Goal: Contribute content: Contribute content

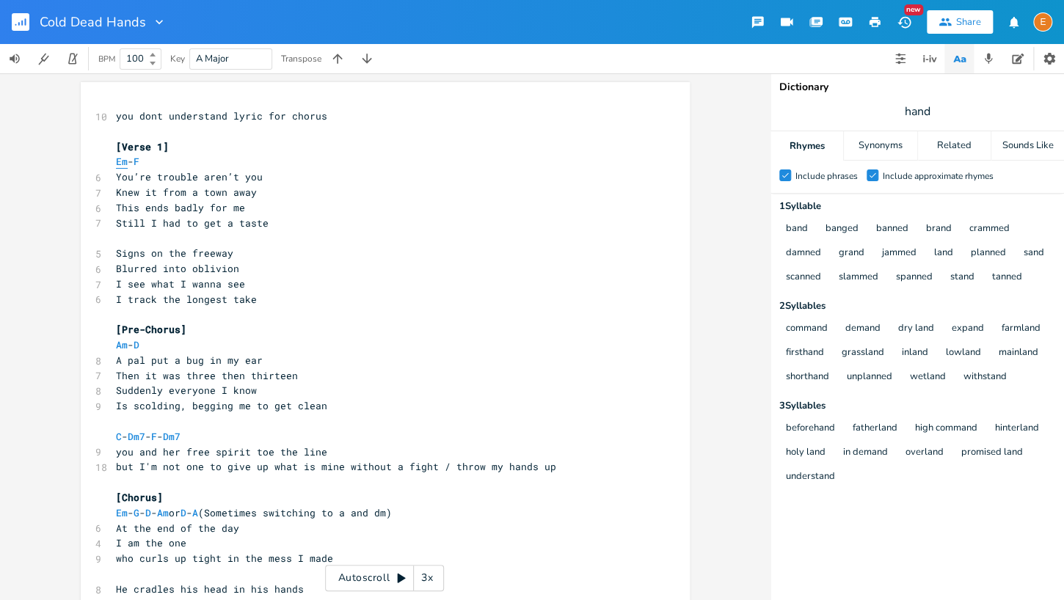
click at [117, 163] on span "Em" at bounding box center [122, 162] width 12 height 14
type textarea "Em"
click at [117, 163] on span "Em" at bounding box center [122, 162] width 12 height 14
click at [122, 162] on span "Em" at bounding box center [122, 162] width 12 height 14
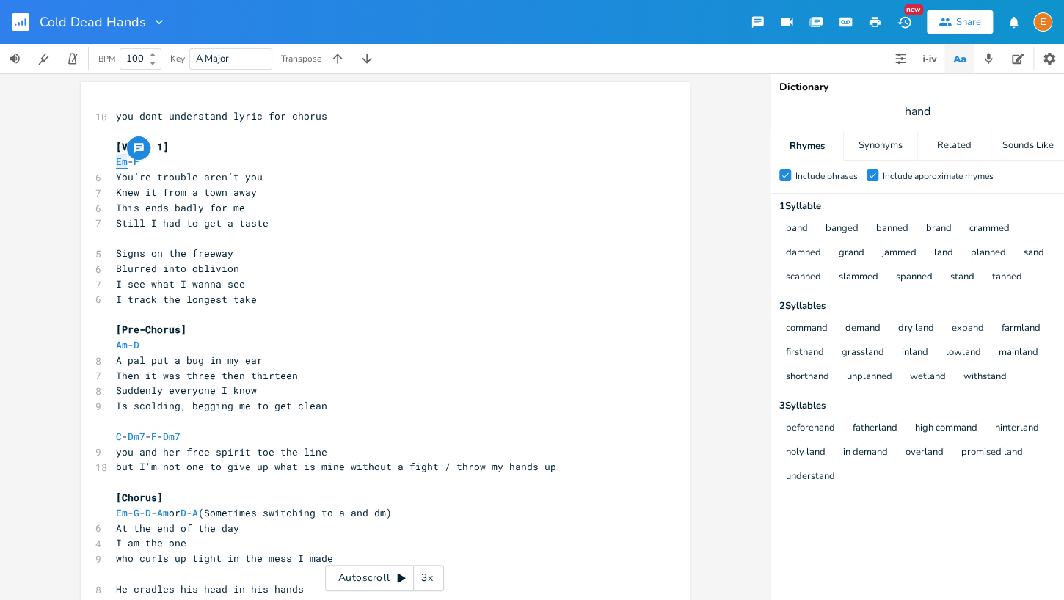
type textarea "Em"
click at [122, 162] on span "Em" at bounding box center [122, 162] width 12 height 14
click at [139, 161] on span "F" at bounding box center [137, 162] width 6 height 14
type textarea "F"
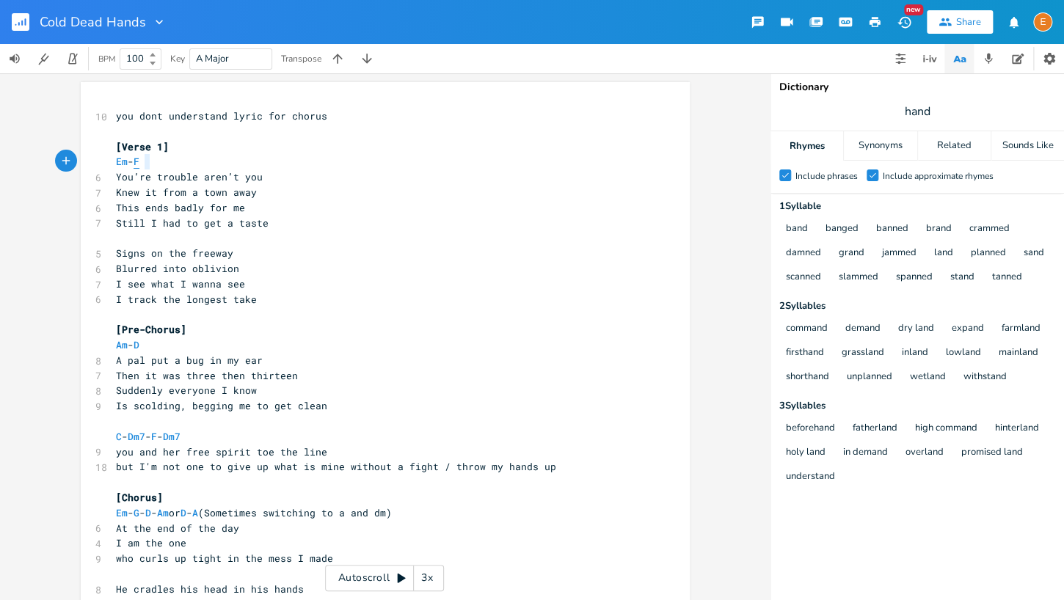
click at [139, 161] on span "F" at bounding box center [137, 162] width 6 height 14
click at [122, 346] on span "Am" at bounding box center [122, 345] width 12 height 14
type textarea "Am"
click at [122, 346] on span "Am" at bounding box center [122, 345] width 12 height 14
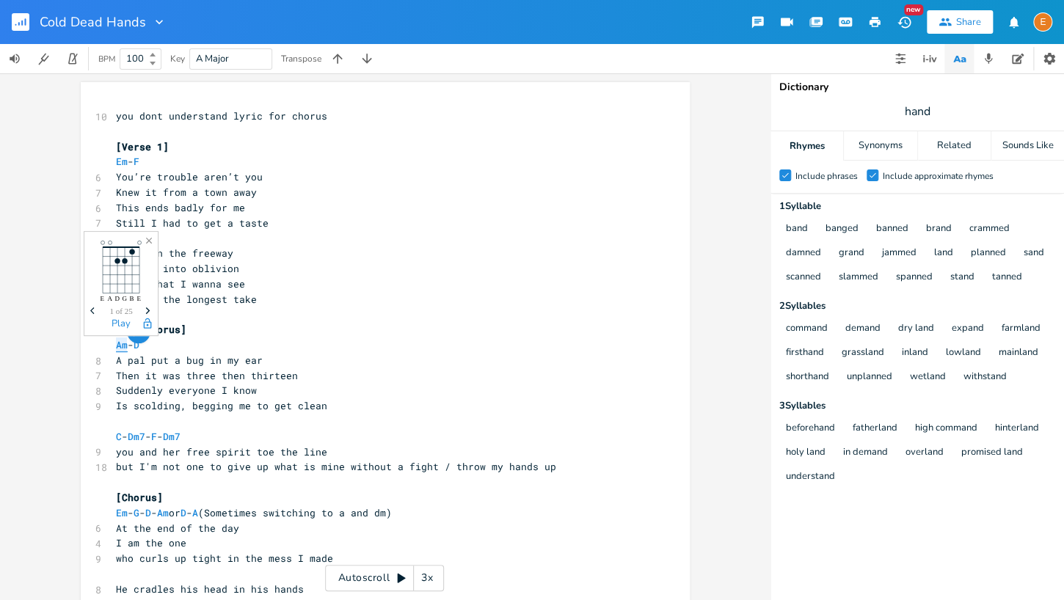
click at [119, 345] on span "Am" at bounding box center [122, 345] width 12 height 14
type textarea "Am"
click at [119, 345] on span "Am" at bounding box center [122, 345] width 12 height 14
click at [139, 346] on span "D" at bounding box center [137, 345] width 6 height 14
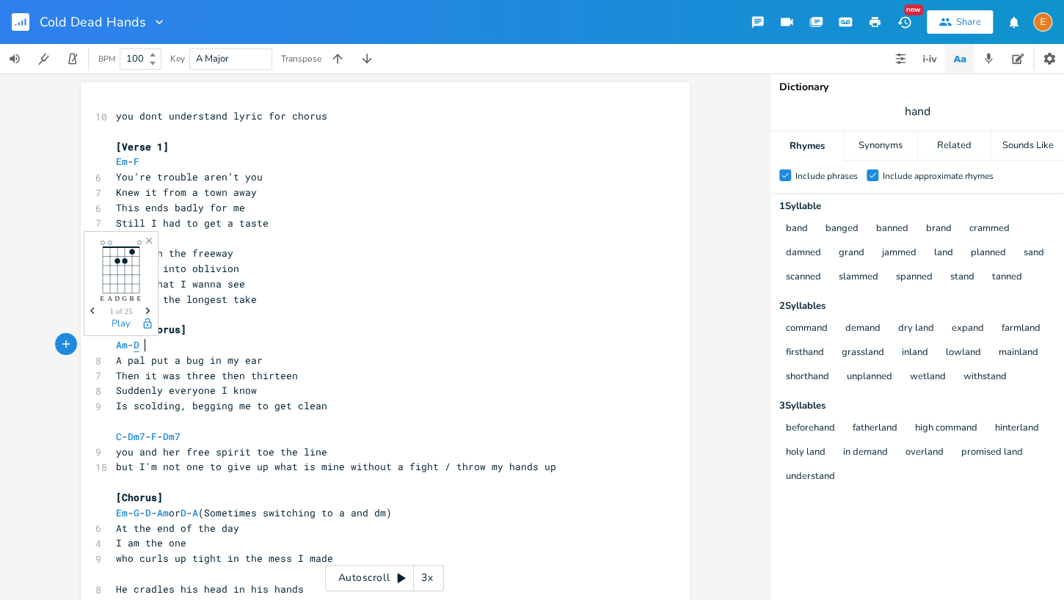
type textarea "D"
click at [139, 346] on span "D" at bounding box center [137, 345] width 6 height 14
type textarea "D"
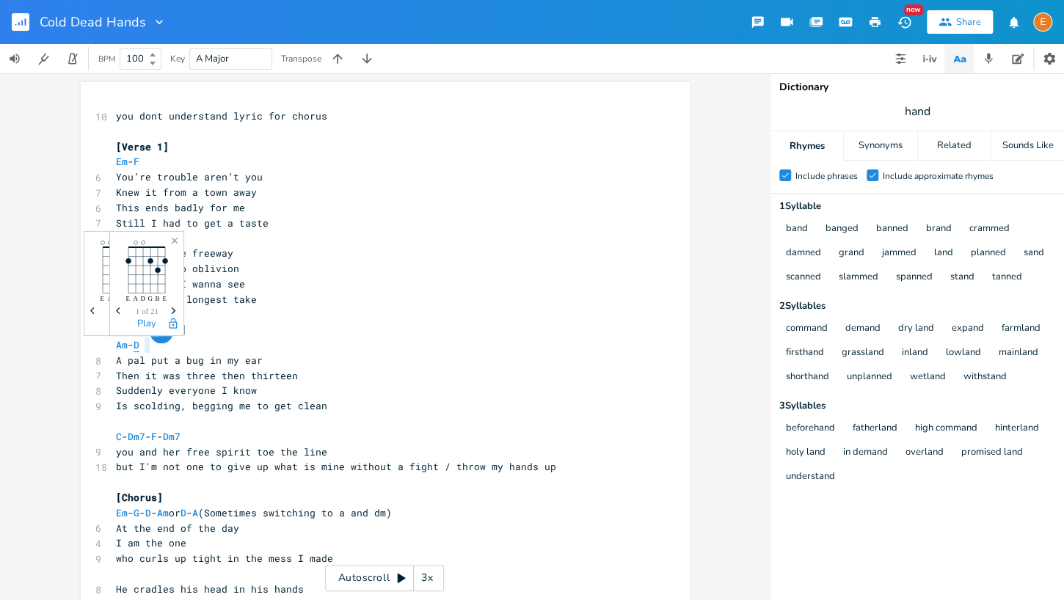
click at [139, 346] on span "D" at bounding box center [137, 345] width 6 height 14
click at [120, 345] on span "Am" at bounding box center [122, 345] width 12 height 14
type textarea "Am"
click at [120, 345] on span "Am" at bounding box center [122, 345] width 12 height 14
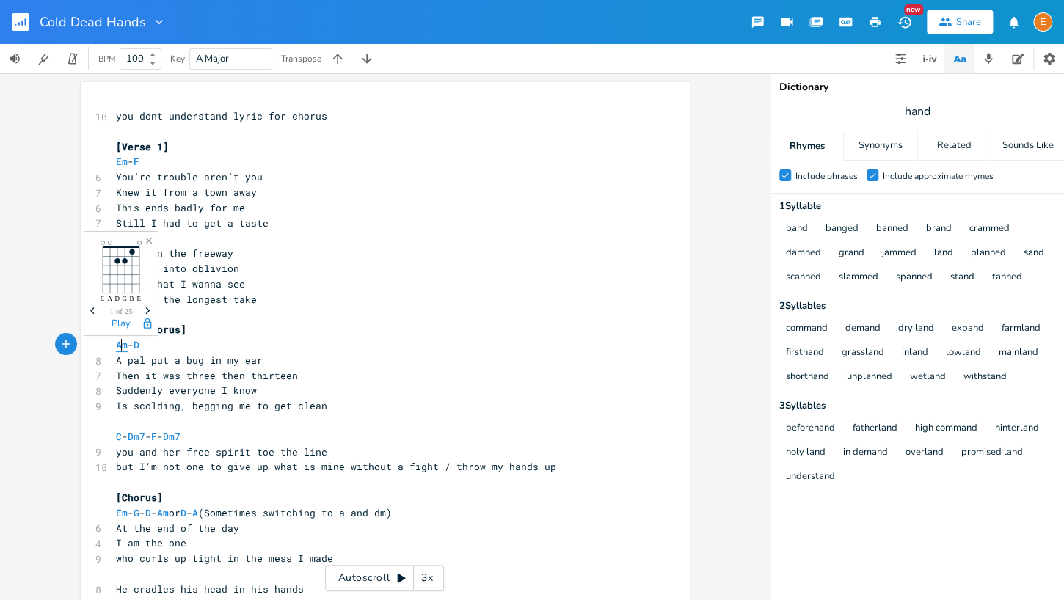
scroll to position [4, 18]
click at [120, 345] on span "Am" at bounding box center [122, 345] width 12 height 14
type textarea "Am"
click at [120, 345] on span "Am" at bounding box center [122, 345] width 12 height 14
click at [147, 343] on button "Add Comment" at bounding box center [138, 331] width 23 height 23
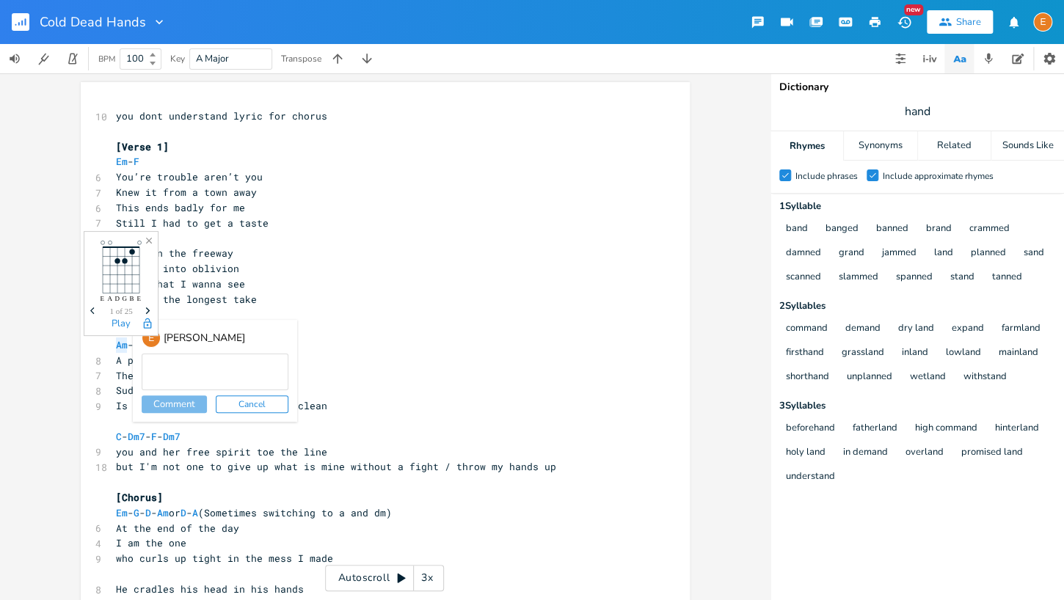
click at [147, 343] on div "E" at bounding box center [151, 338] width 19 height 19
click at [212, 291] on pre "I see what I wanna see" at bounding box center [378, 284] width 530 height 15
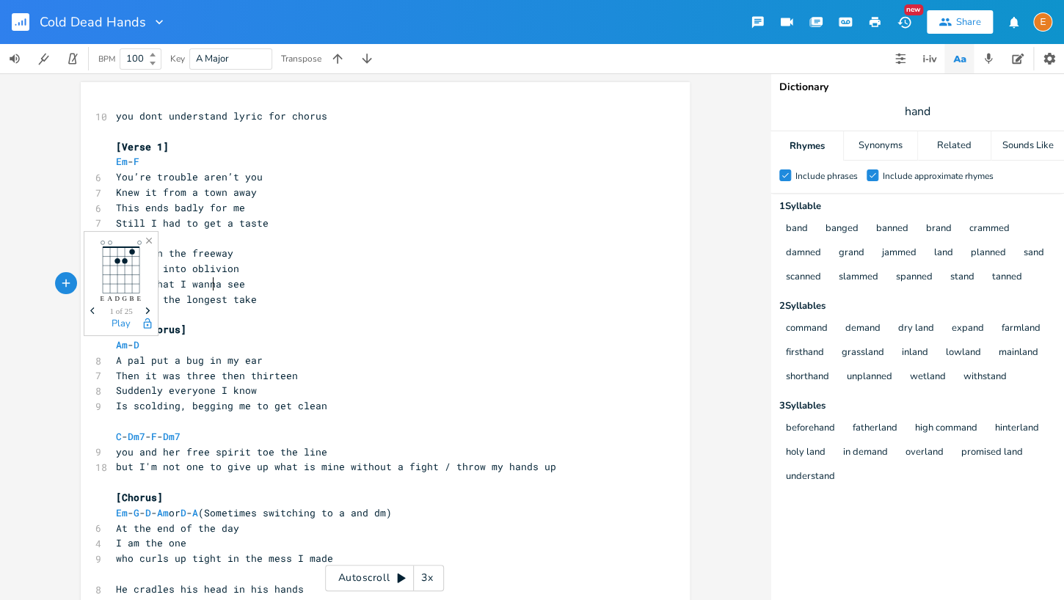
scroll to position [4, 0]
click at [139, 345] on span "Am - D" at bounding box center [127, 345] width 23 height 14
click at [139, 344] on span "D" at bounding box center [137, 345] width 6 height 14
type textarea "D"
click at [139, 344] on span "D" at bounding box center [137, 345] width 6 height 14
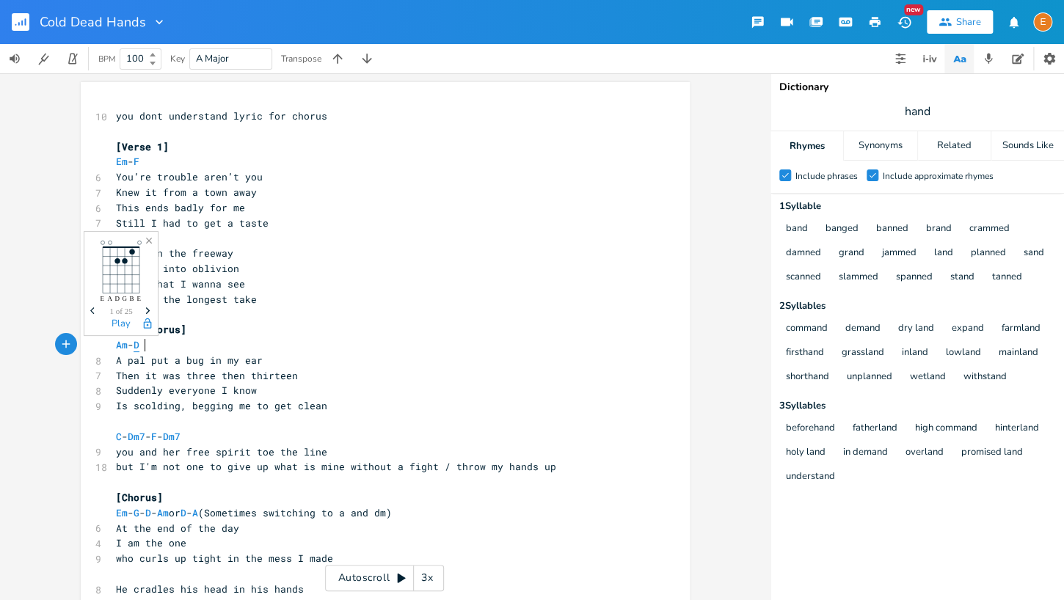
scroll to position [4, 7]
click at [152, 241] on icon "Close" at bounding box center [149, 241] width 10 height 10
drag, startPoint x: 147, startPoint y: 239, endPoint x: 148, endPoint y: 253, distance: 14.0
click at [147, 239] on icon "button" at bounding box center [149, 241] width 6 height 6
click at [139, 345] on span "D" at bounding box center [137, 345] width 6 height 14
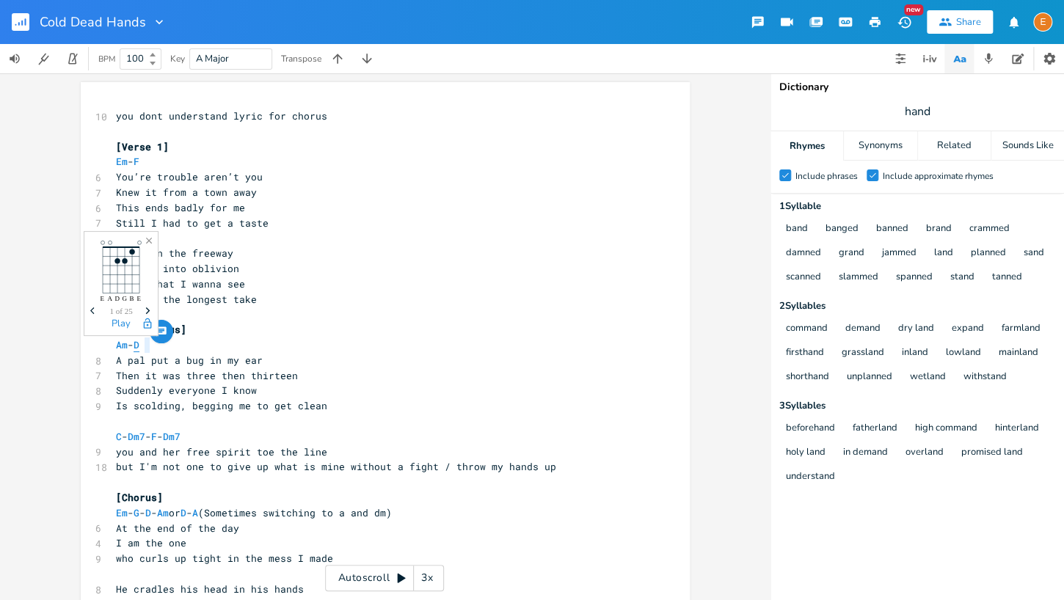
type textarea "D"
click at [139, 345] on span "D" at bounding box center [137, 345] width 6 height 14
click at [117, 438] on span "C" at bounding box center [119, 437] width 6 height 14
type textarea "C"
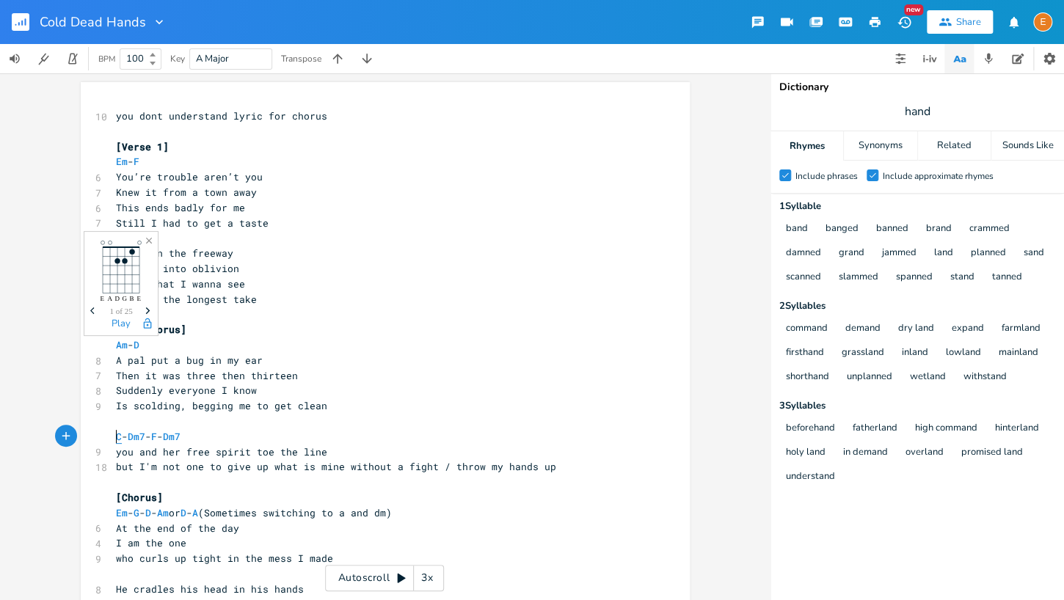
click at [117, 438] on span "C" at bounding box center [119, 437] width 6 height 14
click at [139, 437] on span "Dm7" at bounding box center [137, 437] width 18 height 14
type textarea "Dm7"
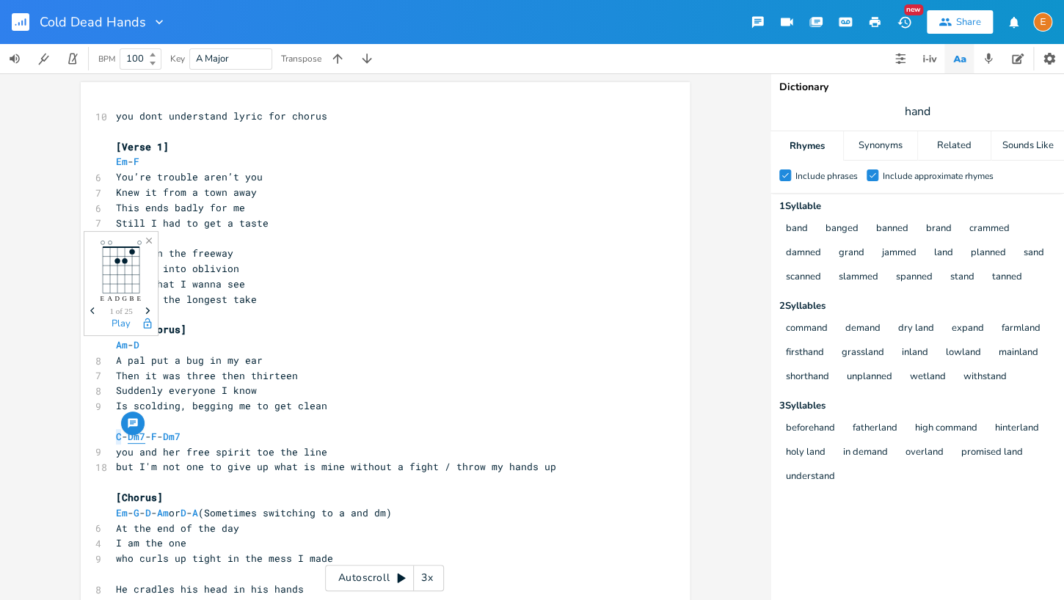
click at [139, 437] on span "Dm7" at bounding box center [137, 437] width 18 height 14
click at [145, 437] on span "Dm7" at bounding box center [137, 437] width 18 height 14
type textarea "Dm7"
click at [145, 437] on span "Dm7" at bounding box center [137, 437] width 18 height 14
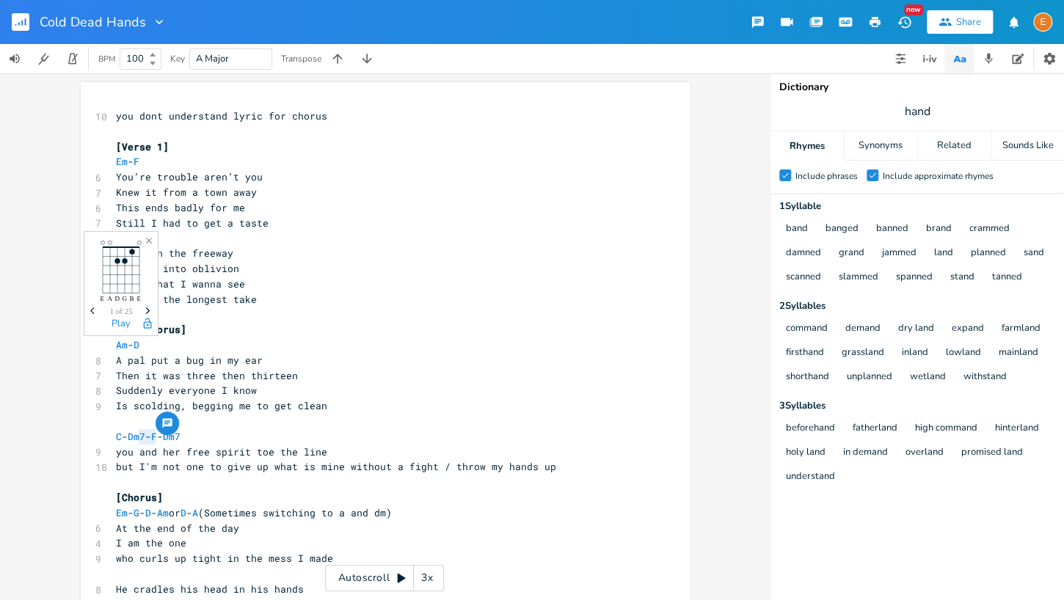
click at [176, 435] on button "button" at bounding box center [167, 423] width 23 height 23
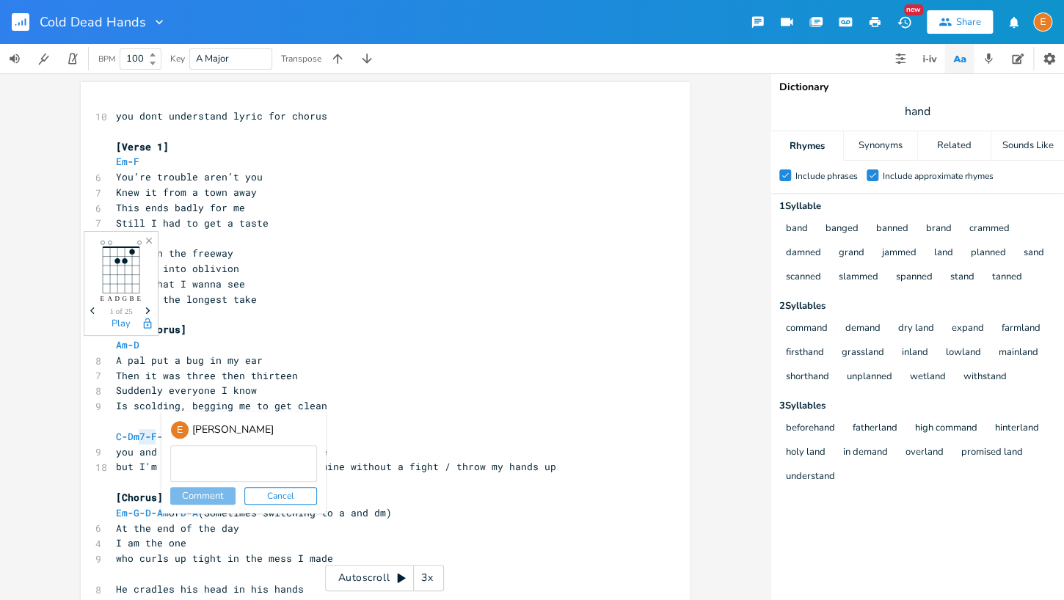
click at [176, 435] on div "E" at bounding box center [179, 429] width 19 height 19
click at [152, 418] on pre "​" at bounding box center [378, 421] width 530 height 15
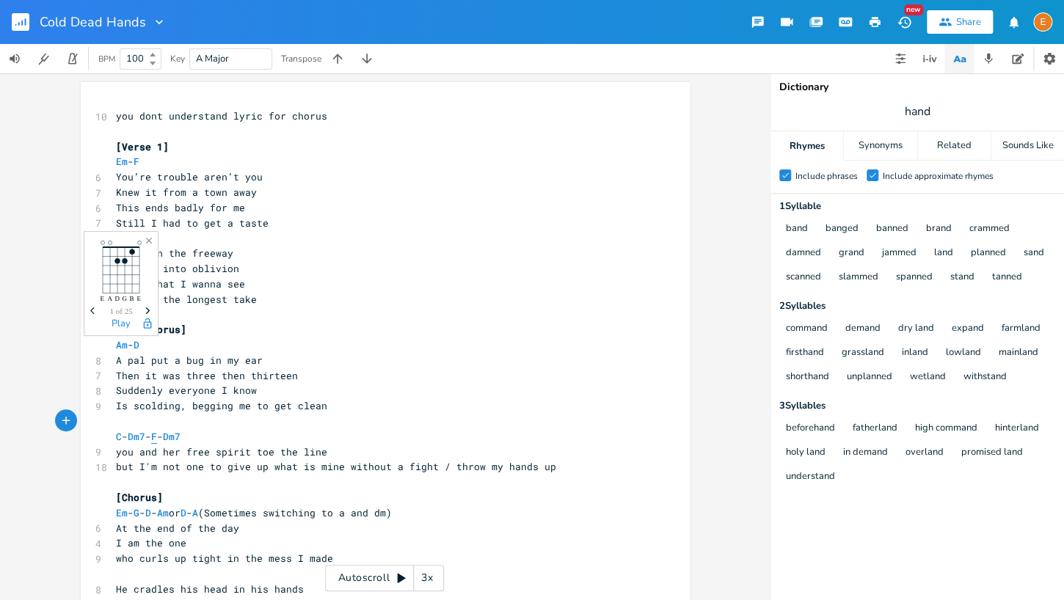
click at [157, 435] on span "F" at bounding box center [154, 437] width 6 height 14
type textarea "F"
click at [157, 435] on span "F" at bounding box center [154, 437] width 6 height 14
click at [180, 438] on span "Dm7" at bounding box center [172, 437] width 18 height 14
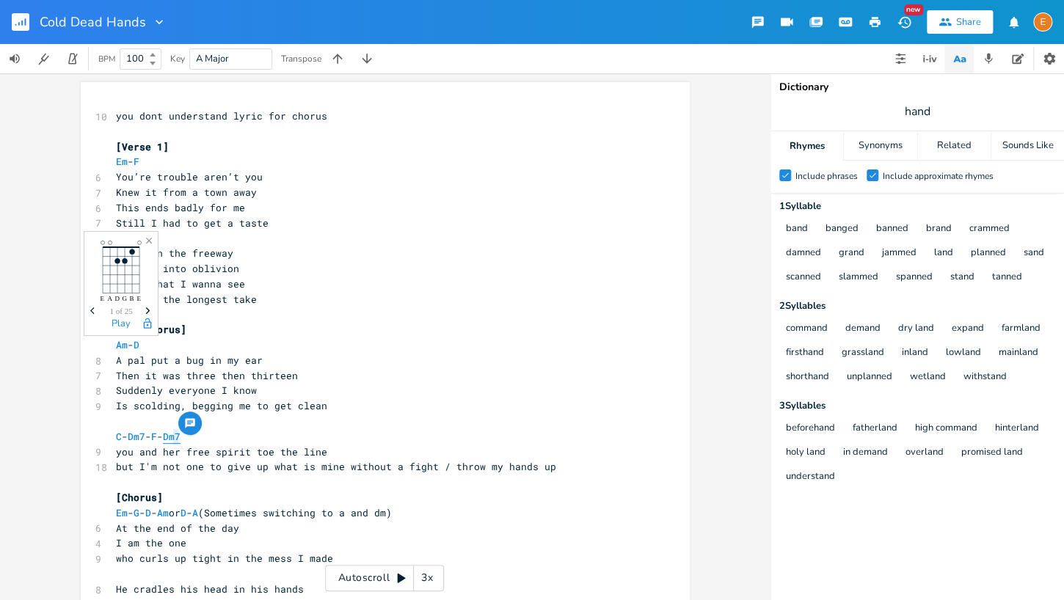
scroll to position [4, 0]
type textarea "Dm7"
click at [180, 438] on span "Dm7" at bounding box center [172, 437] width 18 height 14
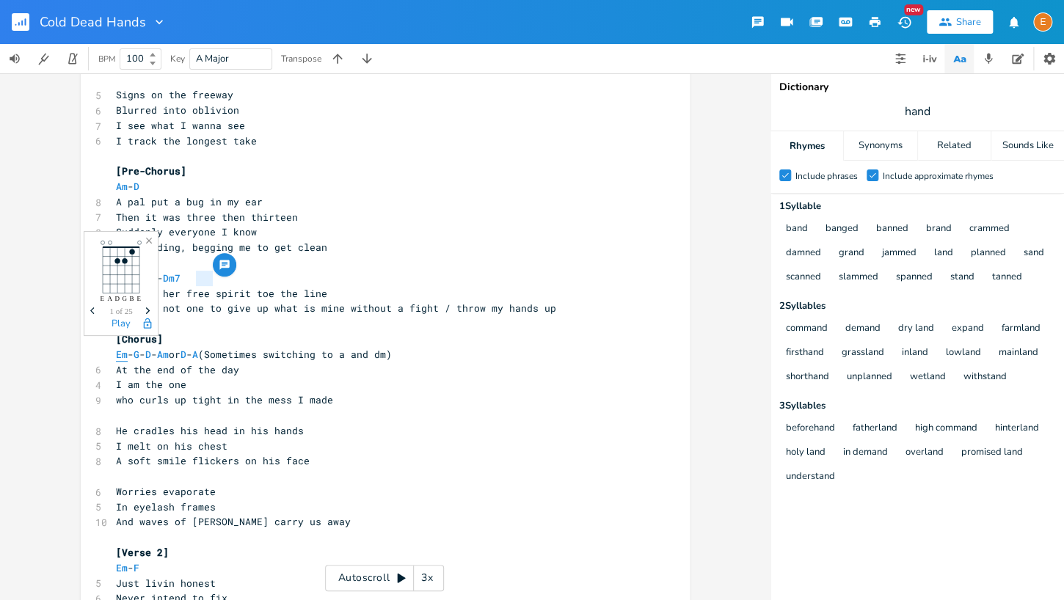
click at [123, 354] on span "Em" at bounding box center [122, 355] width 12 height 14
type textarea "Em"
click at [123, 354] on span "Em" at bounding box center [122, 355] width 12 height 14
click at [146, 352] on button "Add Comment" at bounding box center [138, 340] width 23 height 23
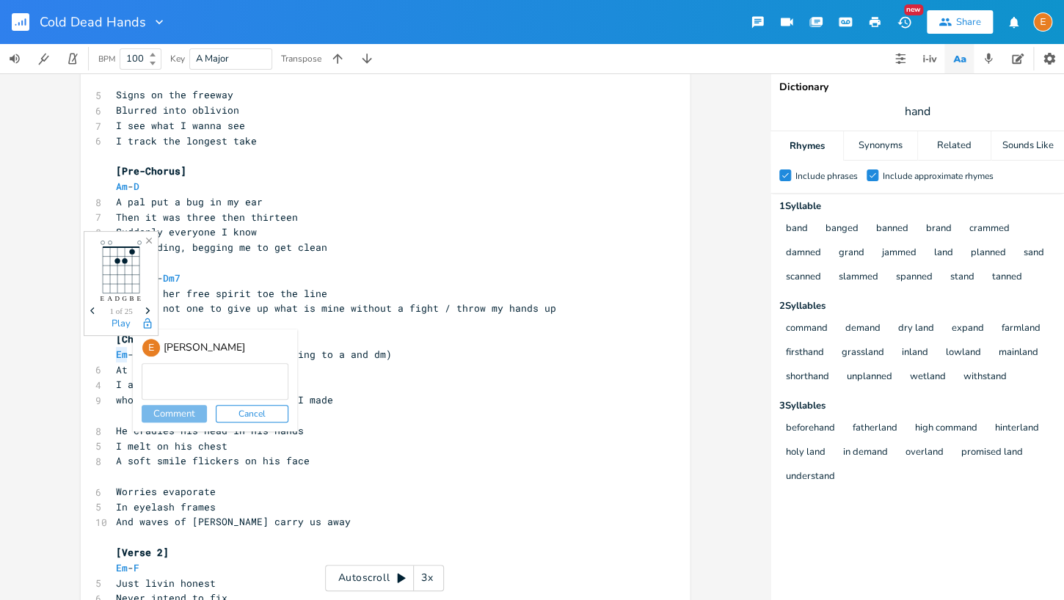
click at [146, 352] on div "E" at bounding box center [151, 347] width 19 height 19
click at [128, 355] on div "E Erin Nicolle Comment Cancel" at bounding box center [212, 380] width 170 height 102
click at [128, 345] on div "E Erin Nicolle Comment Cancel" at bounding box center [212, 380] width 170 height 102
drag, startPoint x: 243, startPoint y: 415, endPoint x: 235, endPoint y: 412, distance: 8.6
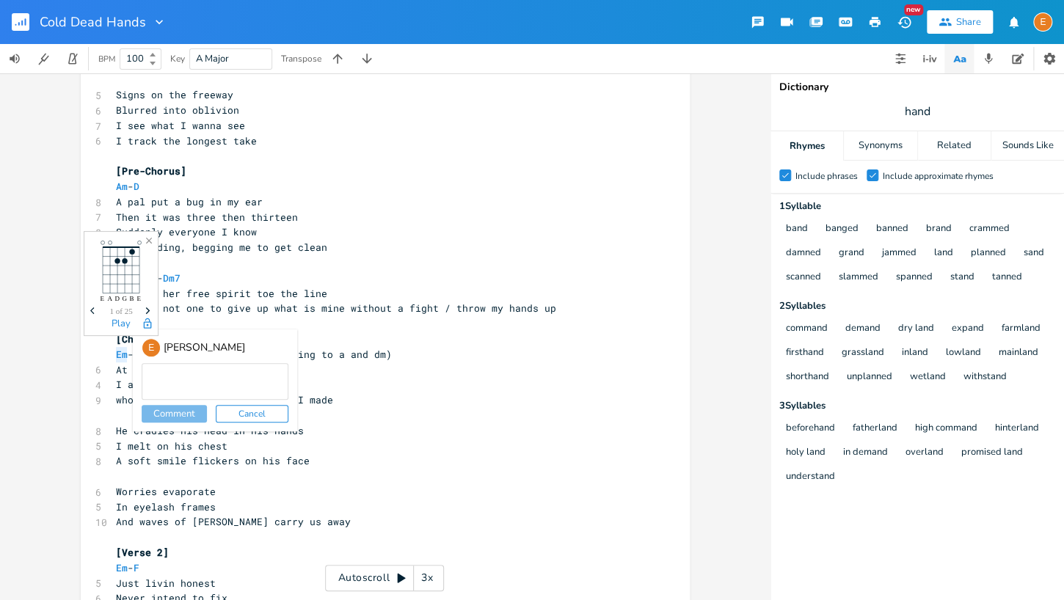
click at [243, 415] on button "Cancel" at bounding box center [252, 414] width 73 height 18
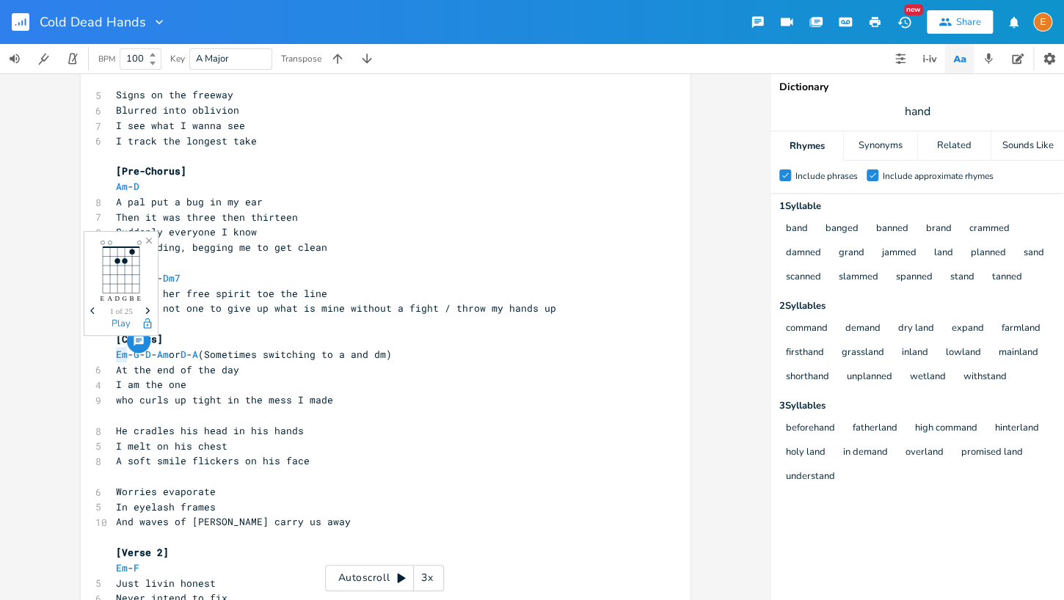
click at [150, 238] on icon "Close" at bounding box center [149, 241] width 10 height 10
click at [123, 353] on span "Em" at bounding box center [122, 355] width 12 height 14
type textarea "Em"
click at [123, 353] on span "Em" at bounding box center [122, 355] width 12 height 14
click at [150, 353] on span "Em - G - D - Am or D - A (Sometimes switching to a and dm)" at bounding box center [254, 354] width 276 height 13
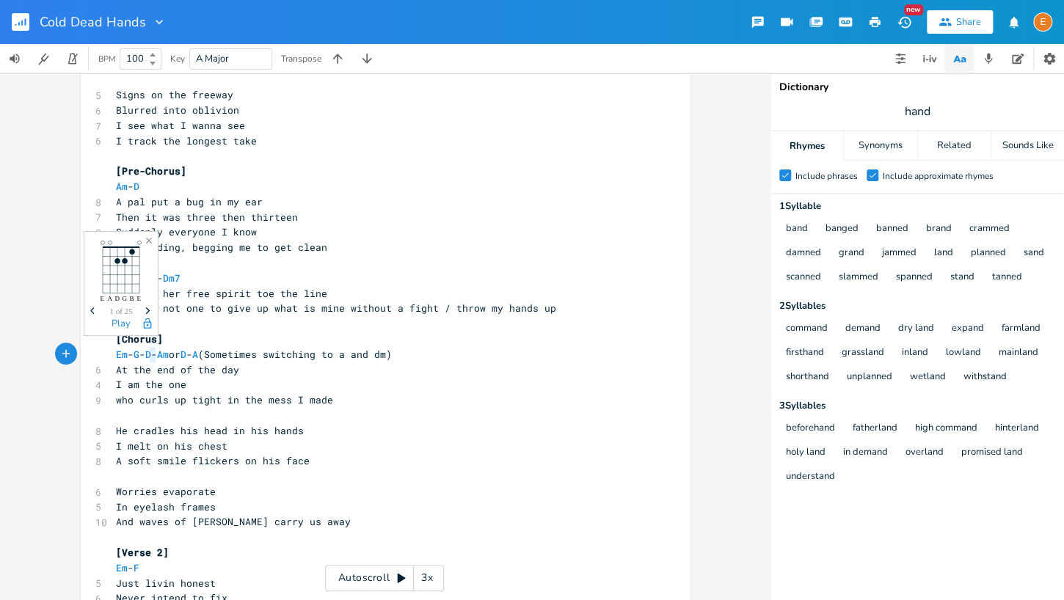
click at [150, 353] on span "Em - G - D - Am or D - A (Sometimes switching to a and dm)" at bounding box center [254, 354] width 276 height 13
click at [139, 354] on span "G" at bounding box center [137, 355] width 6 height 14
type textarea "G"
click at [139, 354] on span "G" at bounding box center [137, 355] width 6 height 14
click at [118, 358] on span "Em" at bounding box center [122, 355] width 12 height 14
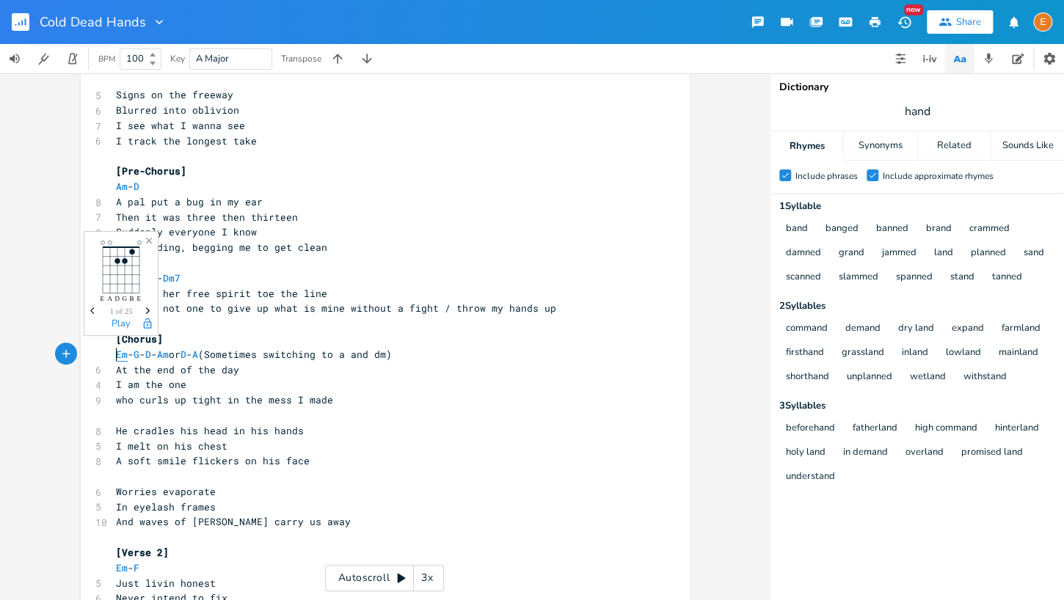
click at [119, 358] on span "Em" at bounding box center [122, 355] width 12 height 14
click at [139, 357] on span "G" at bounding box center [137, 355] width 6 height 14
type textarea "G"
click at [139, 357] on span "G" at bounding box center [137, 355] width 6 height 14
click at [151, 354] on span "D" at bounding box center [148, 355] width 6 height 14
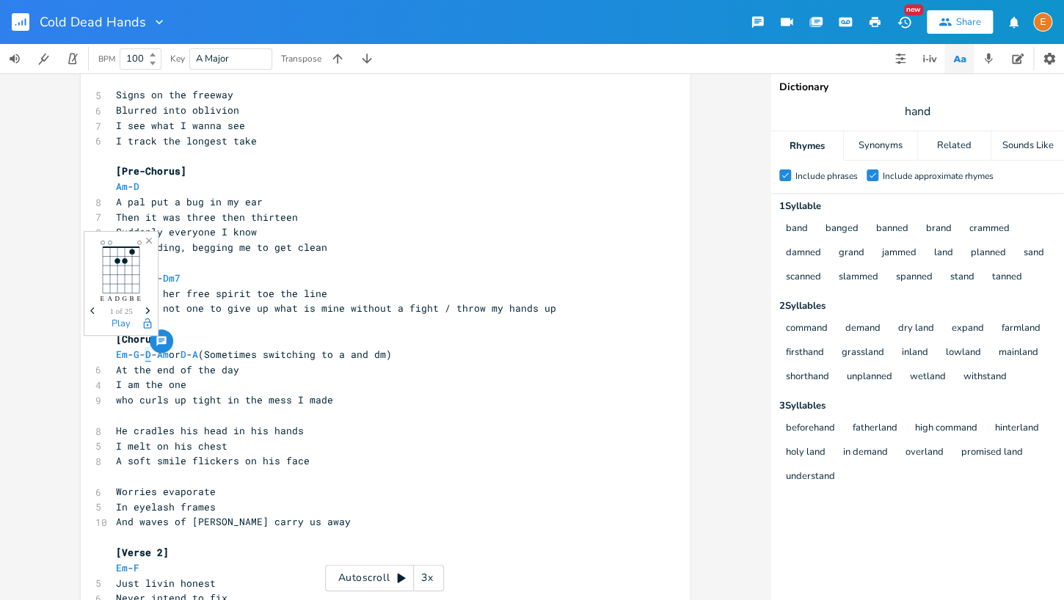
type textarea "D"
click at [151, 354] on span "D" at bounding box center [148, 355] width 6 height 14
click at [139, 355] on span "G" at bounding box center [137, 355] width 6 height 14
type textarea "m"
click at [117, 356] on span "Em" at bounding box center [122, 355] width 12 height 14
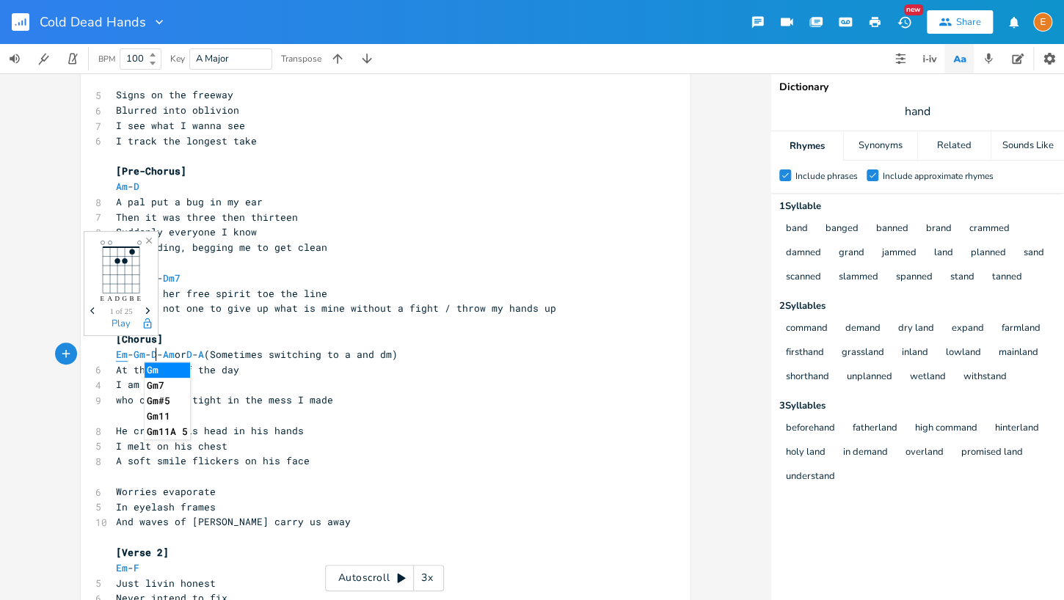
type textarea "Em"
click at [117, 356] on span "Em" at bounding box center [122, 355] width 12 height 14
click at [145, 357] on span "Gm" at bounding box center [140, 355] width 12 height 14
type textarea "Gm"
click at [145, 357] on span "Gm" at bounding box center [140, 355] width 12 height 14
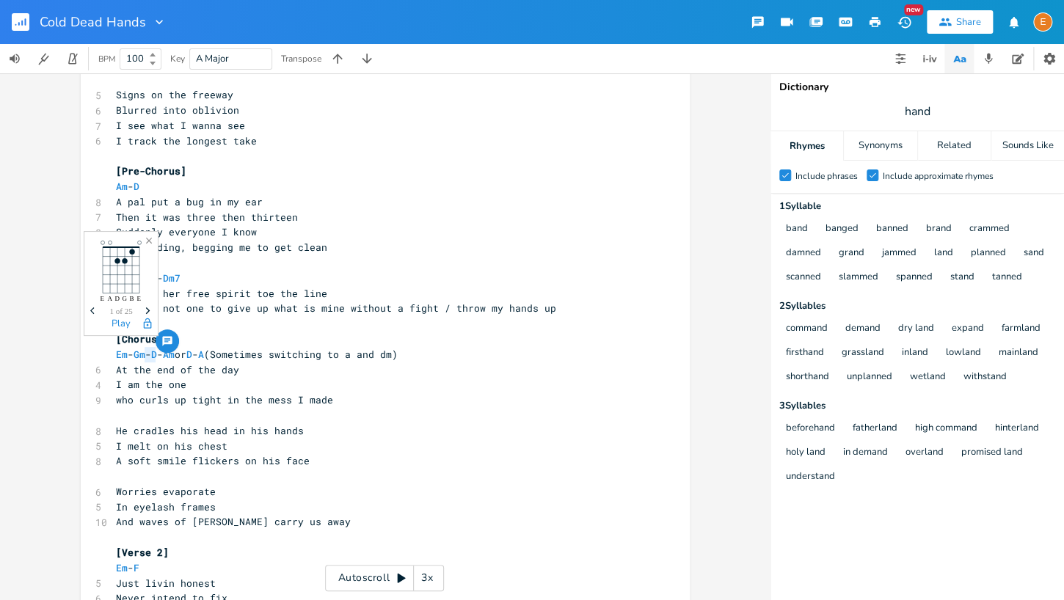
drag, startPoint x: 156, startPoint y: 356, endPoint x: 165, endPoint y: 360, distance: 9.5
click at [156, 356] on span "Em - Gm - D - Am or D - A (Sometimes switching to a and dm)" at bounding box center [257, 354] width 282 height 13
click at [125, 356] on span "Em" at bounding box center [122, 355] width 12 height 14
type textarea "Em"
click at [125, 357] on span "Em" at bounding box center [122, 355] width 12 height 14
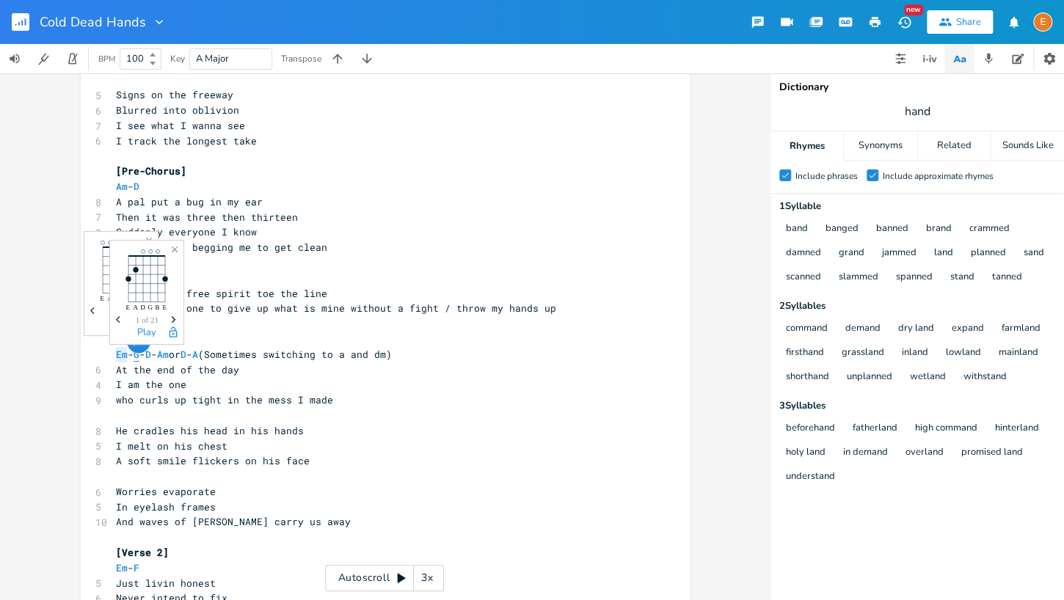
click at [139, 355] on span "G" at bounding box center [137, 355] width 6 height 14
type textarea "G"
click at [139, 355] on span "G" at bounding box center [137, 355] width 6 height 14
click at [151, 354] on span "D" at bounding box center [148, 355] width 6 height 14
type textarea "D"
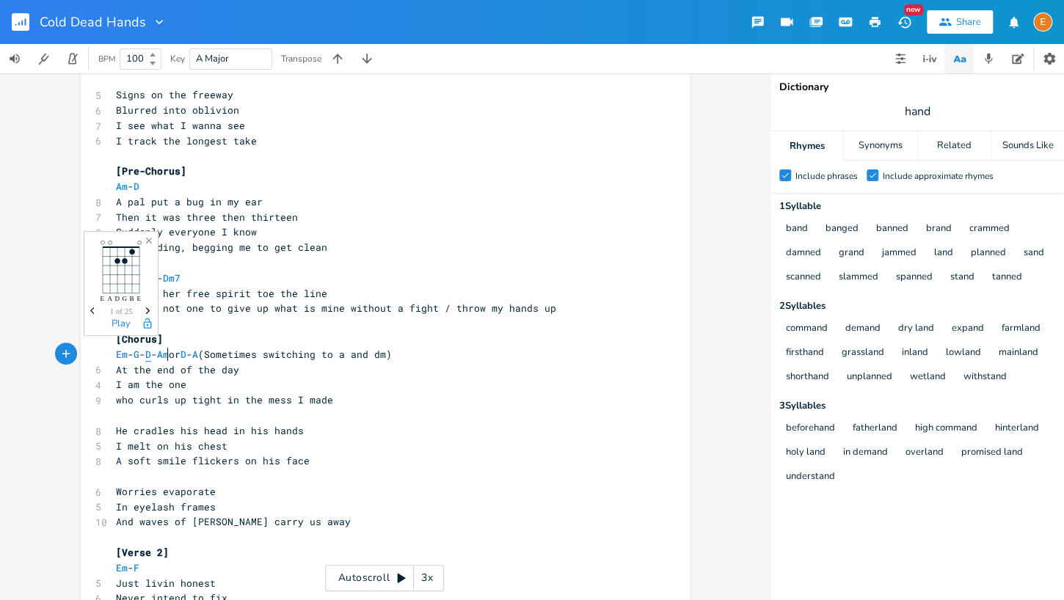
click at [151, 354] on span "D" at bounding box center [148, 355] width 6 height 14
click at [169, 354] on span "Am" at bounding box center [163, 355] width 12 height 14
type textarea "Am"
click at [169, 354] on span "Am" at bounding box center [163, 355] width 12 height 14
click at [125, 354] on span "Em" at bounding box center [122, 355] width 12 height 14
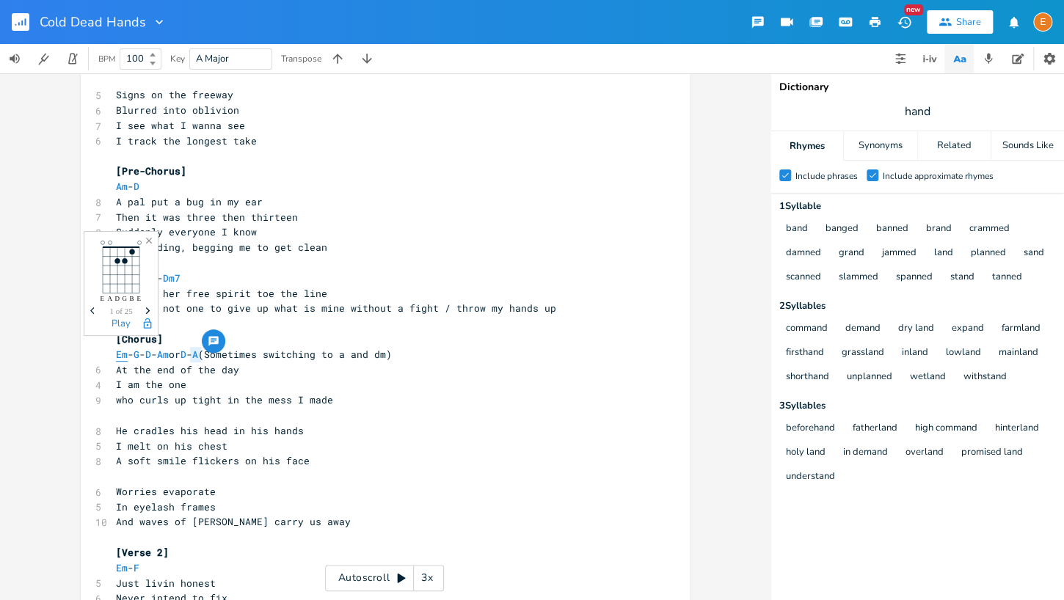
type textarea "Em"
click at [125, 354] on span "Em" at bounding box center [122, 355] width 12 height 14
click at [139, 354] on span "G" at bounding box center [137, 355] width 6 height 14
type textarea "G"
click at [139, 354] on span "G" at bounding box center [137, 355] width 6 height 14
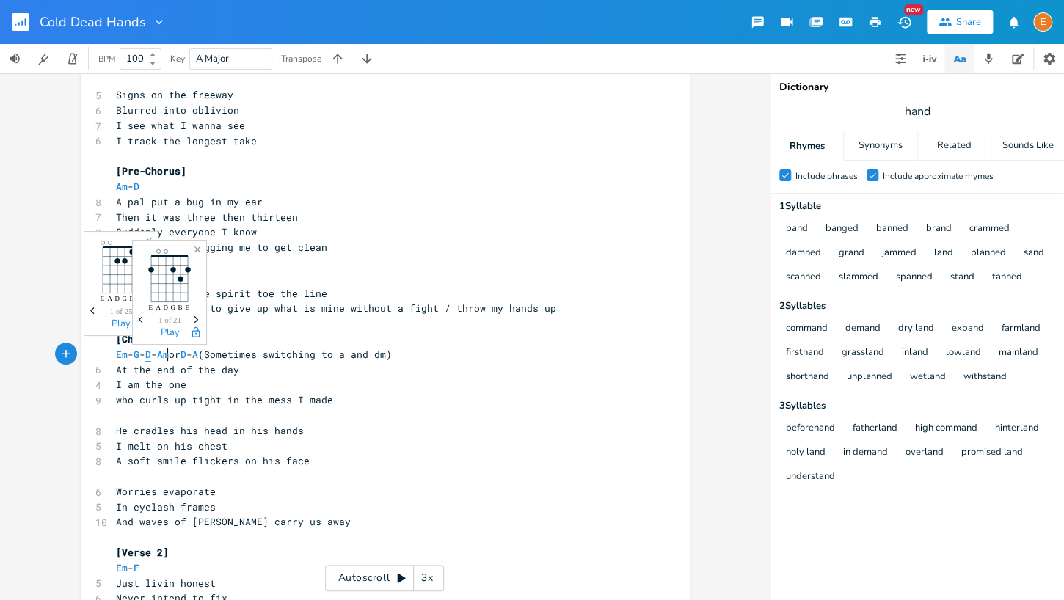
click at [151, 354] on span "D" at bounding box center [148, 355] width 6 height 14
type textarea "D"
click at [151, 354] on span "D" at bounding box center [148, 355] width 6 height 14
click at [169, 354] on span "Am" at bounding box center [163, 355] width 12 height 14
type textarea "Am"
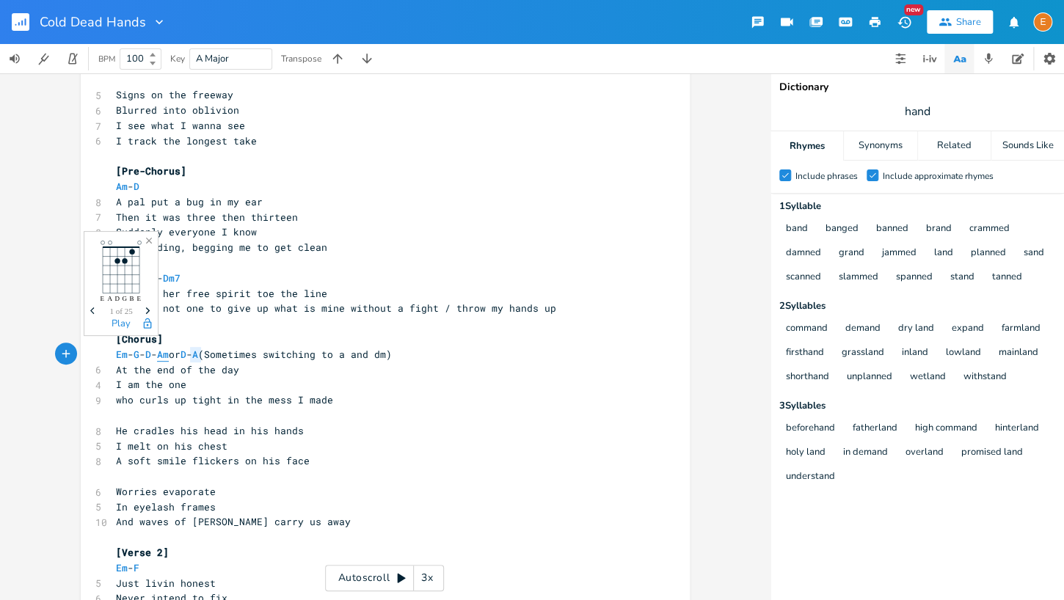
click at [169, 354] on span "Am" at bounding box center [163, 355] width 12 height 14
click at [125, 354] on span "Em" at bounding box center [122, 355] width 12 height 14
type textarea "Em"
click at [125, 354] on span "Em" at bounding box center [122, 355] width 12 height 14
click at [147, 352] on button "button" at bounding box center [138, 340] width 23 height 23
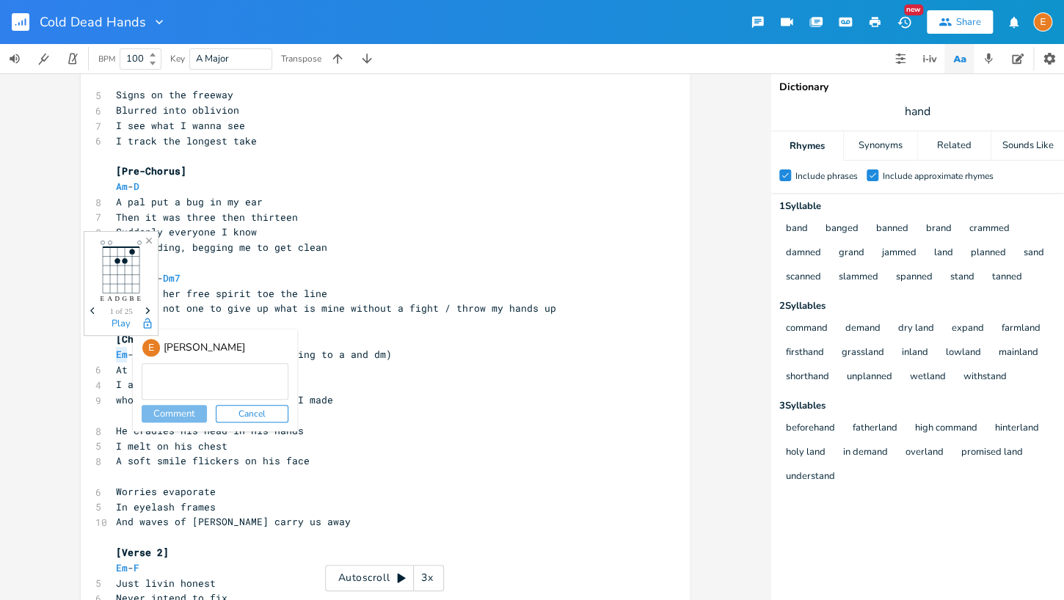
drag, startPoint x: 132, startPoint y: 364, endPoint x: 118, endPoint y: 367, distance: 14.2
click at [132, 364] on div "E Erin Nicolle Comment Cancel" at bounding box center [212, 380] width 170 height 102
click at [117, 368] on span "At the end of the day" at bounding box center [177, 369] width 123 height 13
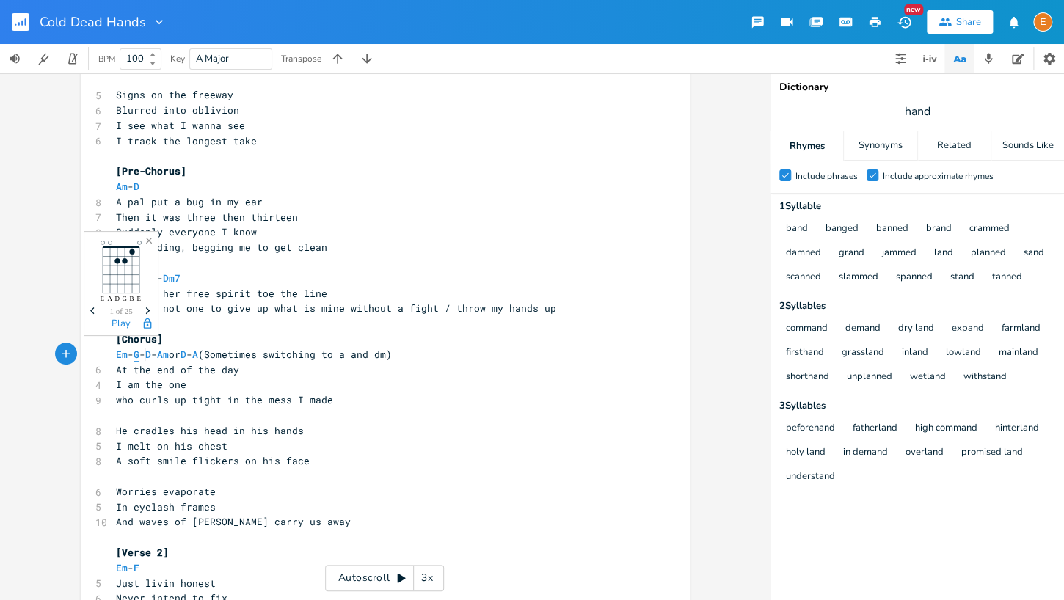
click at [139, 356] on span "G" at bounding box center [137, 355] width 6 height 14
type textarea "G"
click at [139, 356] on span "G" at bounding box center [137, 355] width 6 height 14
click at [151, 353] on span "D" at bounding box center [148, 355] width 6 height 14
type textarea "D"
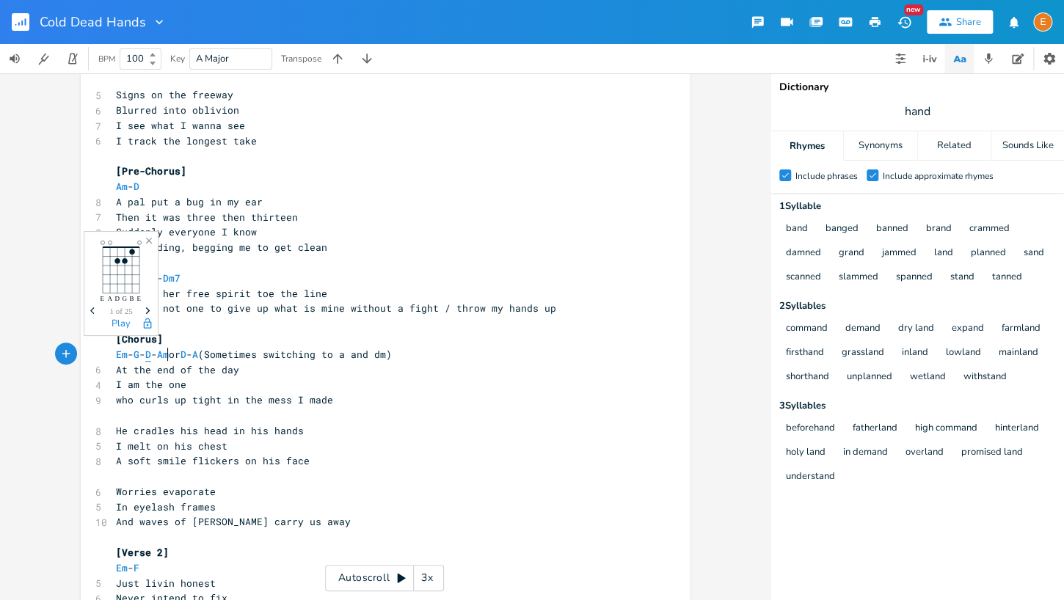
click at [151, 353] on span "D" at bounding box center [148, 355] width 6 height 14
click at [244, 354] on span "Em - G - D - Am or D - A (Sometimes switching to a and dm)" at bounding box center [254, 354] width 276 height 13
click at [198, 354] on span "A" at bounding box center [195, 355] width 6 height 14
click at [126, 356] on span "Em" at bounding box center [122, 355] width 12 height 14
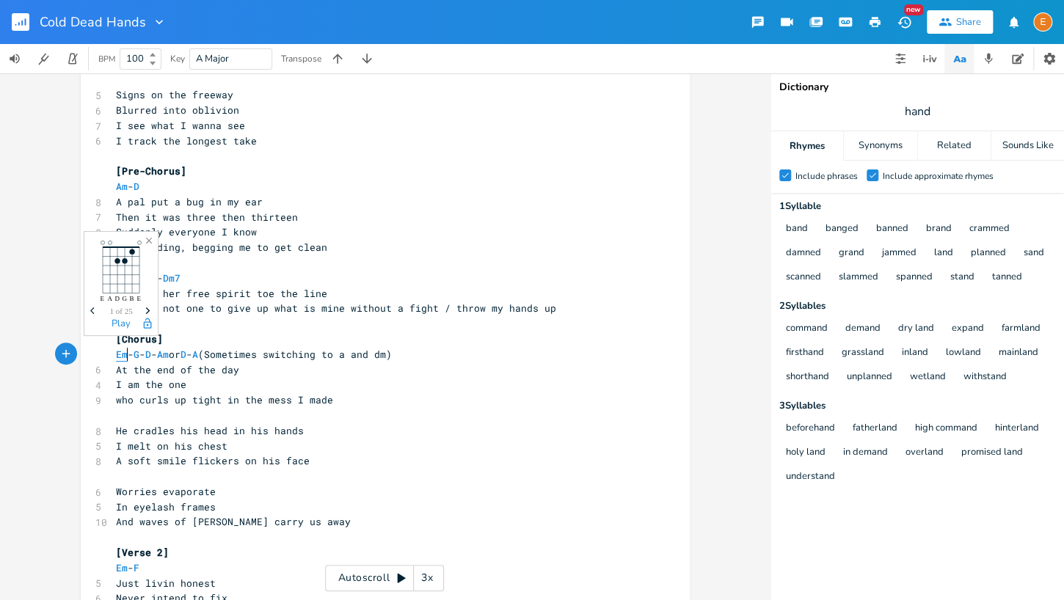
click at [126, 356] on span "Em" at bounding box center [122, 355] width 12 height 14
type textarea "Em - G - D - Am or D-A (Sometimes switching to a and dm)"
click at [126, 356] on span "Em" at bounding box center [122, 355] width 12 height 14
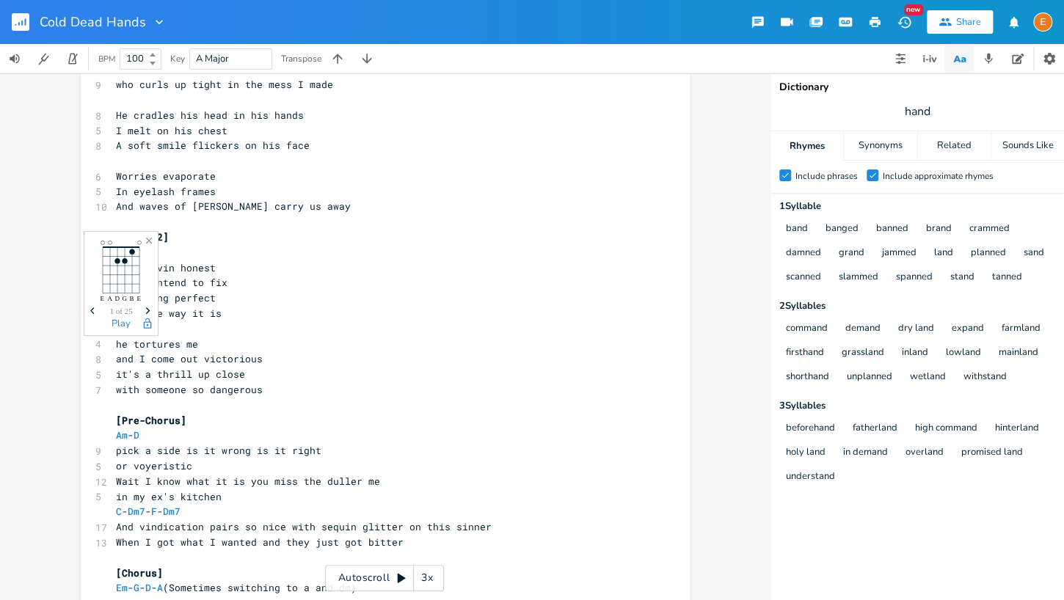
click at [151, 239] on icon "Close" at bounding box center [149, 241] width 10 height 10
click at [150, 238] on icon "Close" at bounding box center [149, 241] width 10 height 10
click at [148, 240] on icon "button" at bounding box center [149, 241] width 6 height 6
click at [215, 323] on pre "​" at bounding box center [378, 328] width 530 height 15
click at [146, 239] on icon "Close" at bounding box center [149, 241] width 10 height 10
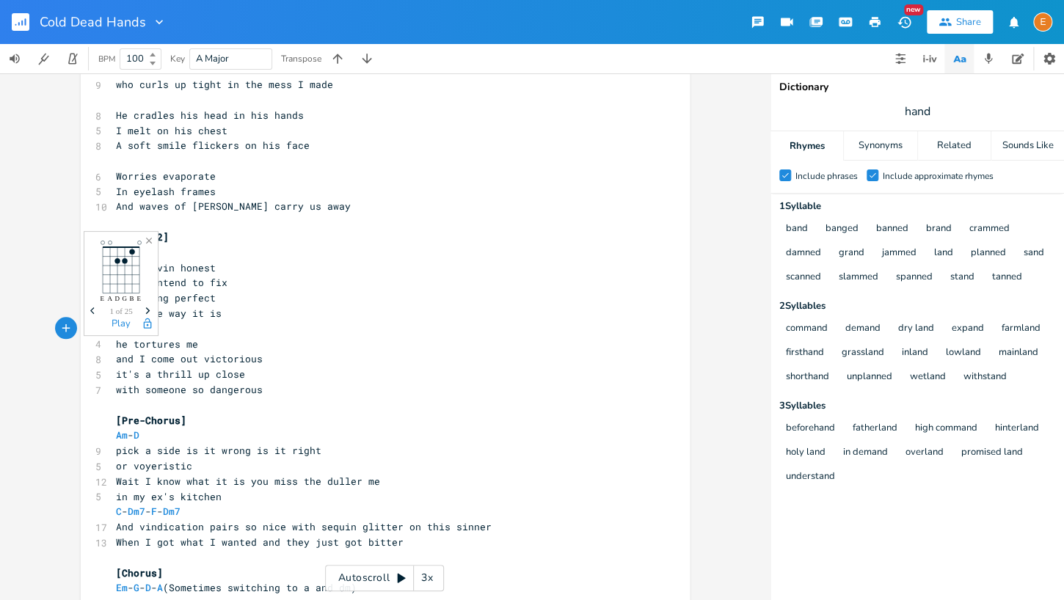
click at [146, 239] on icon "Close" at bounding box center [149, 241] width 10 height 10
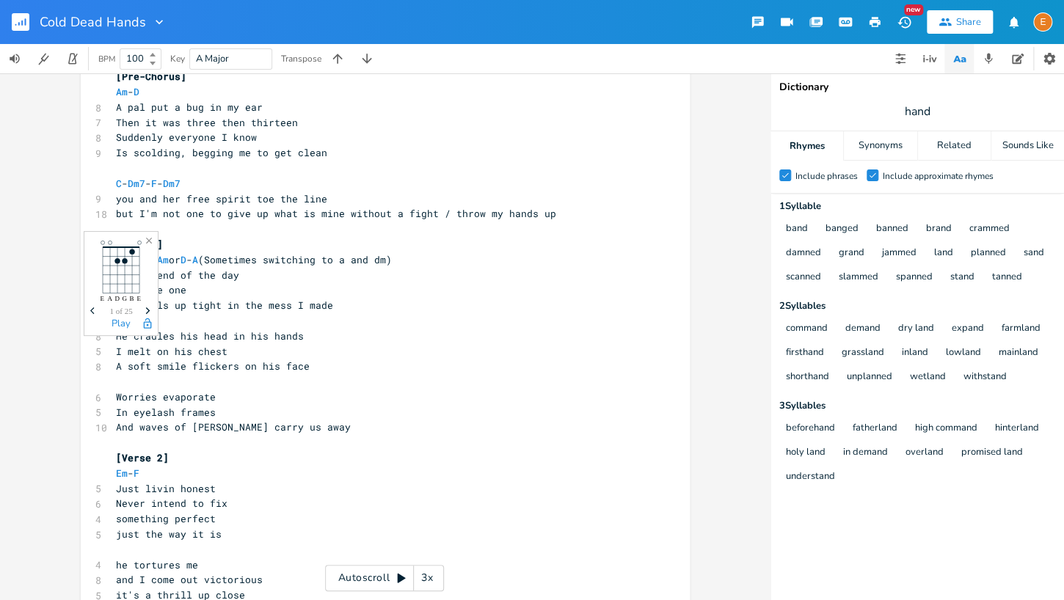
click at [150, 236] on icon "Close" at bounding box center [149, 241] width 10 height 10
click at [246, 192] on pre "you and her free spirit toe the line" at bounding box center [378, 199] width 530 height 15
drag, startPoint x: 269, startPoint y: 197, endPoint x: 255, endPoint y: 197, distance: 14.0
click at [255, 197] on span "you and her free spirit toe the line" at bounding box center [221, 198] width 211 height 13
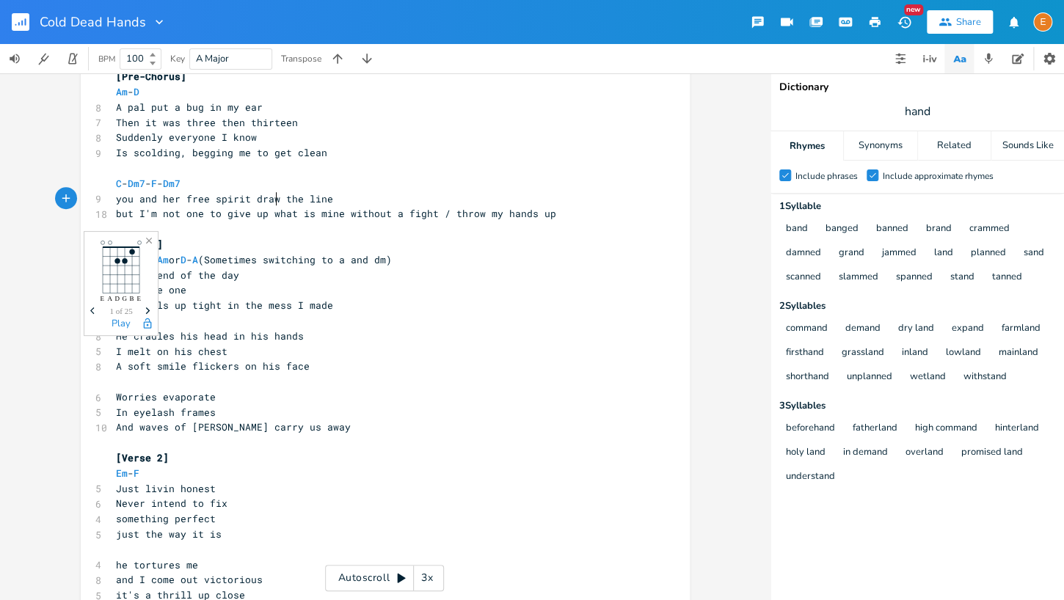
type textarea "draw"
click at [152, 238] on icon "Close" at bounding box center [149, 241] width 10 height 10
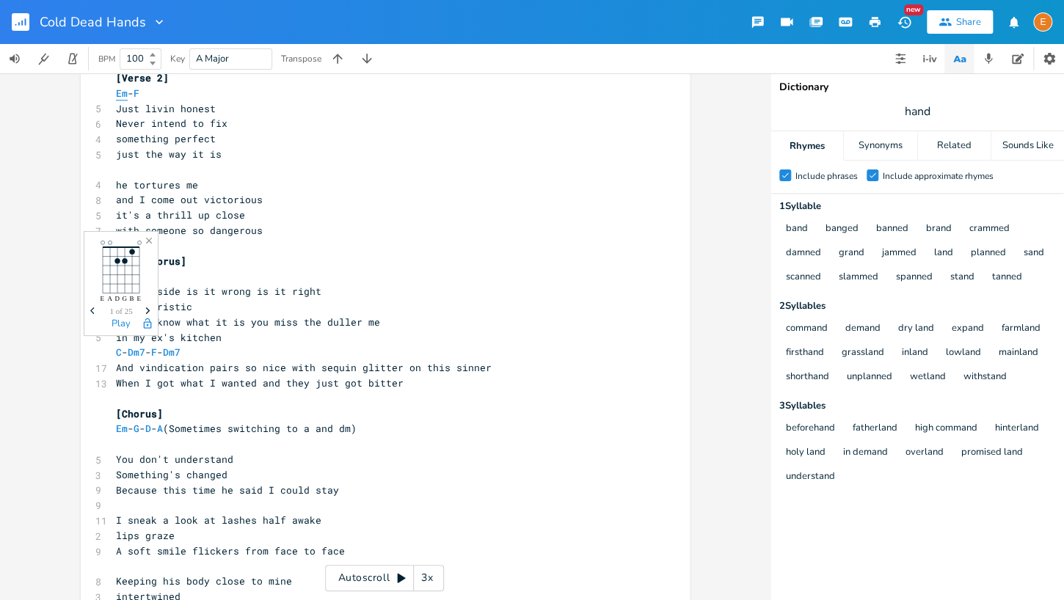
click at [121, 89] on span "Em" at bounding box center [122, 94] width 12 height 14
type textarea "Em"
click at [121, 89] on span "Em" at bounding box center [122, 94] width 12 height 14
click at [230, 308] on pre "or voyeristic" at bounding box center [378, 306] width 530 height 15
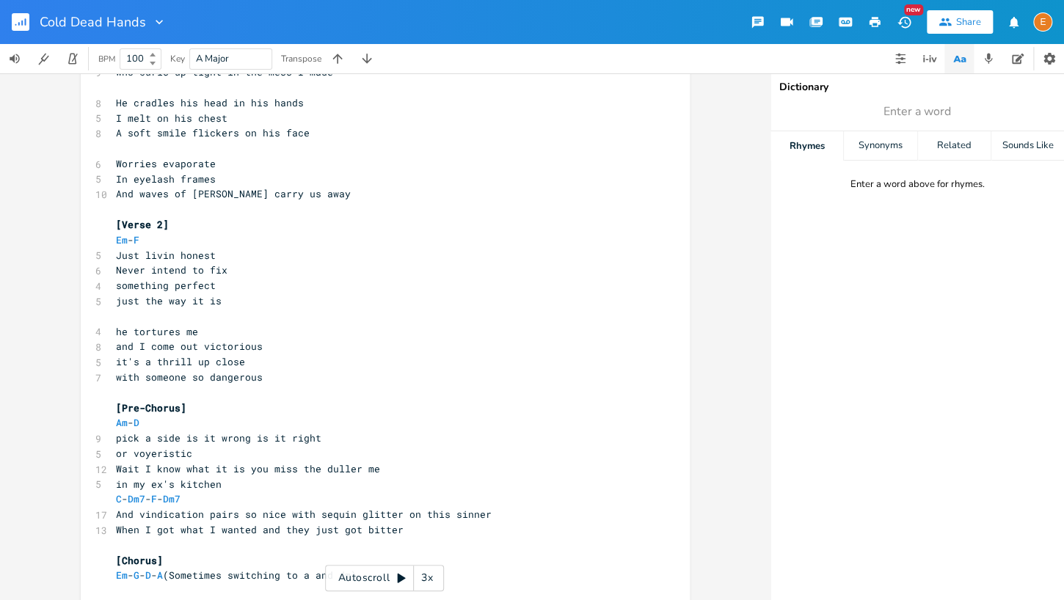
scroll to position [489, 0]
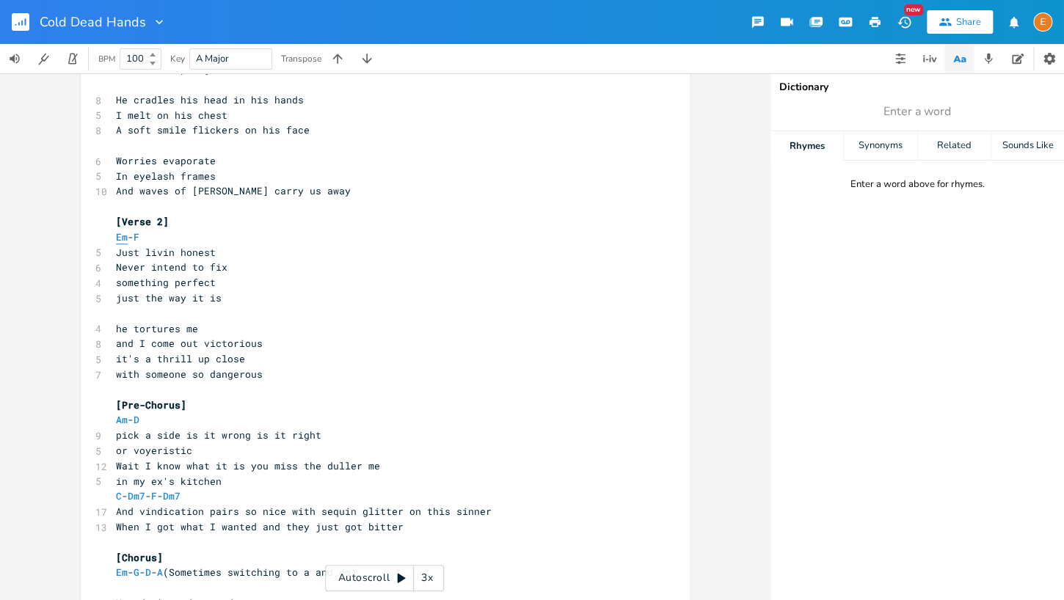
click at [127, 239] on span "Em" at bounding box center [122, 237] width 12 height 14
click at [123, 241] on span "Em" at bounding box center [122, 237] width 12 height 14
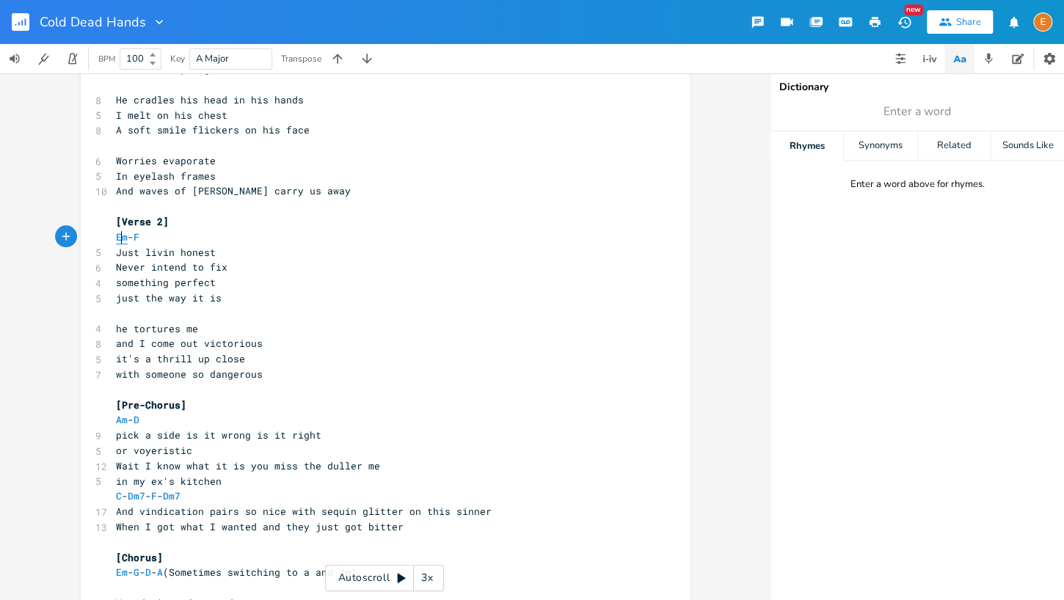
scroll to position [0, 16]
type textarea "Em - F"
click at [123, 241] on span "Em" at bounding box center [122, 237] width 12 height 14
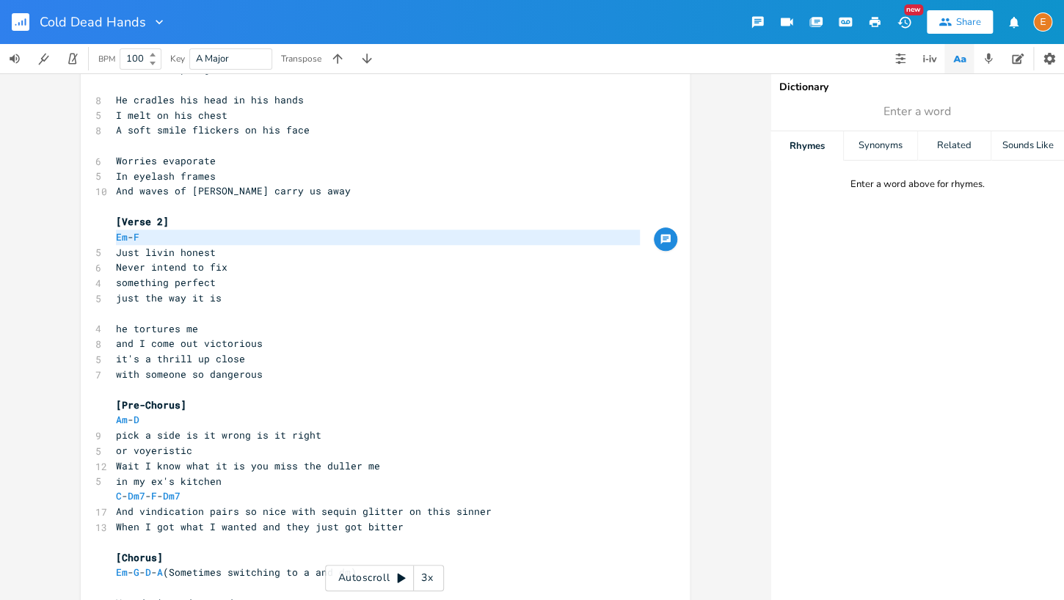
click at [156, 237] on pre "Em - F" at bounding box center [378, 237] width 530 height 15
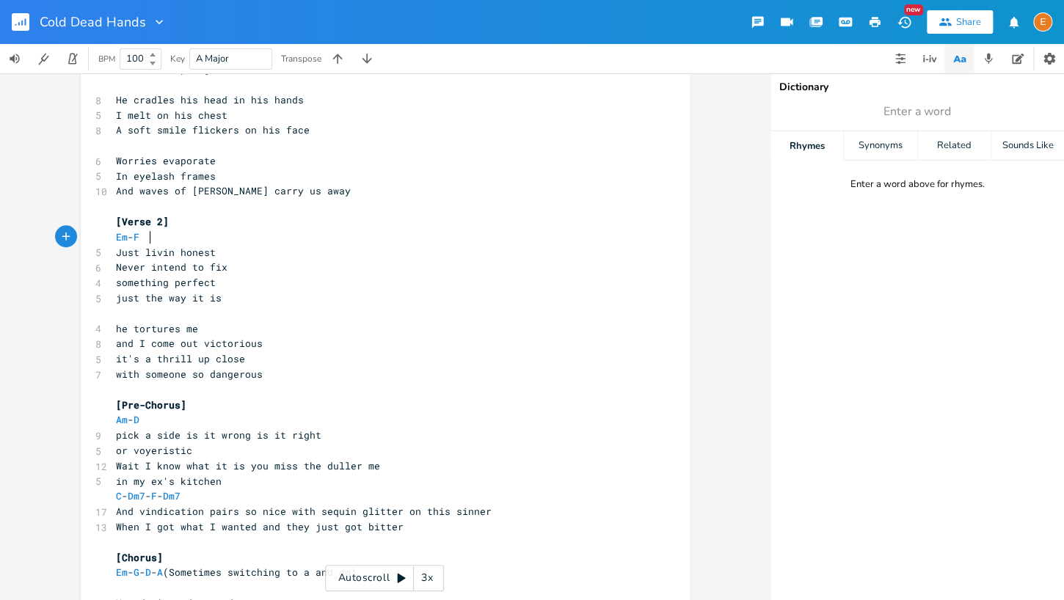
scroll to position [4, 0]
click at [139, 238] on span "F" at bounding box center [137, 237] width 6 height 14
type textarea "F"
click at [139, 238] on span "F" at bounding box center [137, 237] width 6 height 14
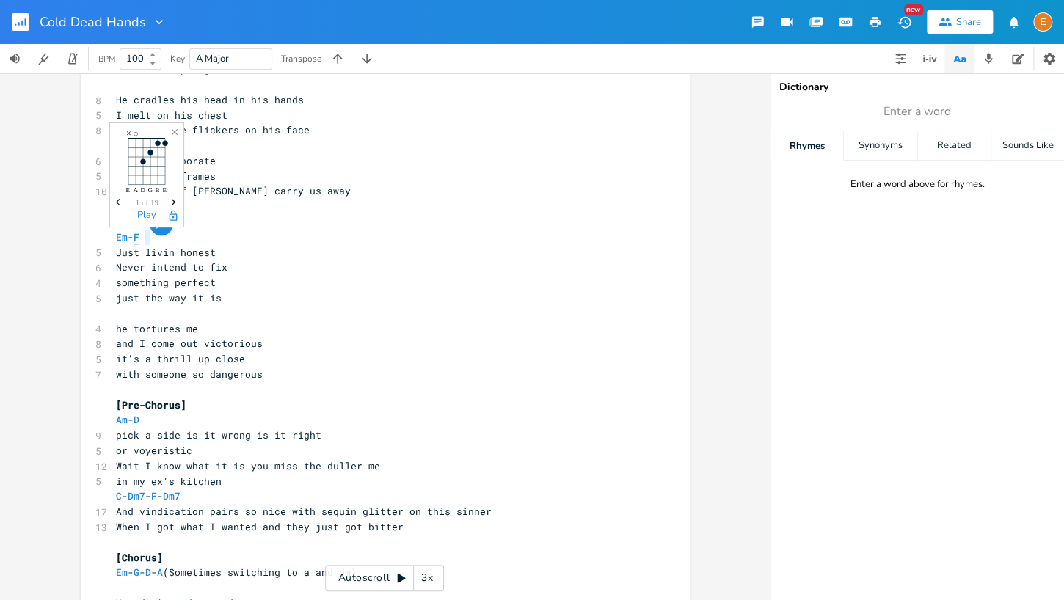
click at [139, 238] on span "F" at bounding box center [137, 237] width 6 height 14
type textarea "F"
click at [139, 238] on span "F" at bounding box center [137, 237] width 6 height 14
click at [118, 238] on span "Em" at bounding box center [122, 237] width 12 height 14
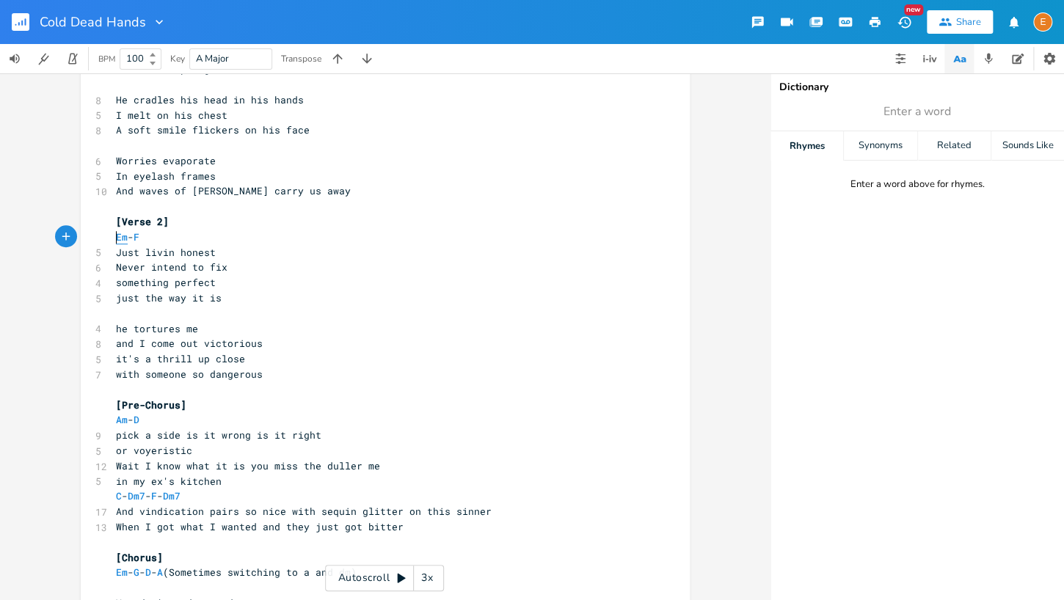
type textarea "Em"
click at [118, 238] on span "Em" at bounding box center [122, 237] width 12 height 14
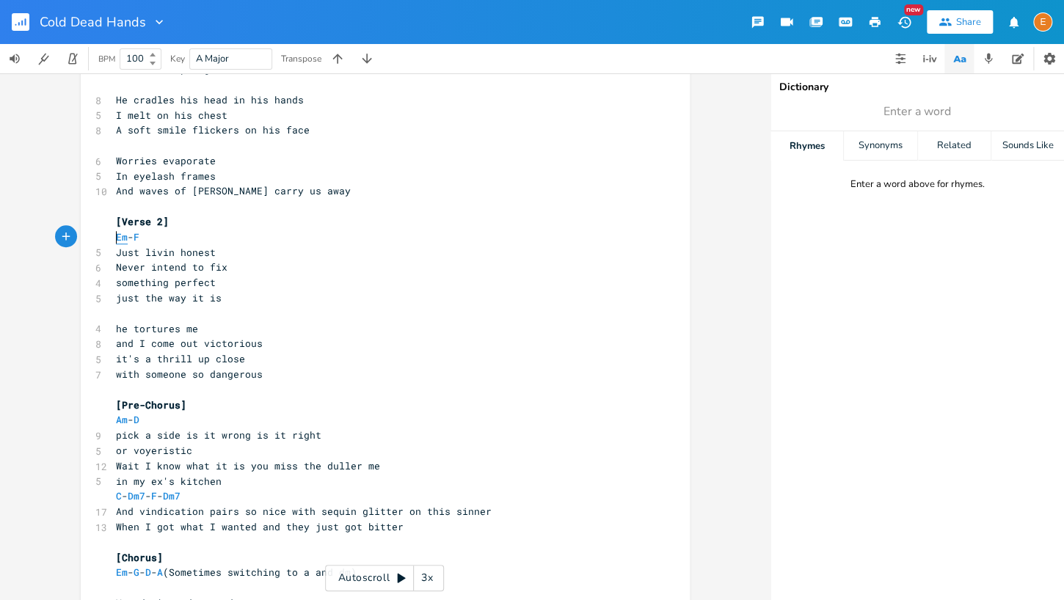
type textarea "Em"
click at [118, 238] on span "Em" at bounding box center [122, 237] width 12 height 14
click at [139, 238] on span "F" at bounding box center [137, 237] width 6 height 14
type textarea "F"
click at [139, 238] on span "F" at bounding box center [137, 237] width 6 height 14
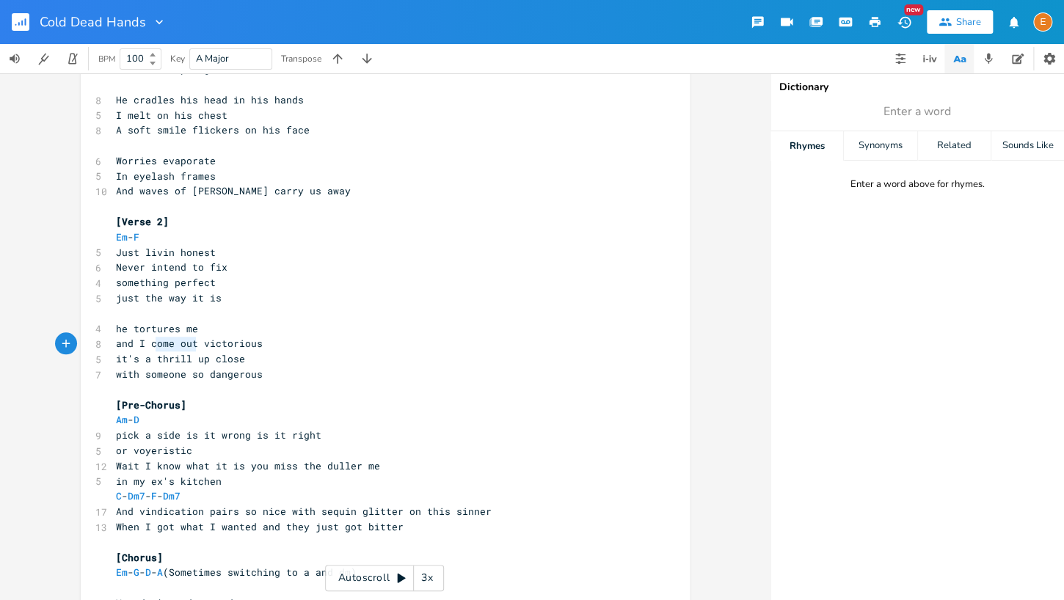
scroll to position [4, 48]
drag, startPoint x: 197, startPoint y: 345, endPoint x: 150, endPoint y: 348, distance: 47.0
click at [150, 348] on span "and I come out victorious" at bounding box center [189, 343] width 147 height 13
type textarea "emerge"
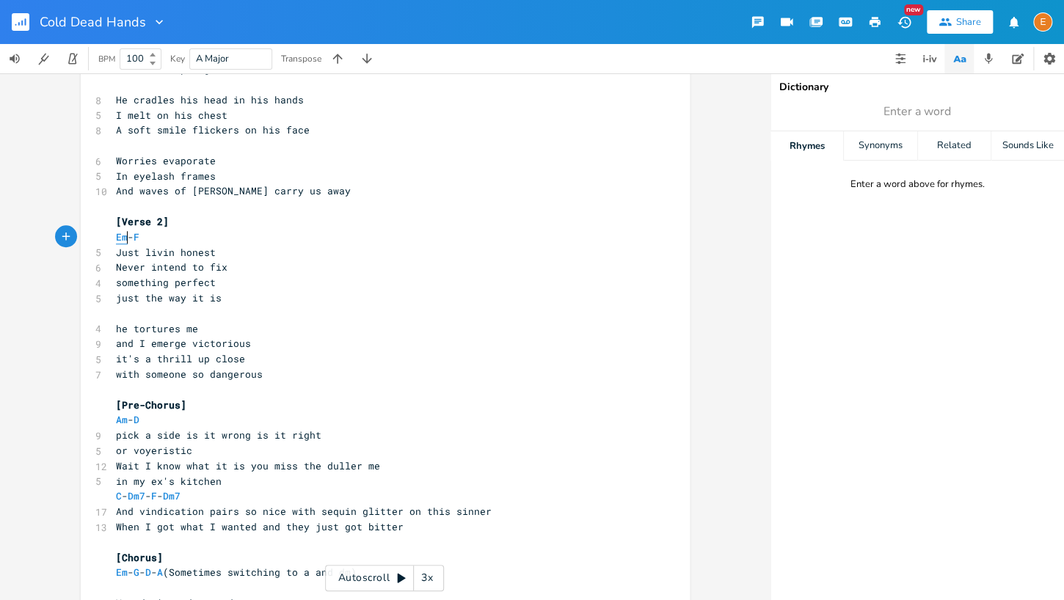
click at [125, 236] on span "Em" at bounding box center [122, 237] width 12 height 14
type textarea "Em"
click at [125, 236] on span "Em" at bounding box center [122, 237] width 12 height 14
type textarea "Em"
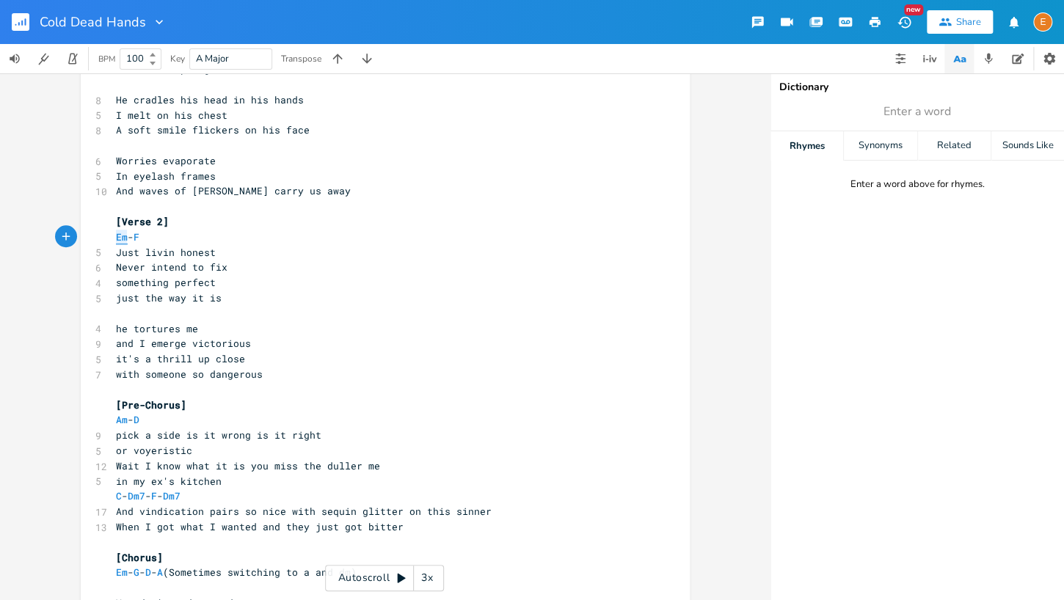
click at [125, 236] on span "Em" at bounding box center [122, 237] width 12 height 14
click at [147, 234] on button "Add Comment" at bounding box center [138, 223] width 23 height 23
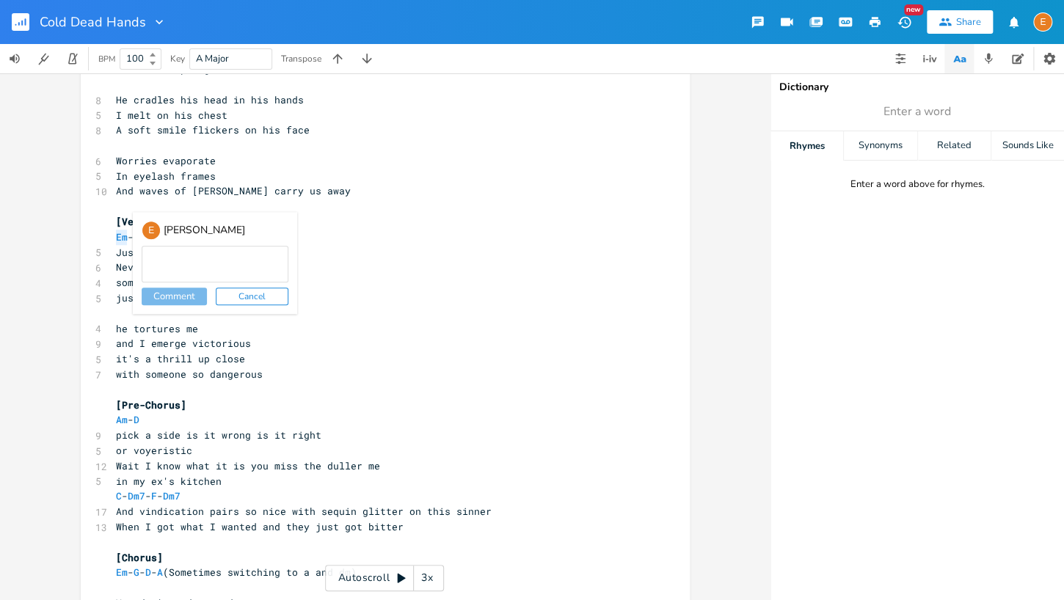
click at [147, 234] on div "E" at bounding box center [151, 230] width 19 height 19
click at [118, 241] on span "Em" at bounding box center [122, 237] width 12 height 14
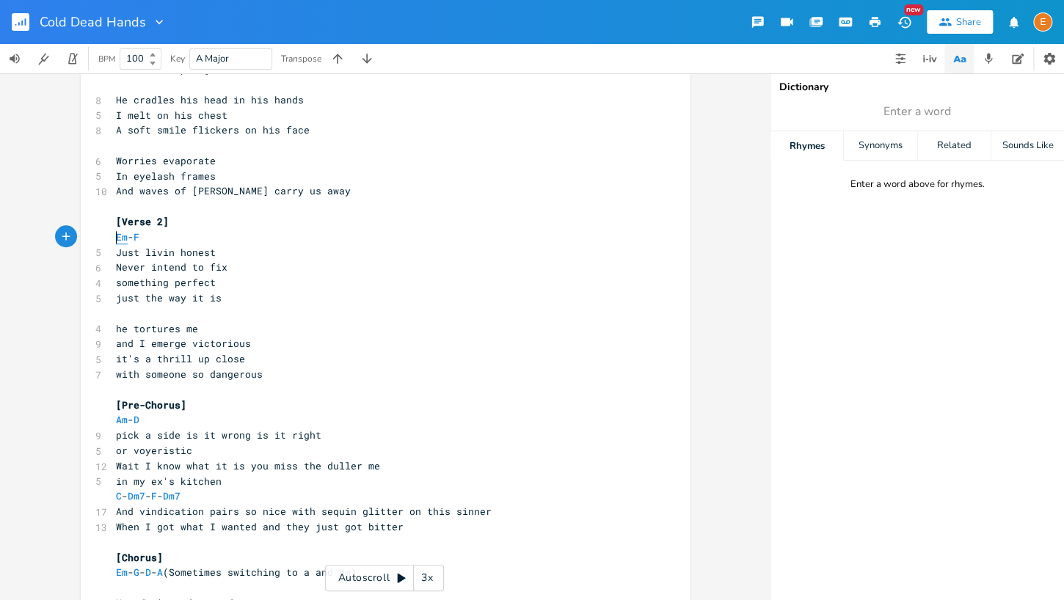
scroll to position [4, 0]
click at [139, 236] on span "F" at bounding box center [137, 237] width 6 height 14
type textarea "F"
click at [139, 236] on span "F" at bounding box center [137, 237] width 6 height 14
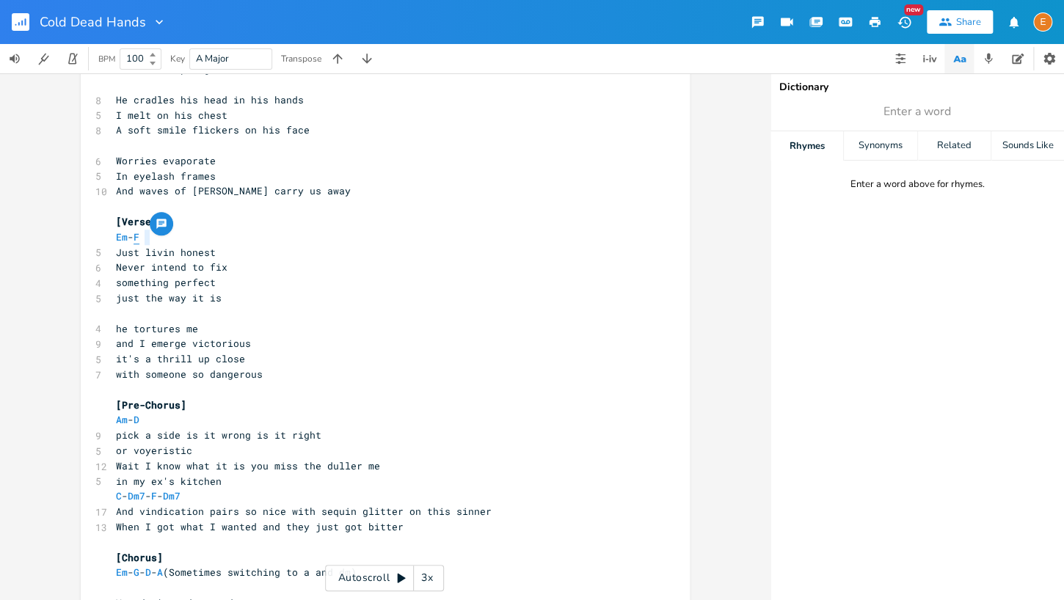
click at [139, 236] on span "F" at bounding box center [137, 237] width 6 height 14
type textarea "F"
click at [139, 236] on span "F" at bounding box center [137, 237] width 6 height 14
click at [123, 417] on span "Am" at bounding box center [122, 420] width 12 height 14
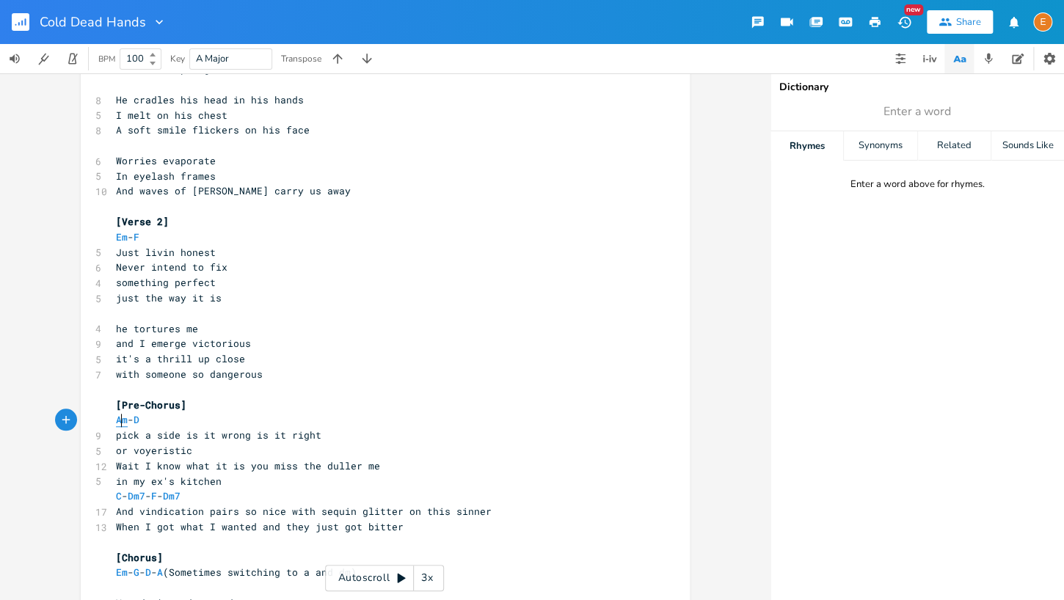
type textarea "Am"
click at [123, 417] on span "Am" at bounding box center [122, 420] width 12 height 14
type textarea "Am"
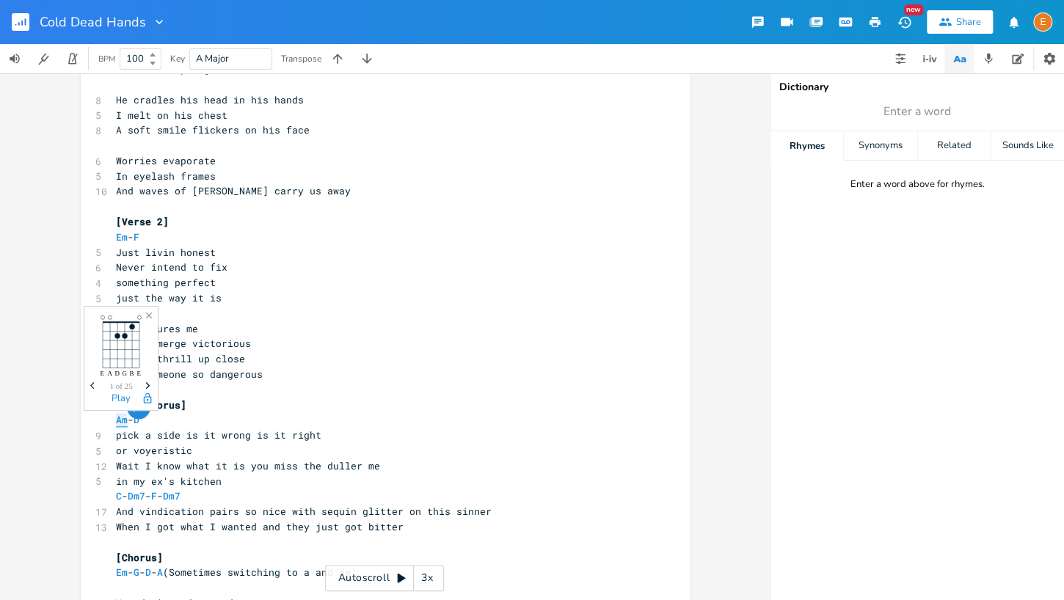
click at [123, 417] on span "Am" at bounding box center [122, 420] width 12 height 14
click at [145, 418] on button "button" at bounding box center [138, 406] width 23 height 23
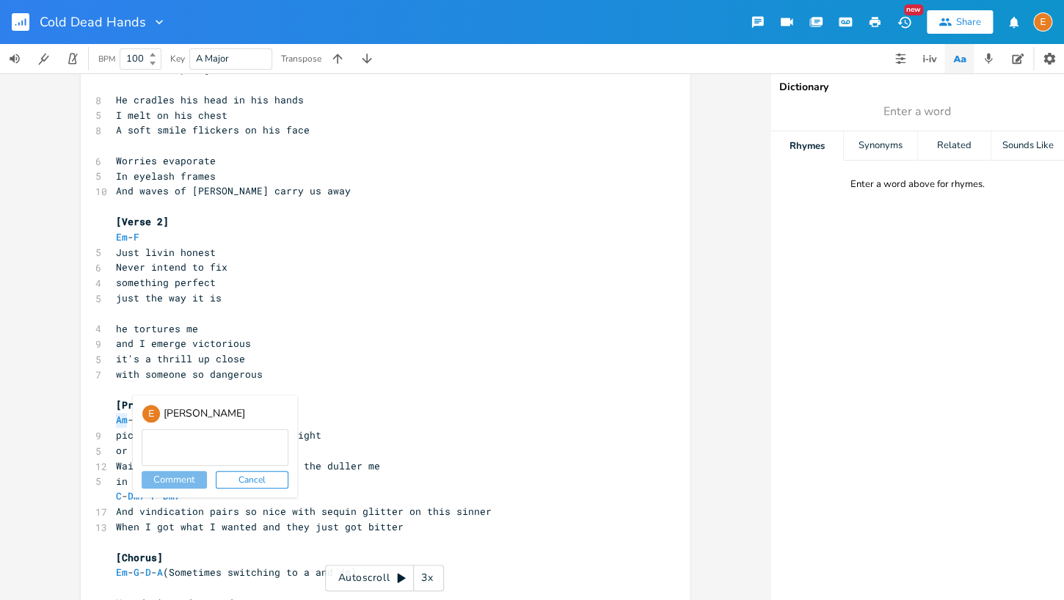
click at [180, 341] on span "and I emerge victorious" at bounding box center [183, 343] width 135 height 13
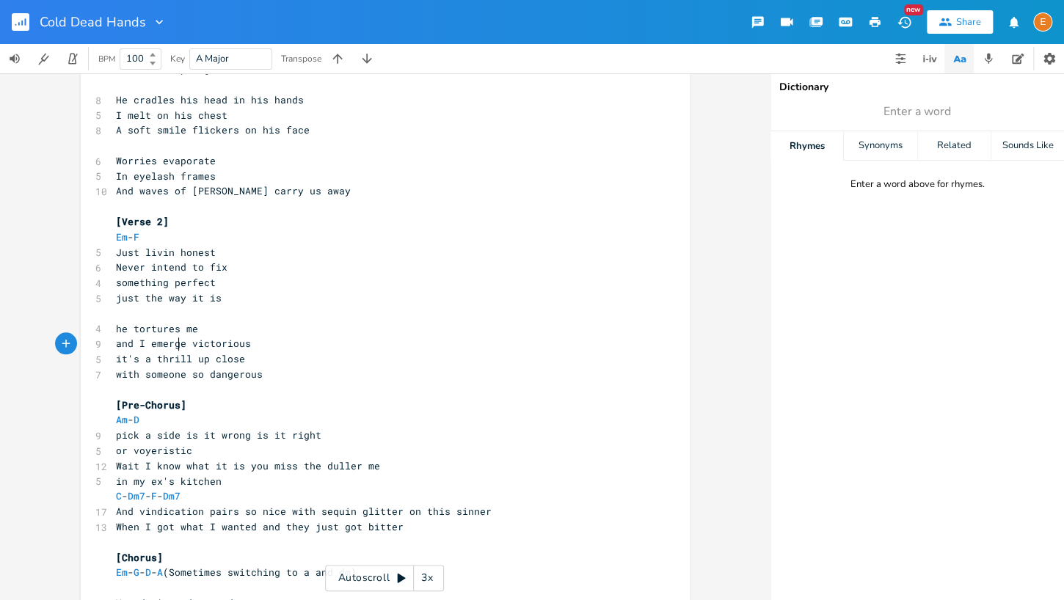
scroll to position [4, 0]
click at [139, 420] on span "D" at bounding box center [137, 420] width 6 height 14
type textarea "D"
click at [139, 420] on span "D" at bounding box center [137, 420] width 6 height 14
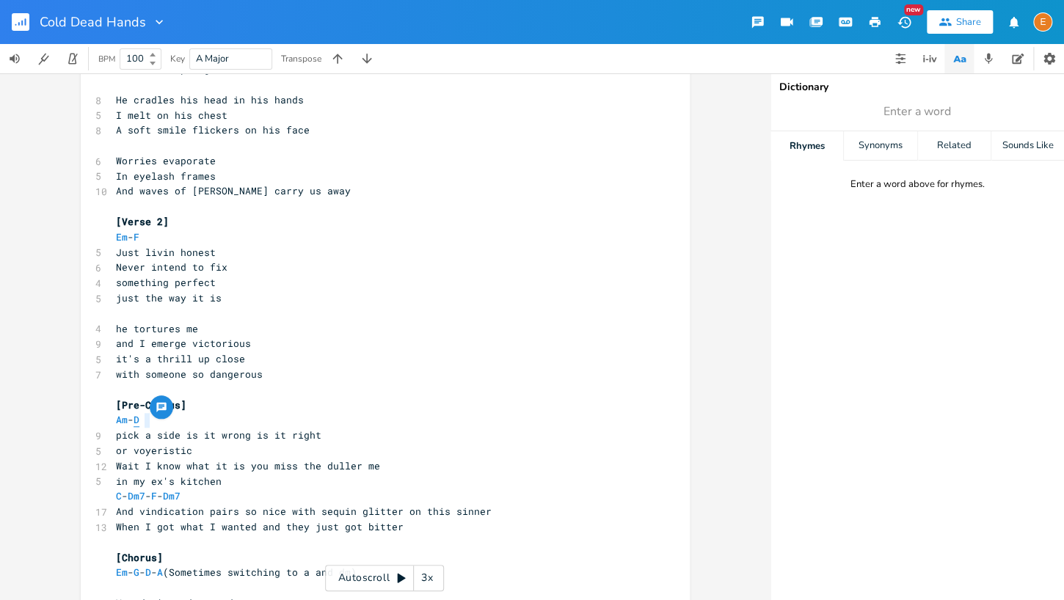
click at [139, 420] on span "D" at bounding box center [137, 420] width 6 height 14
type textarea "D"
click at [139, 420] on span "D" at bounding box center [137, 420] width 6 height 14
click at [246, 411] on pre "[Pre-Chorus]" at bounding box center [378, 405] width 530 height 15
click at [234, 422] on pre "Am - D" at bounding box center [378, 419] width 530 height 15
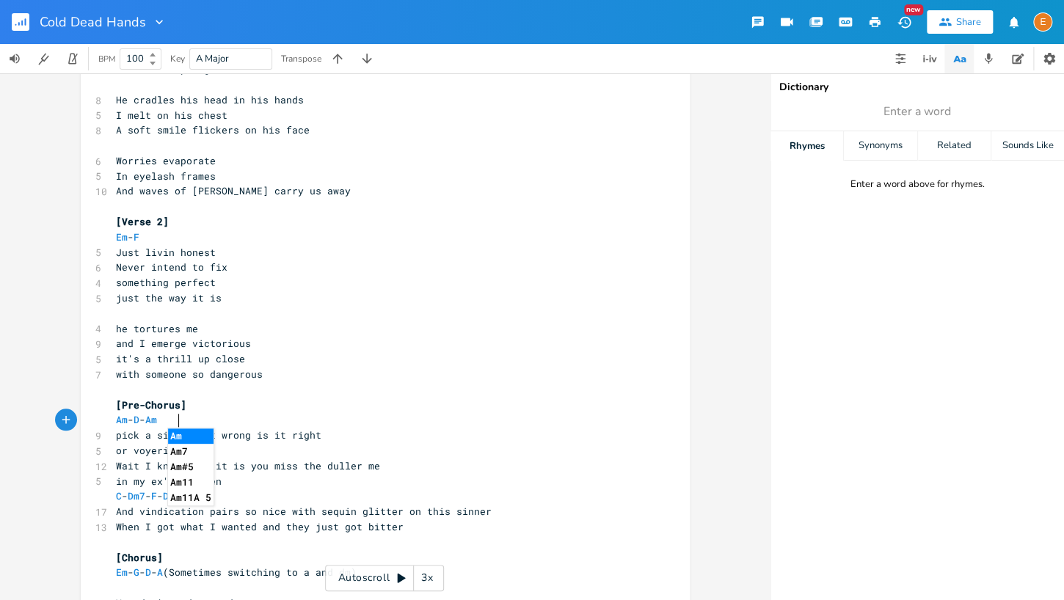
type textarea "- Am"
click at [201, 451] on li "Am7" at bounding box center [190, 451] width 45 height 15
type textarea "- Am"
click at [225, 469] on li "Am#5" at bounding box center [224, 466] width 45 height 15
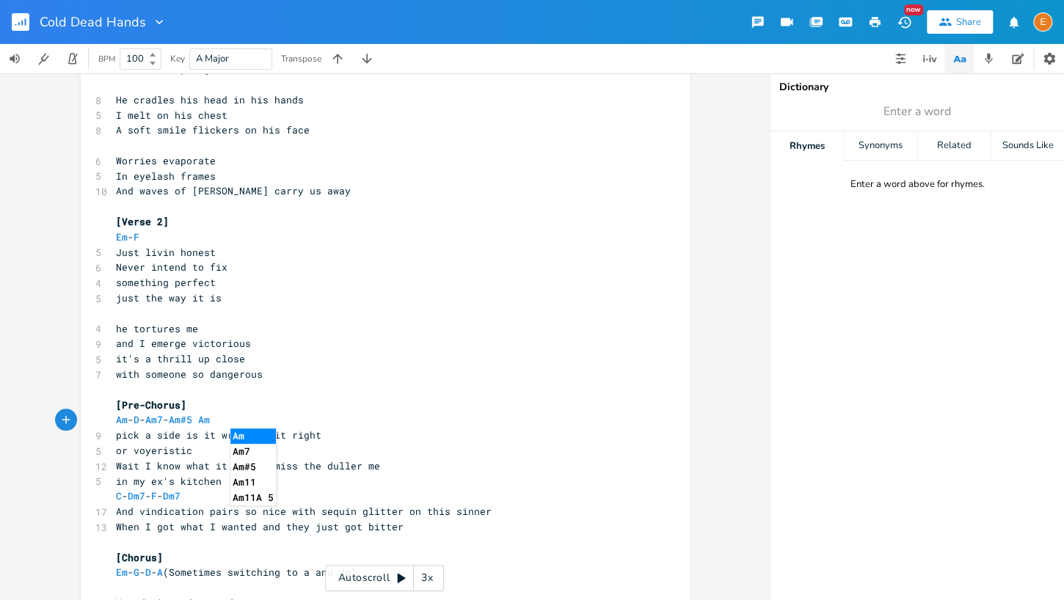
type textarea "Am"
click at [260, 481] on li "Am11" at bounding box center [252, 482] width 45 height 15
type textarea "jA"
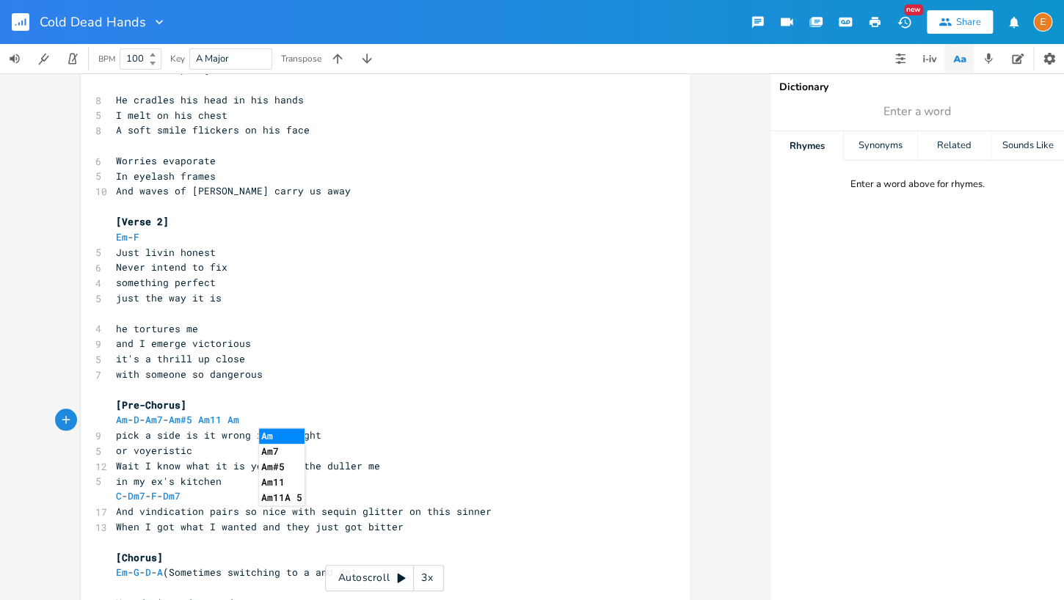
type textarea "Am"
click at [289, 499] on li "Am11A 5" at bounding box center [281, 497] width 45 height 15
click at [263, 417] on span "Am - D - Am7 - Am#5 Am11 Am11A 5" at bounding box center [189, 419] width 147 height 13
click at [263, 421] on span "Am - D - Am7 - Am#5 Am11 Am11A 5" at bounding box center [189, 419] width 147 height 13
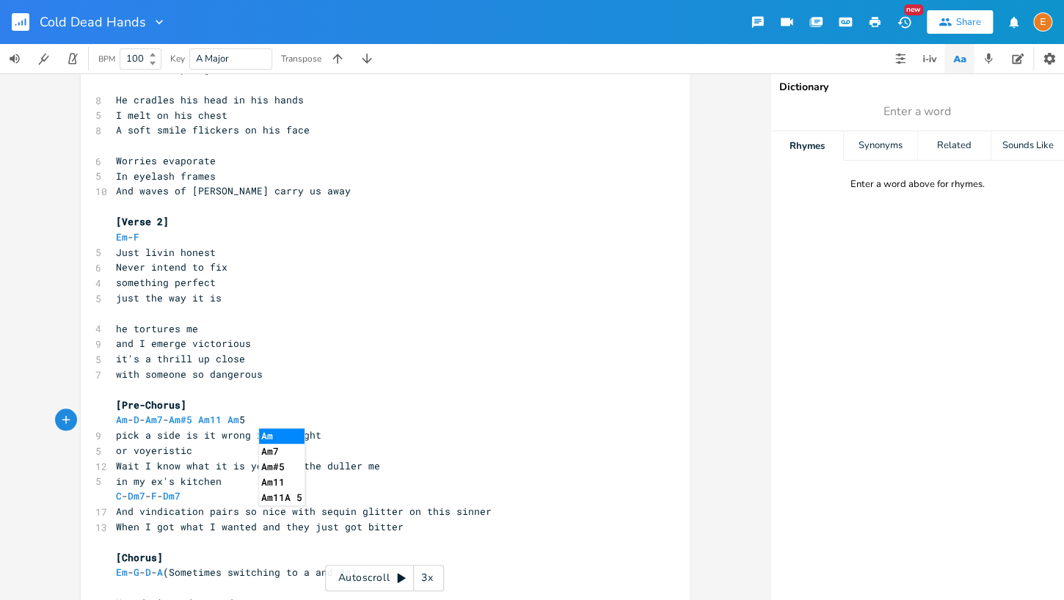
type textarea "m"
click at [282, 500] on li "Am11A 5" at bounding box center [281, 497] width 45 height 15
click at [326, 418] on pre "Am - D - Am7 - Am#5 Am11 Am11A 5 5" at bounding box center [378, 419] width 530 height 15
click at [192, 420] on span "Am#5" at bounding box center [180, 420] width 23 height 14
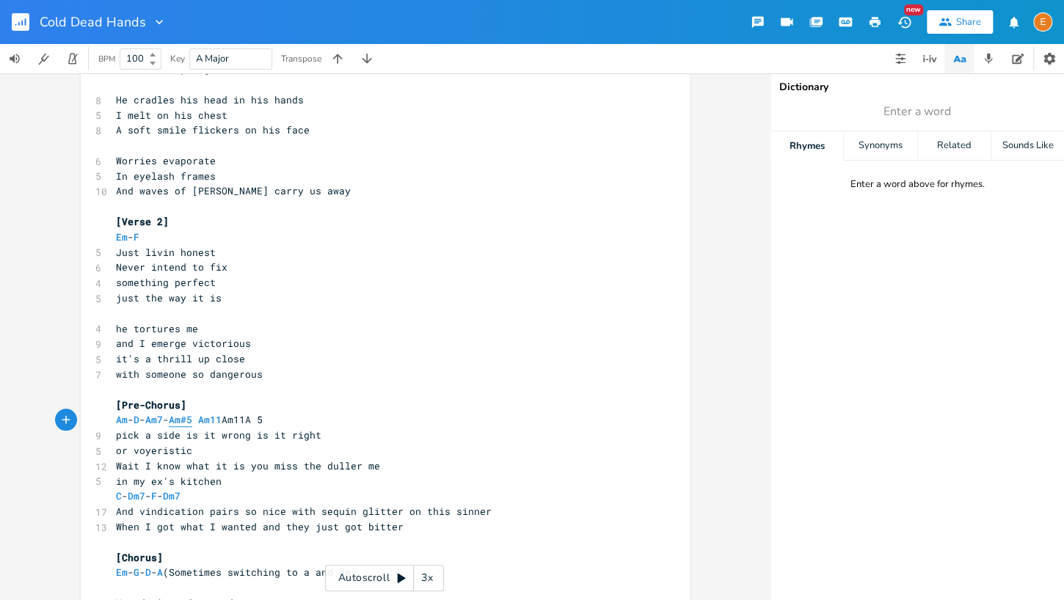
type textarea "#"
click at [192, 420] on span "Am#5" at bounding box center [180, 420] width 23 height 14
click at [222, 422] on span "Am11" at bounding box center [209, 420] width 23 height 14
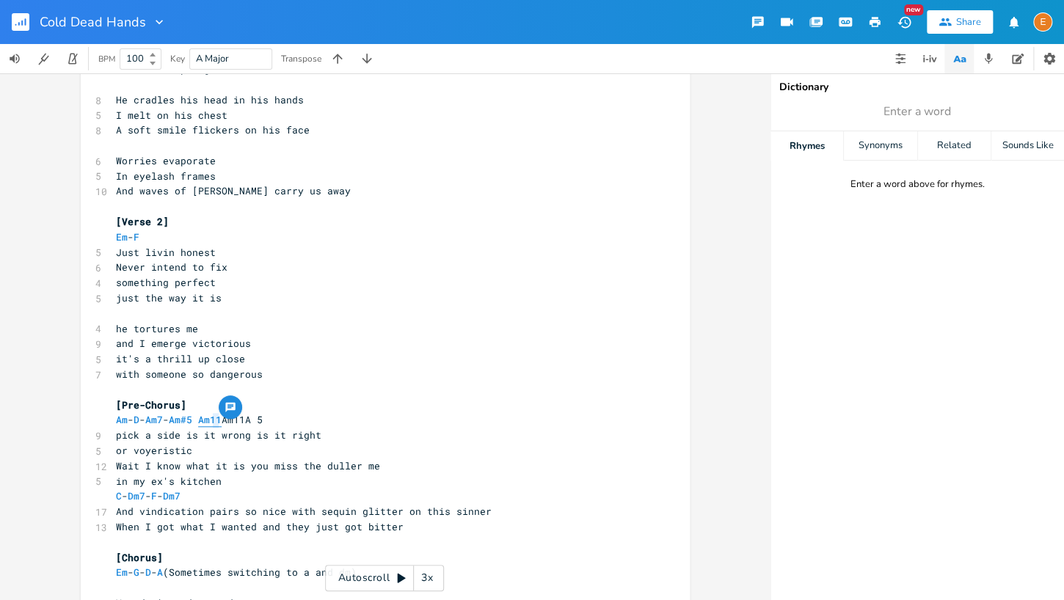
type textarea "Am11"
click at [222, 422] on span "Am11" at bounding box center [209, 420] width 23 height 14
click at [192, 422] on span "Am#5" at bounding box center [180, 420] width 23 height 14
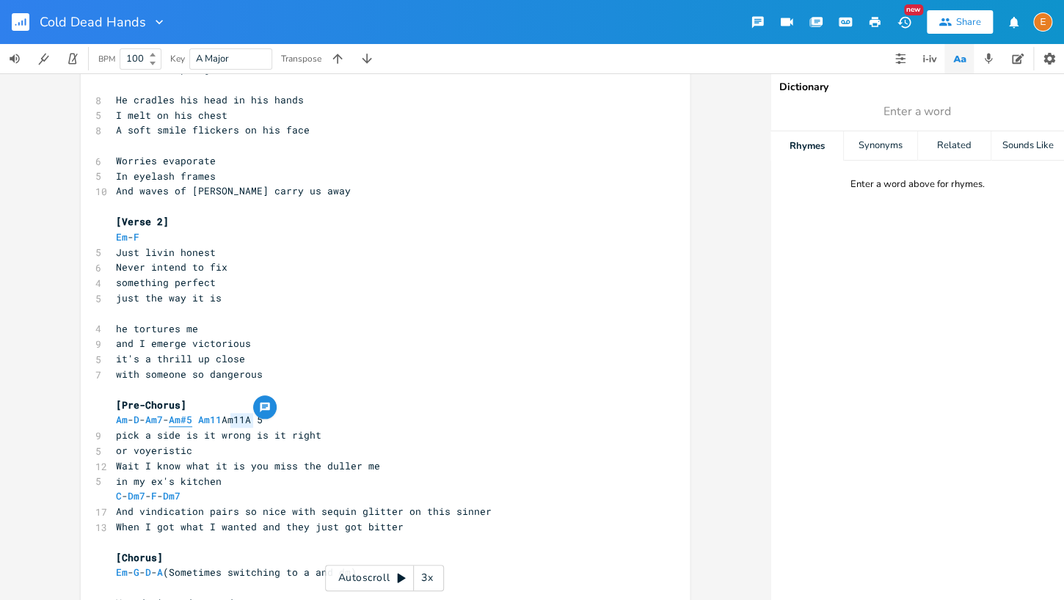
type textarea "#"
click at [192, 422] on span "Am#5" at bounding box center [180, 420] width 23 height 14
click at [192, 423] on span "Am#5" at bounding box center [180, 420] width 23 height 14
type textarea "#"
click at [192, 423] on span "Am#5" at bounding box center [180, 420] width 23 height 14
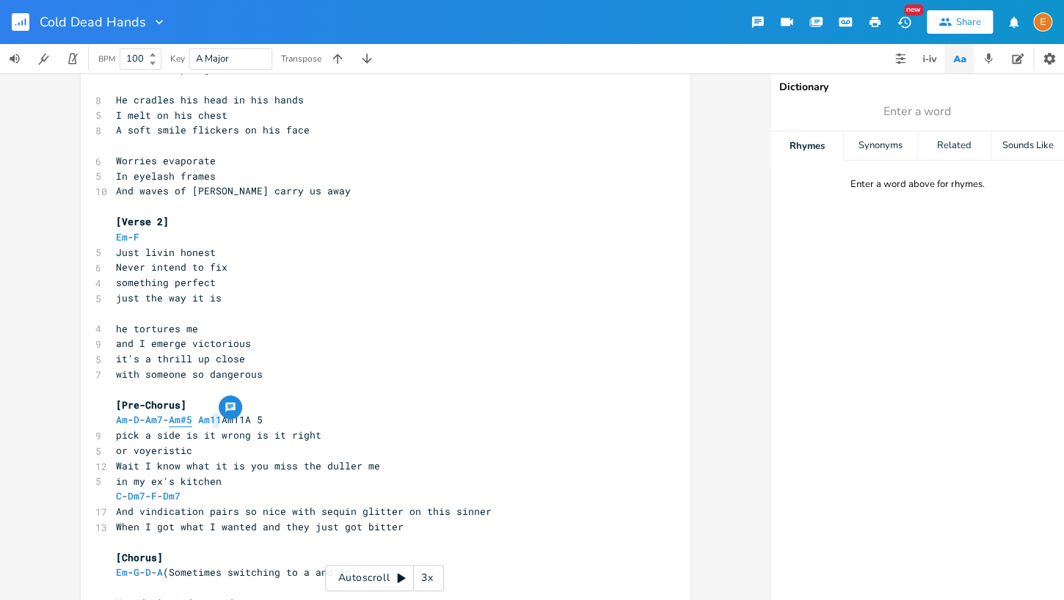
click at [192, 423] on span "Am#5" at bounding box center [180, 420] width 23 height 14
type textarea "#"
click at [192, 423] on span "Am#5" at bounding box center [180, 420] width 23 height 14
click at [222, 423] on span "Am11" at bounding box center [209, 420] width 23 height 14
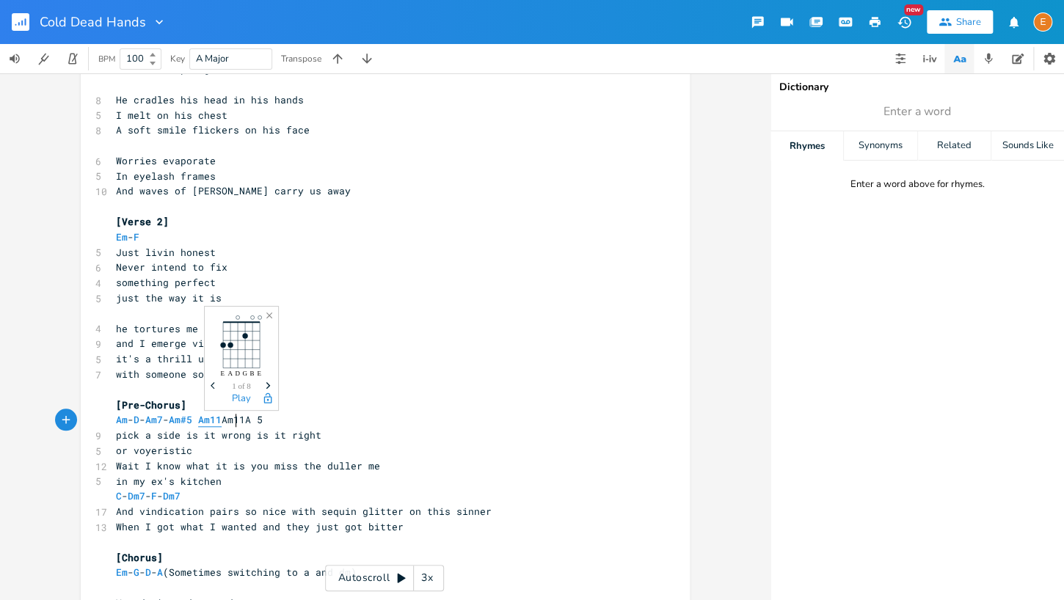
type textarea "Am11"
click at [222, 423] on span "Am11" at bounding box center [209, 420] width 23 height 14
click at [222, 422] on span "Am11" at bounding box center [209, 420] width 23 height 14
type textarea "Am11"
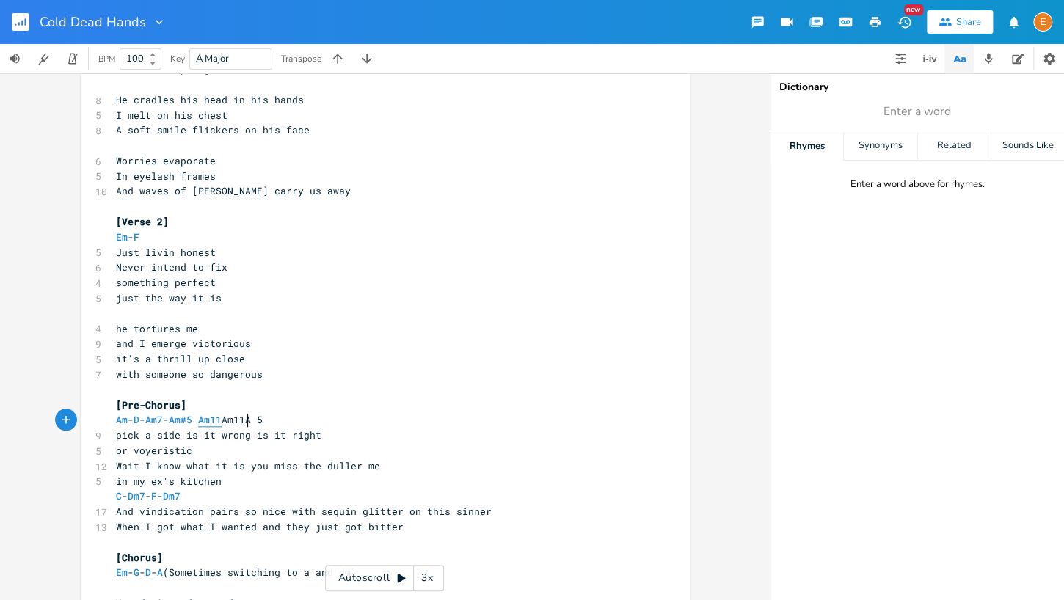
click at [222, 422] on span "Am11" at bounding box center [209, 420] width 23 height 14
type textarea "Am7 - Am#5 Am11 Am11A 5"
drag, startPoint x: 327, startPoint y: 420, endPoint x: 167, endPoint y: 426, distance: 160.8
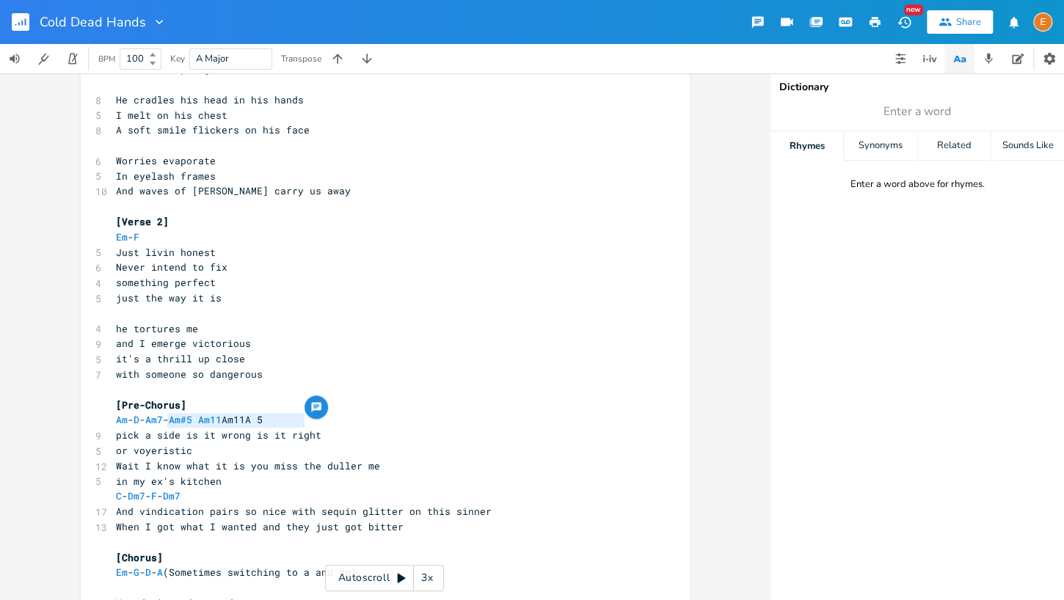
click at [167, 426] on pre "Am - D - Am7 - Am#5 Am11 Am11A 5" at bounding box center [378, 419] width 530 height 15
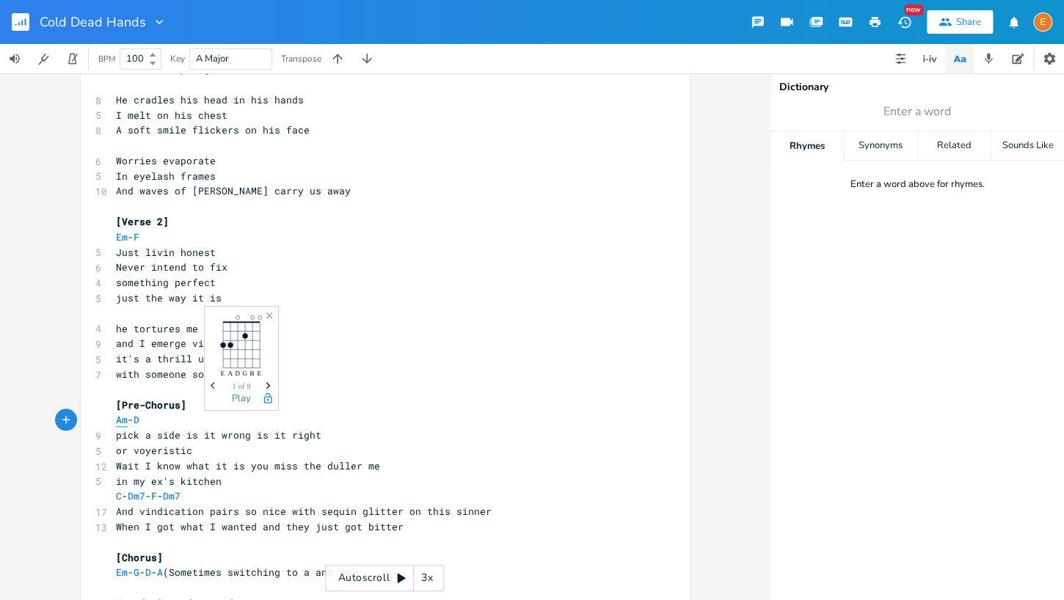
click at [123, 419] on span "Am" at bounding box center [122, 420] width 12 height 14
type textarea "Am"
click at [123, 419] on span "Am" at bounding box center [122, 420] width 12 height 14
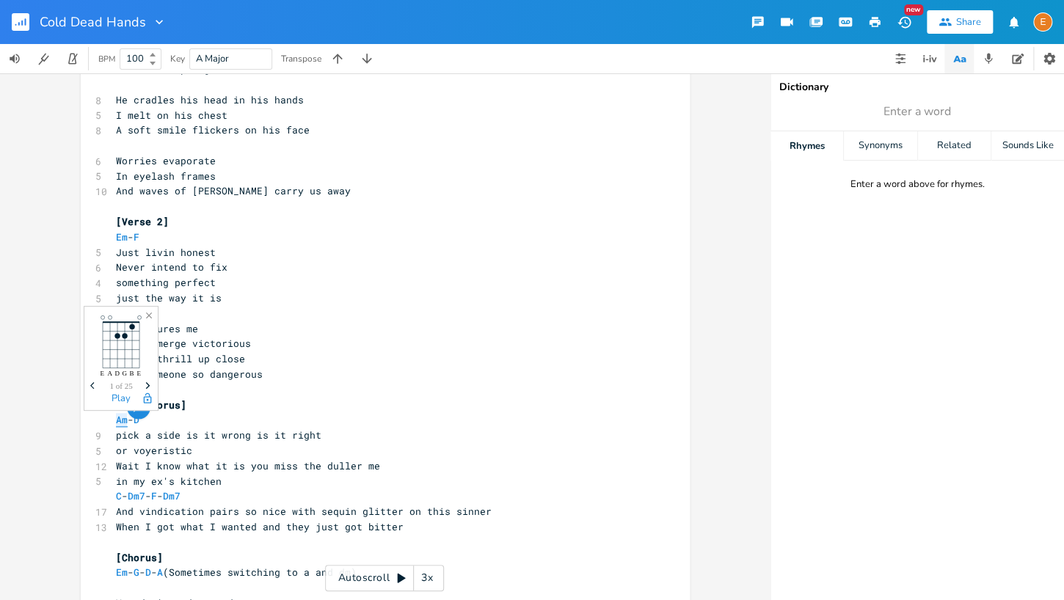
click at [123, 419] on span "Am" at bounding box center [122, 420] width 12 height 14
type textarea "Am"
click at [123, 419] on span "Am" at bounding box center [122, 420] width 12 height 14
type textarea "Am"
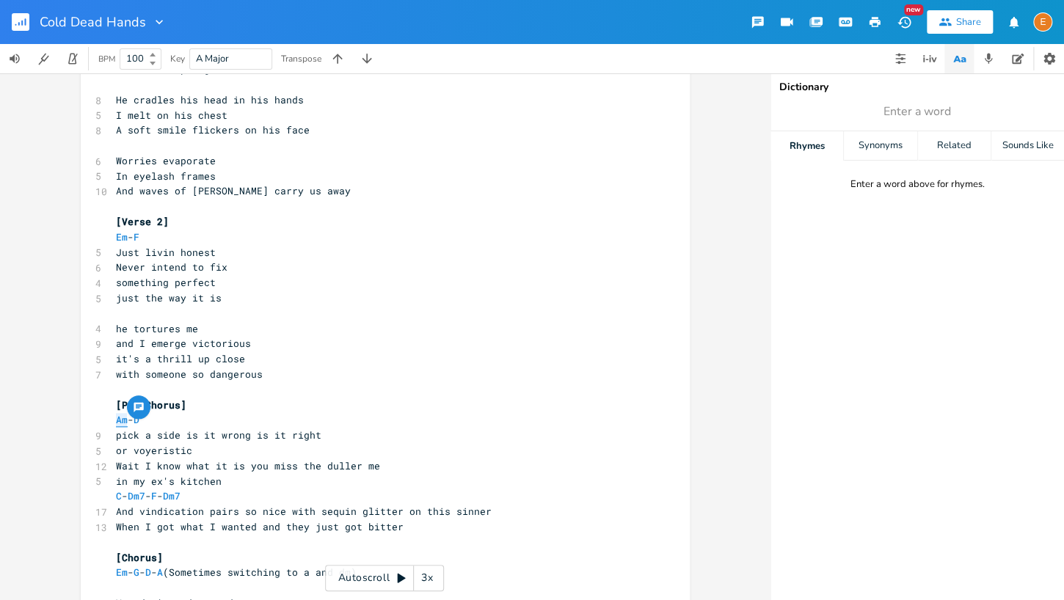
click at [123, 419] on span "Am" at bounding box center [122, 420] width 12 height 14
click at [139, 419] on span "D" at bounding box center [137, 420] width 6 height 14
type textarea "D"
click at [139, 419] on span "D" at bounding box center [137, 420] width 6 height 14
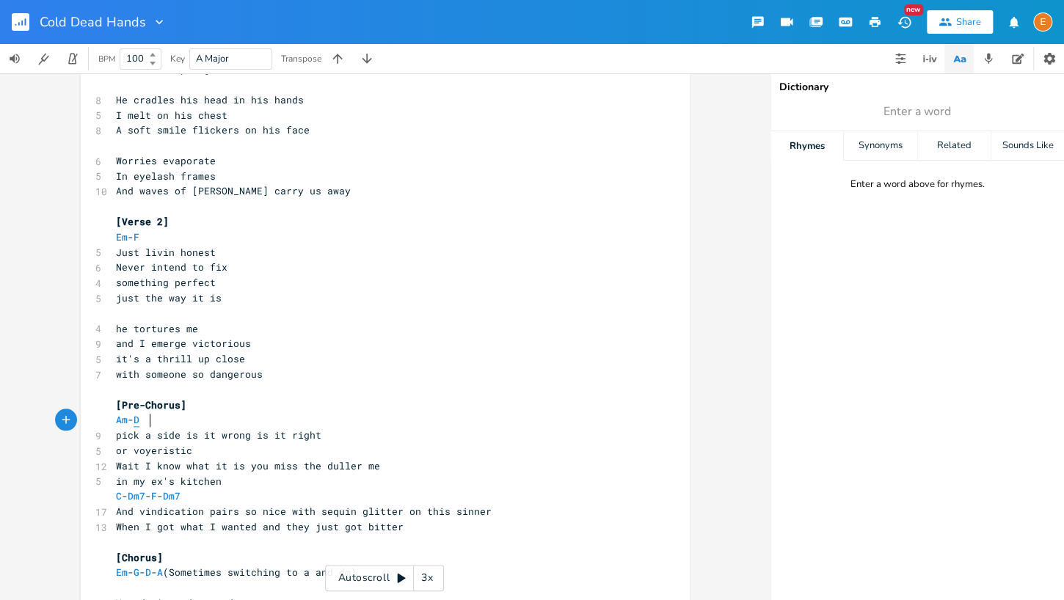
scroll to position [4, 7]
click at [139, 419] on span "D" at bounding box center [137, 420] width 6 height 14
type textarea "D"
click at [139, 419] on span "D" at bounding box center [137, 420] width 6 height 14
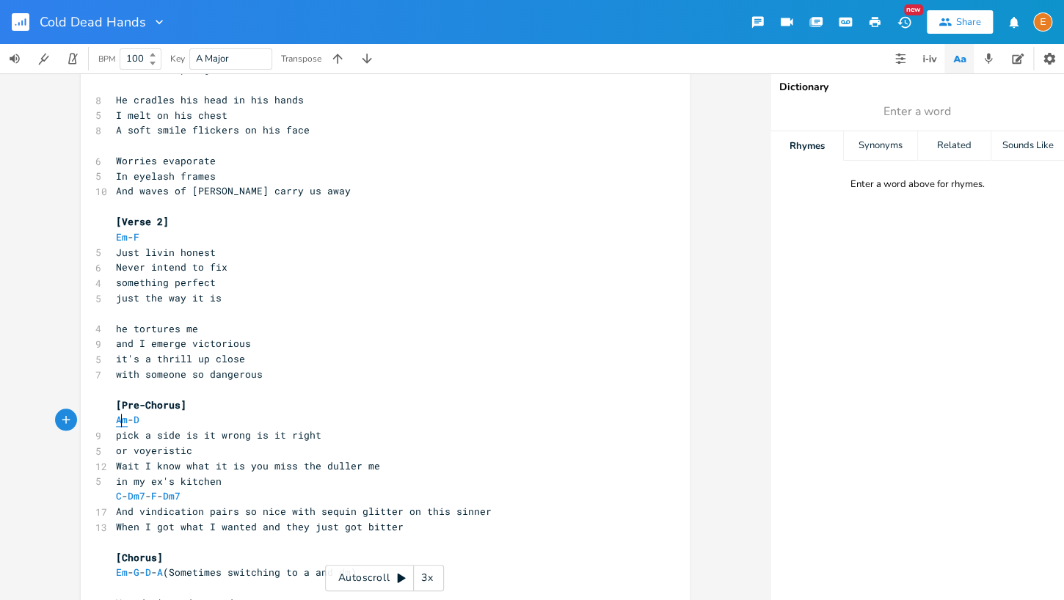
click at [123, 422] on span "Am" at bounding box center [122, 420] width 12 height 14
type textarea "Am"
click at [123, 422] on span "Am" at bounding box center [122, 420] width 12 height 14
type textarea "Am"
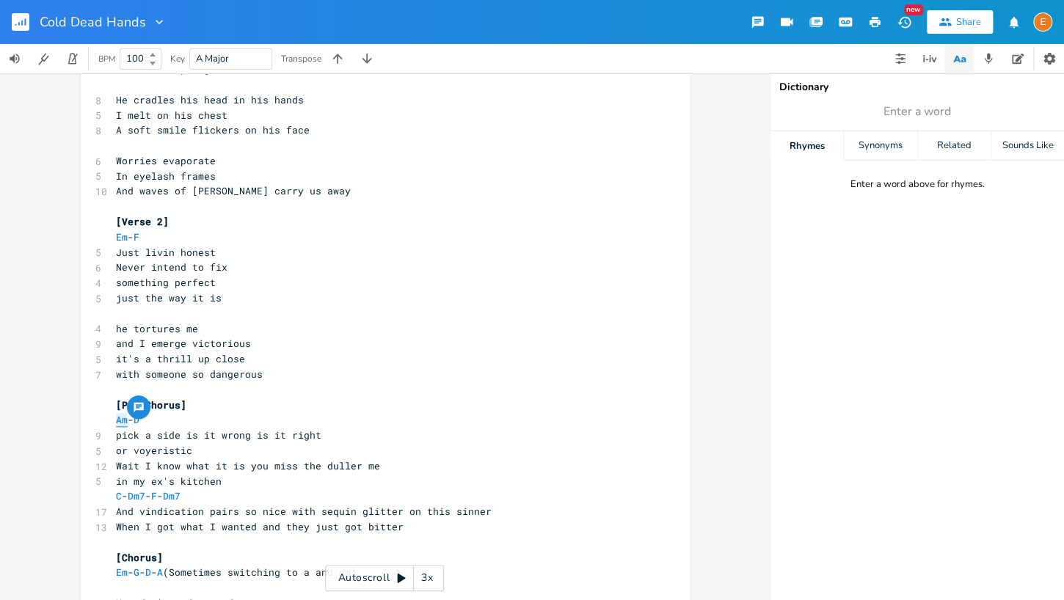
scroll to position [4, 18]
click at [123, 422] on span "Am" at bounding box center [122, 420] width 12 height 14
click at [139, 418] on span "D" at bounding box center [137, 420] width 6 height 14
type textarea "D"
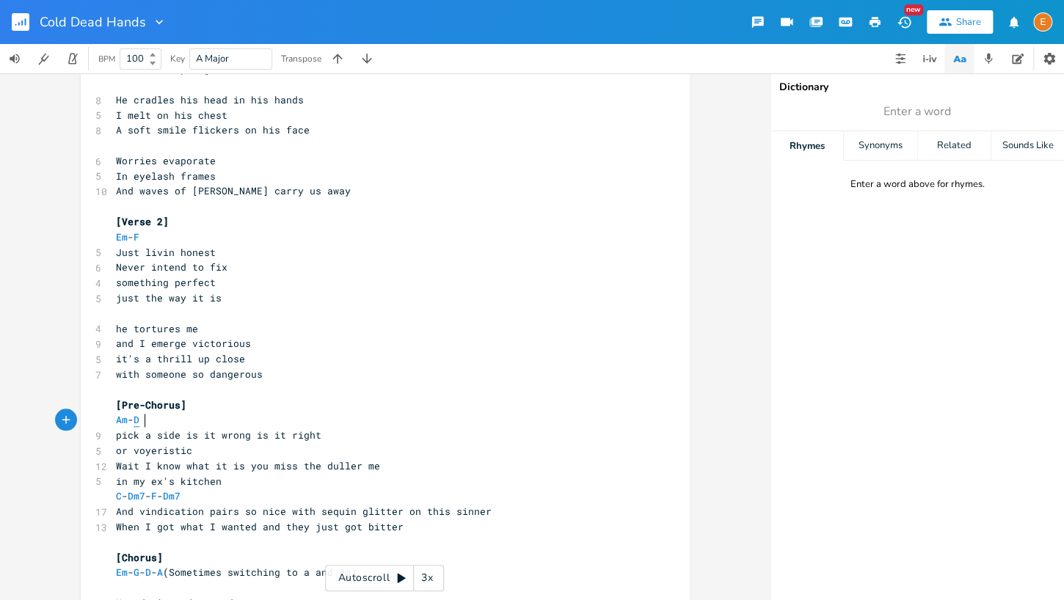
click at [139, 418] on span "D" at bounding box center [137, 420] width 6 height 14
type textarea "D"
click at [139, 418] on span "D" at bounding box center [137, 420] width 6 height 14
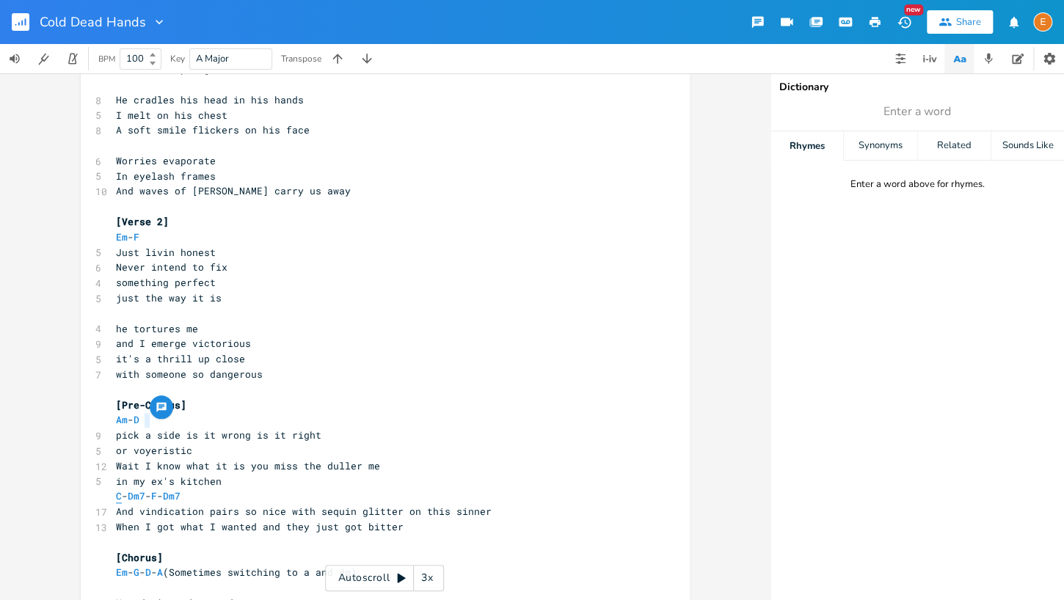
scroll to position [4, 0]
click at [121, 495] on span "C" at bounding box center [119, 496] width 6 height 14
type textarea "C"
click at [121, 495] on span "C" at bounding box center [119, 496] width 6 height 14
click at [145, 495] on span "Dm7" at bounding box center [137, 496] width 18 height 14
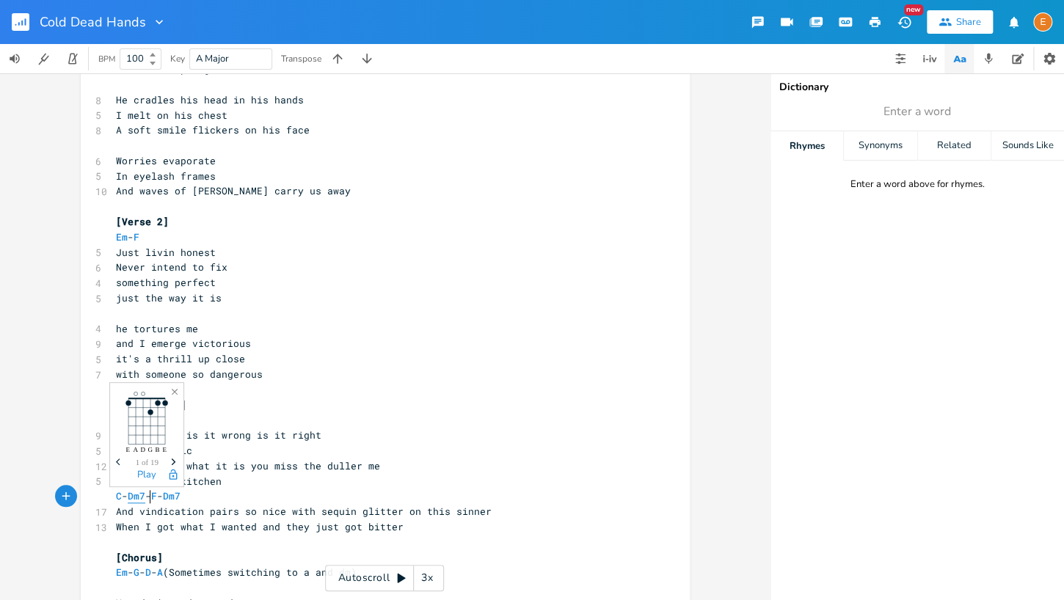
type textarea "Dm7"
click at [145, 495] on span "Dm7" at bounding box center [137, 496] width 18 height 14
click at [121, 497] on span "C" at bounding box center [119, 496] width 6 height 14
type textarea "C"
click at [121, 497] on span "C" at bounding box center [119, 496] width 6 height 14
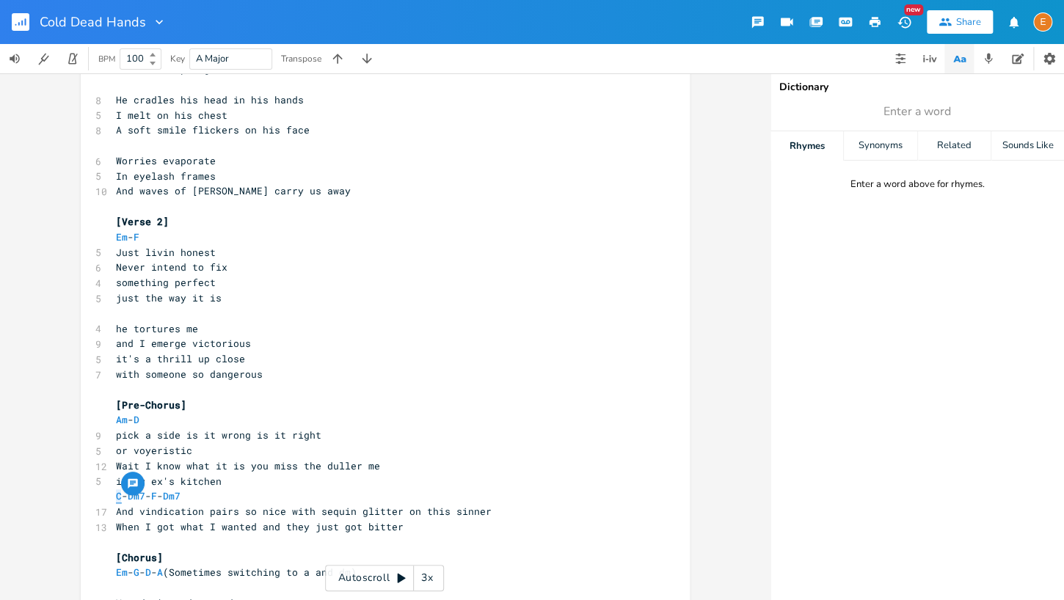
click at [121, 497] on span "C" at bounding box center [119, 496] width 6 height 14
type textarea "C"
click at [121, 497] on span "C" at bounding box center [119, 496] width 6 height 14
click at [145, 497] on span "Dm7" at bounding box center [137, 496] width 18 height 14
type textarea "Dm7"
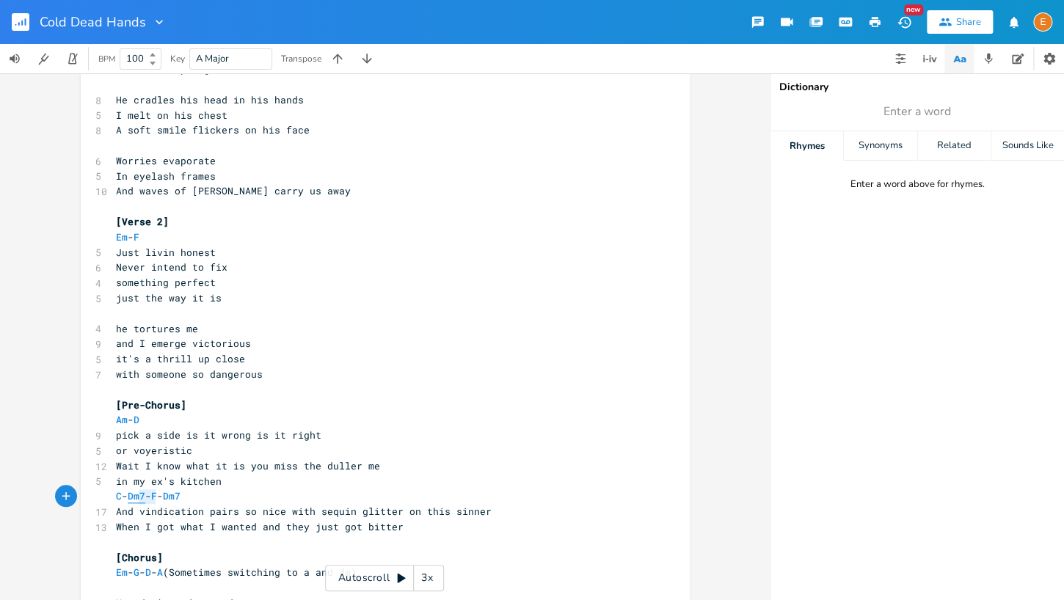
click at [145, 497] on span "Dm7" at bounding box center [137, 496] width 18 height 14
type textarea "Dm7"
click at [145, 497] on span "Dm7" at bounding box center [137, 496] width 18 height 14
click at [157, 495] on span "F" at bounding box center [154, 496] width 6 height 14
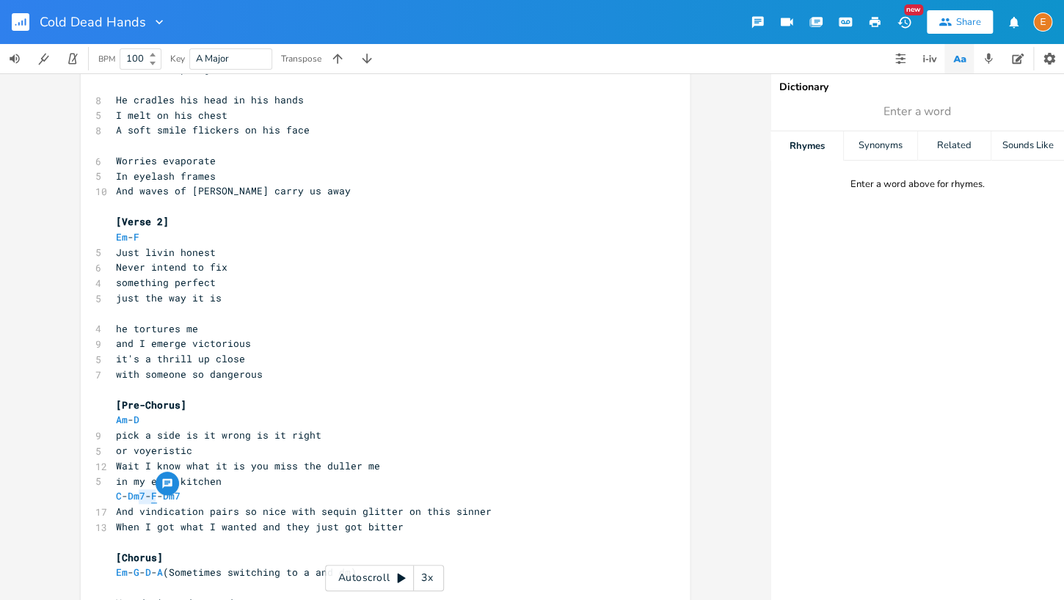
type textarea "F"
click at [157, 495] on span "F" at bounding box center [154, 496] width 6 height 14
type textarea "F"
click at [157, 495] on span "F" at bounding box center [154, 496] width 6 height 14
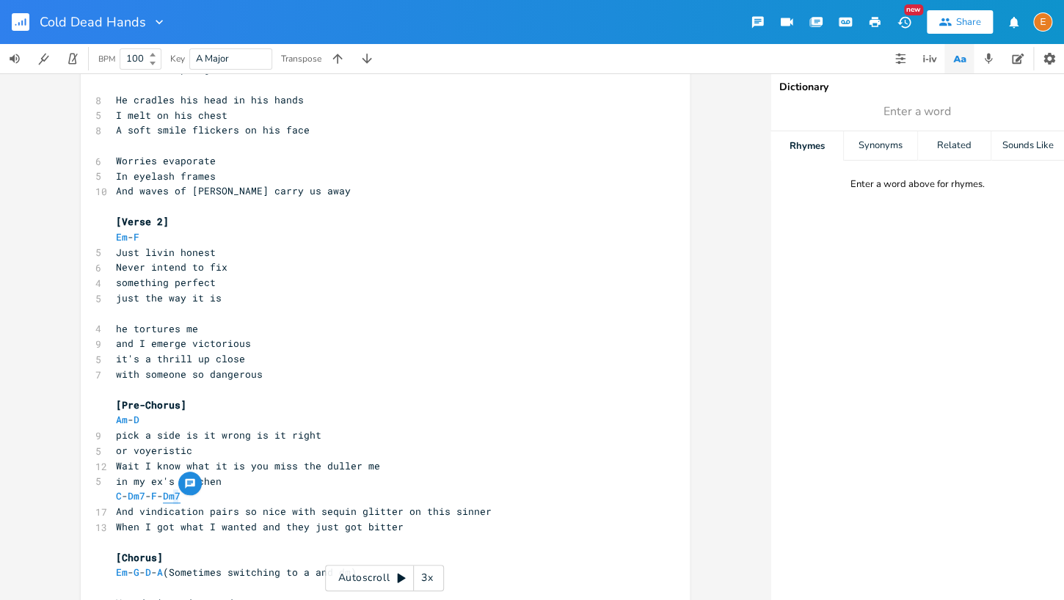
click at [180, 498] on span "Dm7" at bounding box center [172, 496] width 18 height 14
type textarea "Dm7"
click at [180, 498] on span "Dm7" at bounding box center [172, 496] width 18 height 14
click at [231, 499] on pre "C - Dm7 - F - Dm7" at bounding box center [378, 496] width 530 height 15
type textarea "Dm"
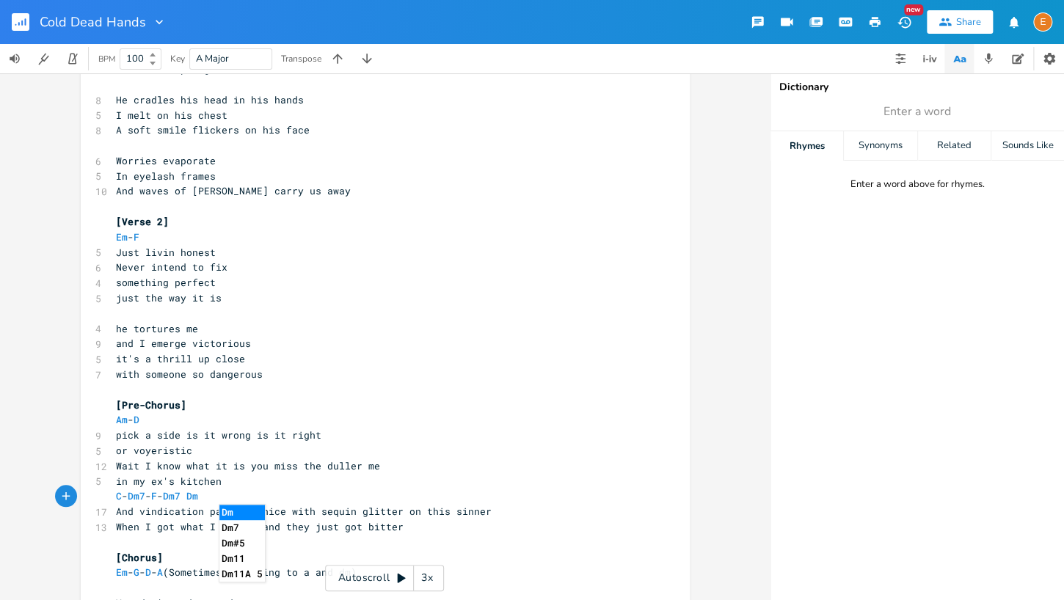
click at [244, 540] on li "Dm#5" at bounding box center [241, 543] width 45 height 15
type textarea "Dm"
click at [274, 554] on li "Dm11" at bounding box center [270, 558] width 45 height 15
type textarea "Dm"
click at [310, 572] on li "Dm11A 5" at bounding box center [299, 573] width 45 height 15
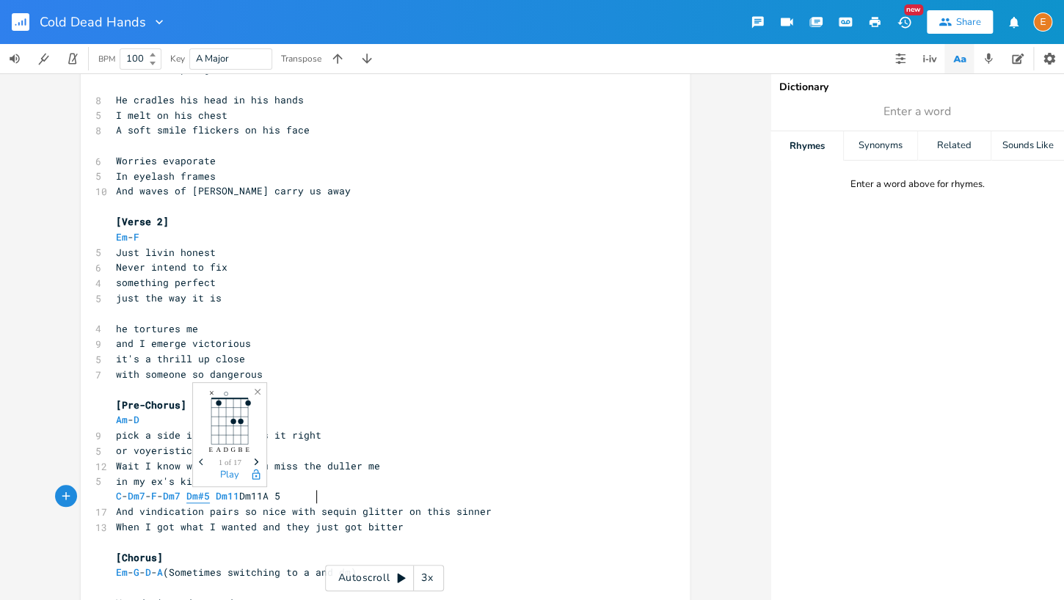
click at [210, 496] on span "Dm#5" at bounding box center [197, 496] width 23 height 14
type textarea "Dm"
click at [210, 496] on span "Dm#5" at bounding box center [197, 496] width 23 height 14
click at [210, 499] on span "Dm#5" at bounding box center [197, 496] width 23 height 14
type textarea "#"
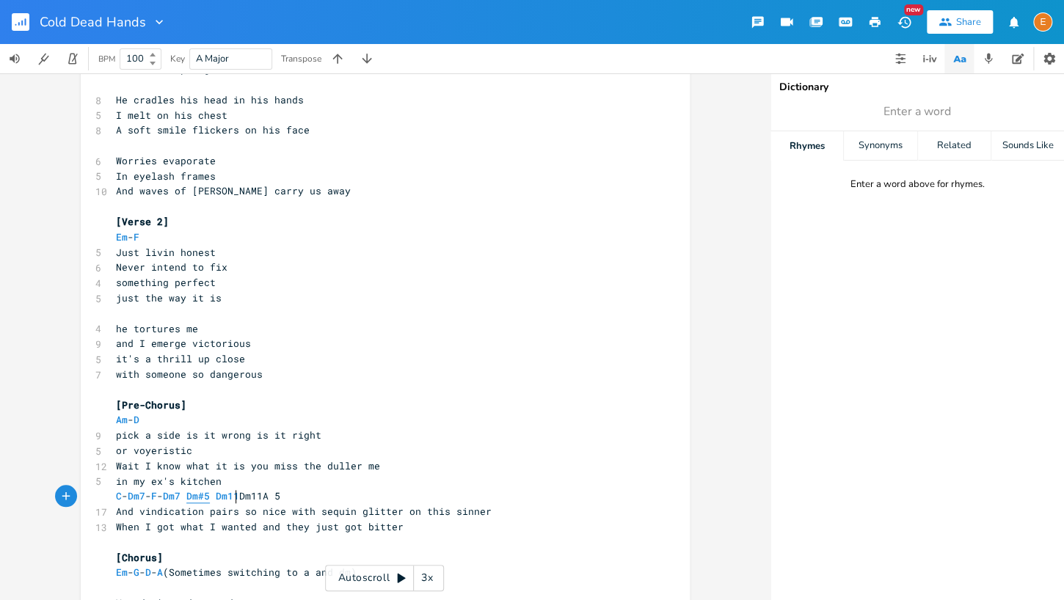
click at [210, 499] on span "Dm#5" at bounding box center [197, 496] width 23 height 14
click at [239, 497] on span "Dm11" at bounding box center [227, 496] width 23 height 14
type textarea "Dm11"
click at [239, 497] on span "Dm11" at bounding box center [227, 496] width 23 height 14
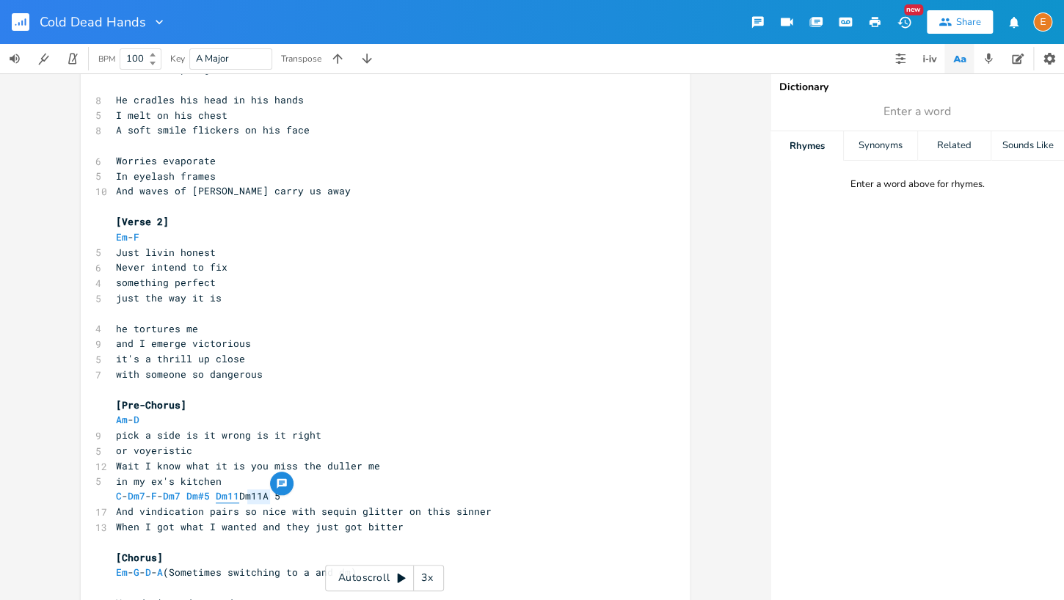
type textarea "Dm11"
click at [239, 497] on span "Dm11" at bounding box center [227, 496] width 23 height 14
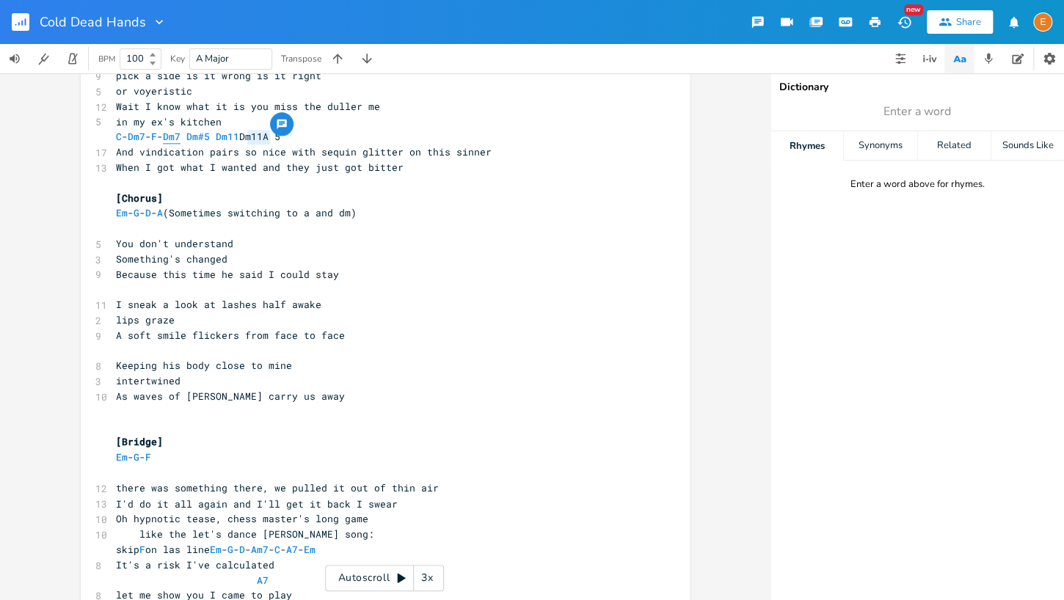
click at [180, 137] on span "Dm7" at bounding box center [172, 137] width 18 height 14
type textarea "Dm7"
click at [180, 137] on span "Dm7" at bounding box center [172, 137] width 18 height 14
click at [210, 136] on span "Dm#5" at bounding box center [197, 137] width 23 height 14
type textarea "Dm"
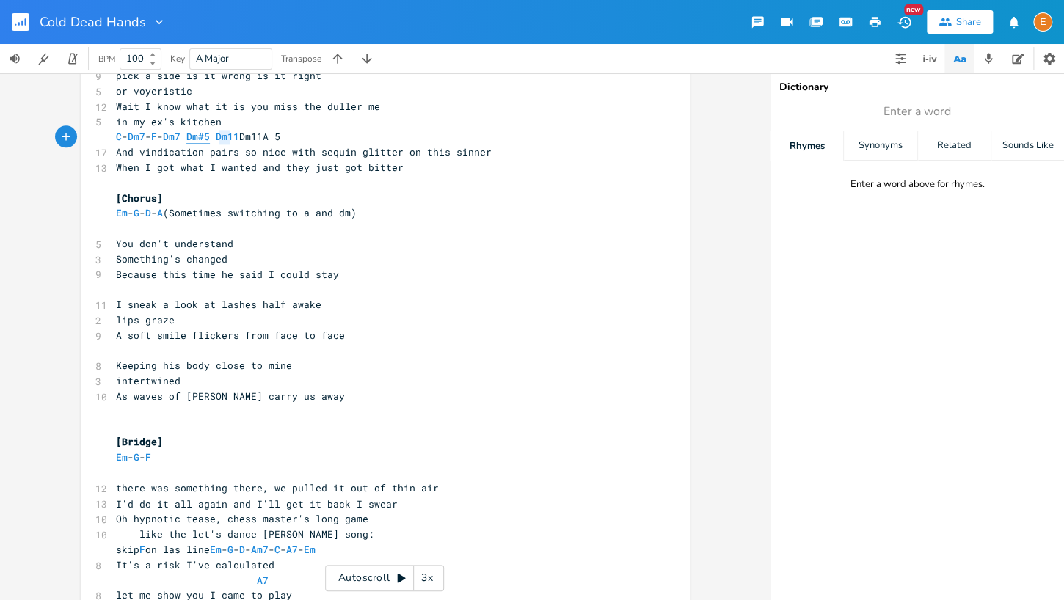
click at [210, 136] on span "Dm#5" at bounding box center [197, 137] width 23 height 14
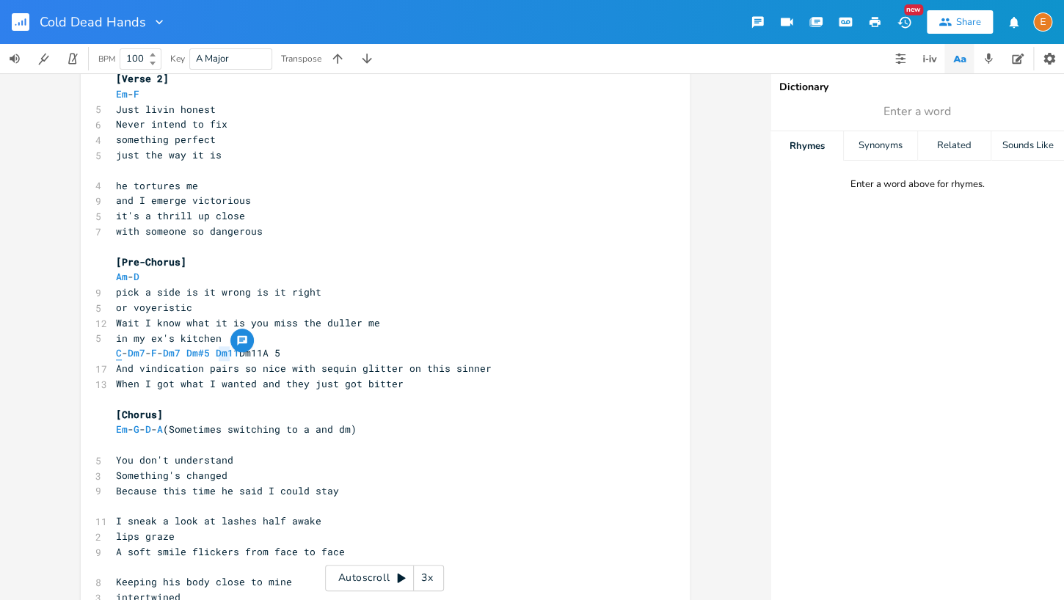
click at [119, 353] on span "C" at bounding box center [119, 353] width 6 height 14
type textarea "C"
click at [119, 353] on span "C" at bounding box center [119, 353] width 6 height 14
click at [120, 350] on span "C" at bounding box center [119, 353] width 6 height 14
type textarea "C"
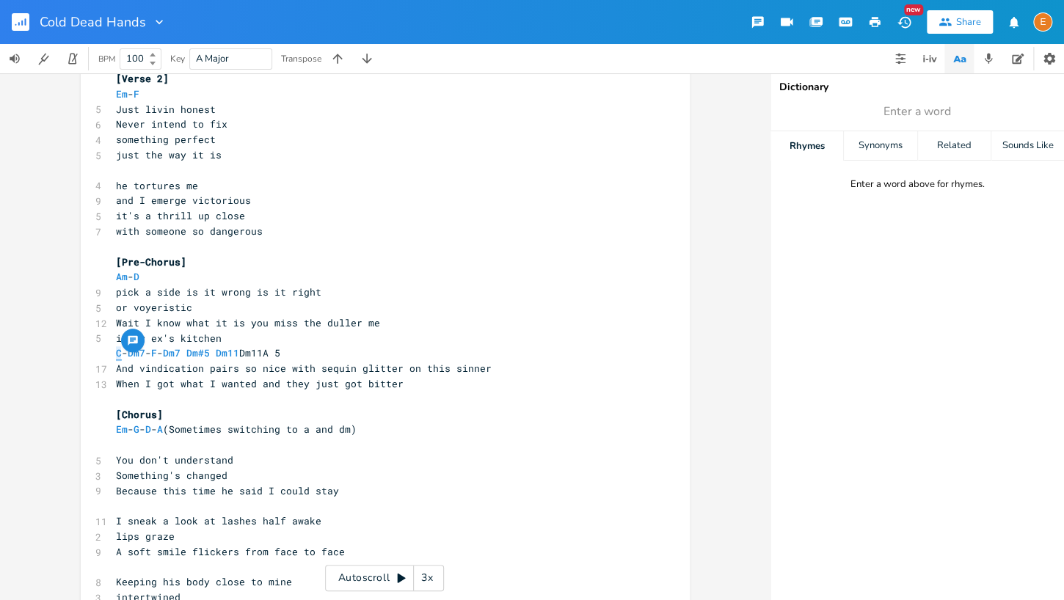
click at [120, 350] on span "C" at bounding box center [119, 353] width 6 height 14
click at [121, 351] on span "C" at bounding box center [119, 353] width 6 height 14
type textarea "C"
click at [121, 351] on span "C" at bounding box center [119, 353] width 6 height 14
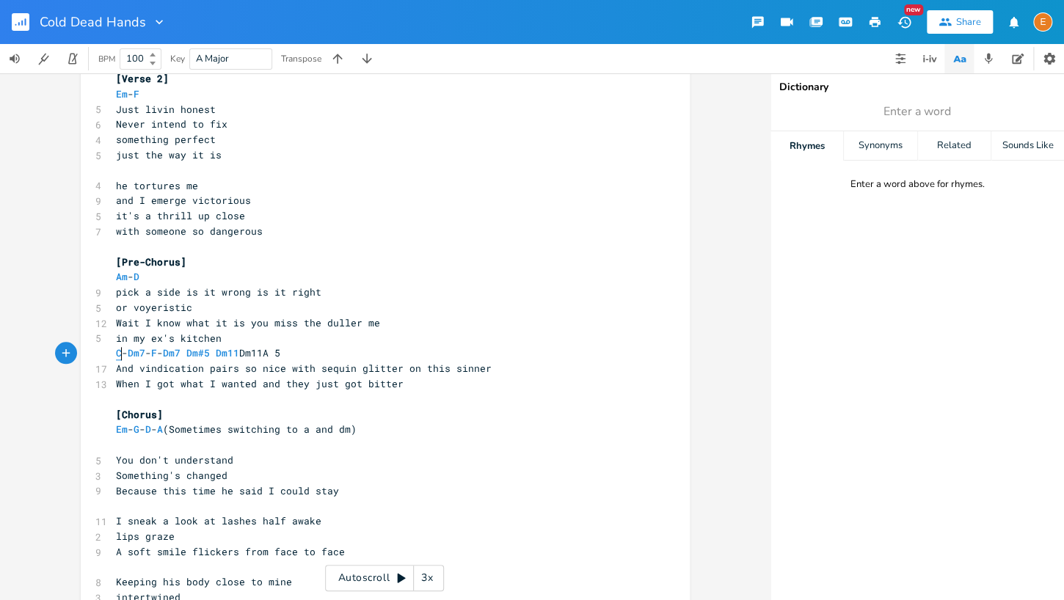
type textarea "C"
click at [121, 351] on span "C" at bounding box center [119, 353] width 6 height 14
click at [145, 354] on span "Dm7" at bounding box center [137, 353] width 18 height 14
type textarea "Dm7"
click at [145, 354] on span "Dm7" at bounding box center [137, 353] width 18 height 14
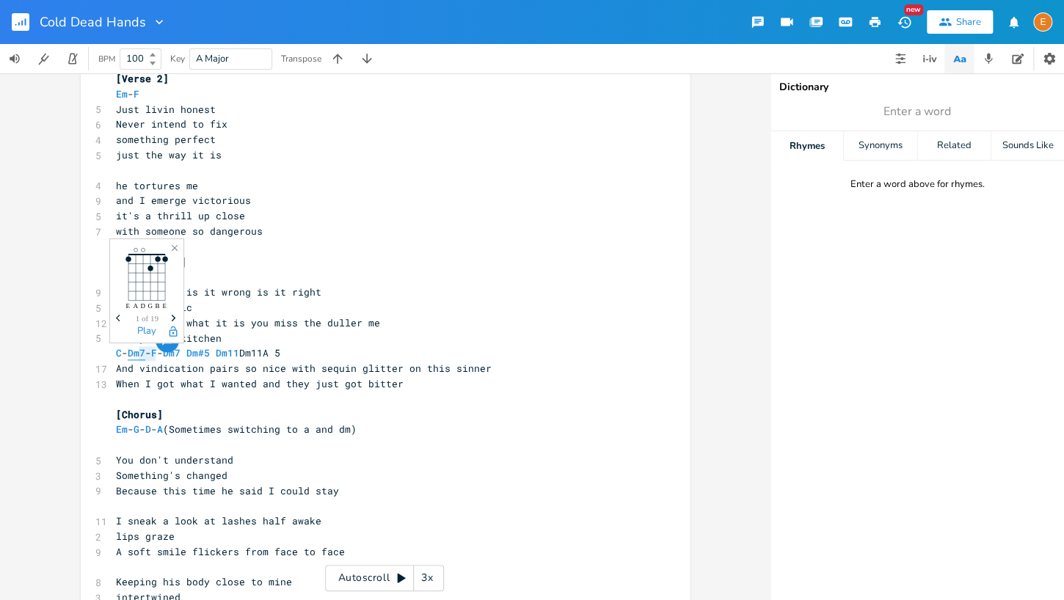
click at [145, 354] on span "Dm7" at bounding box center [137, 353] width 18 height 14
type textarea "Dm7"
click at [145, 354] on span "Dm7" at bounding box center [137, 353] width 18 height 14
click at [157, 354] on span "F" at bounding box center [154, 353] width 6 height 14
type textarea "F"
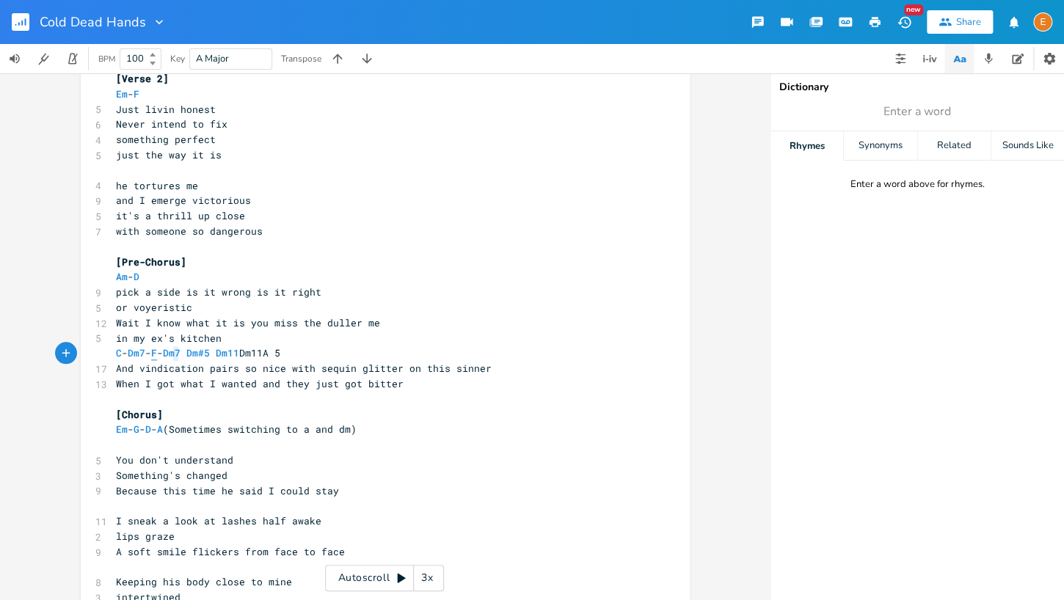
click at [157, 354] on span "F" at bounding box center [154, 353] width 6 height 14
type textarea "F"
click at [157, 354] on span "F" at bounding box center [154, 353] width 6 height 14
click at [210, 354] on span "Dm#5" at bounding box center [197, 353] width 23 height 14
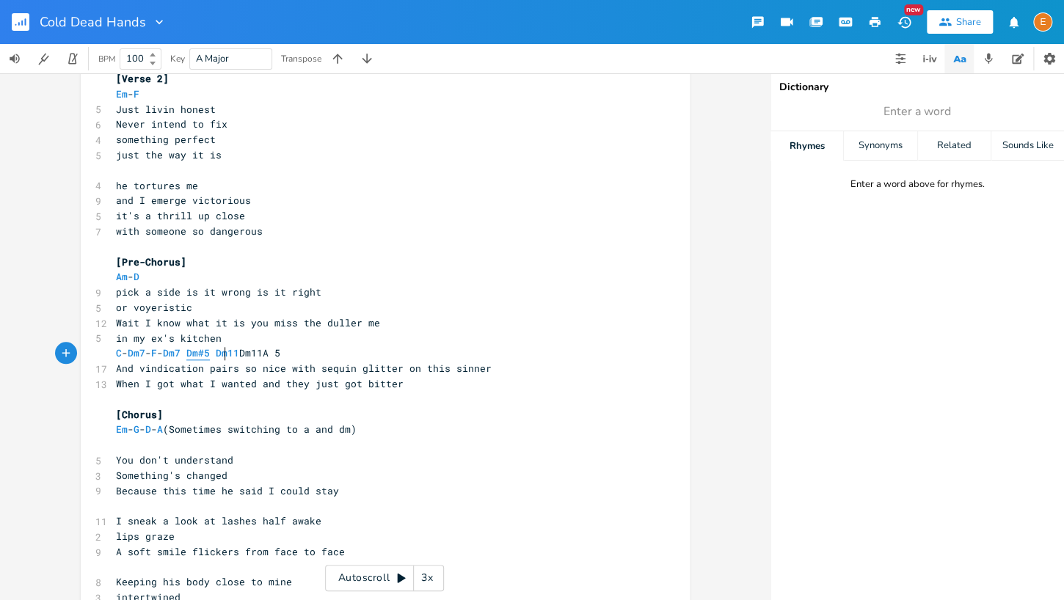
type textarea "Dm"
click at [210, 353] on span "Dm#5" at bounding box center [197, 353] width 23 height 14
type textarea "Dm"
click at [210, 353] on span "Dm#5" at bounding box center [197, 353] width 23 height 14
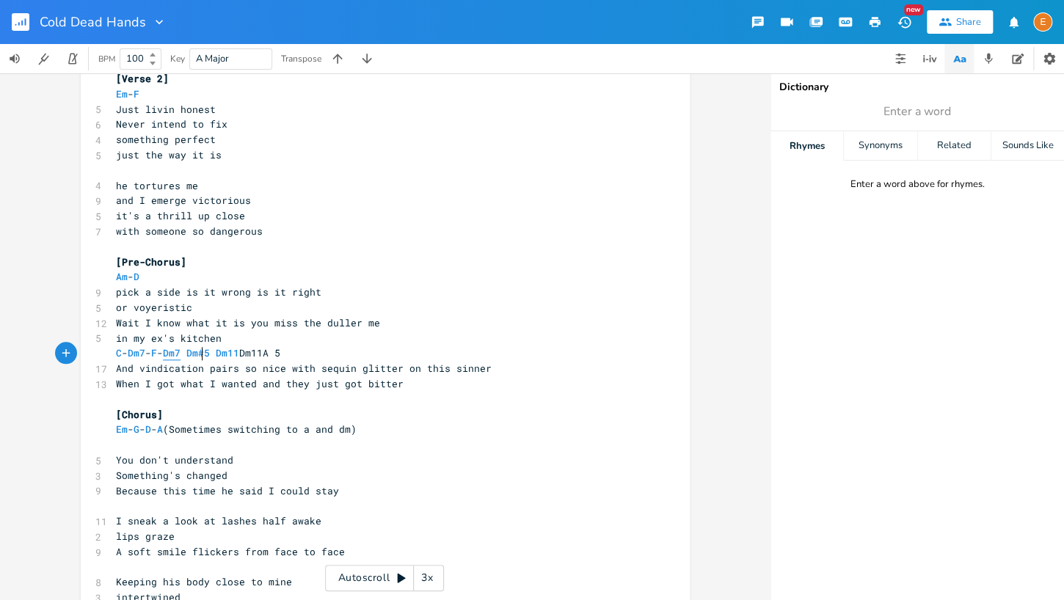
click at [180, 354] on span "Dm7" at bounding box center [172, 353] width 18 height 14
type textarea "Dm7"
click at [180, 354] on span "Dm7" at bounding box center [172, 353] width 18 height 14
click at [210, 355] on span "Dm#5" at bounding box center [197, 353] width 23 height 14
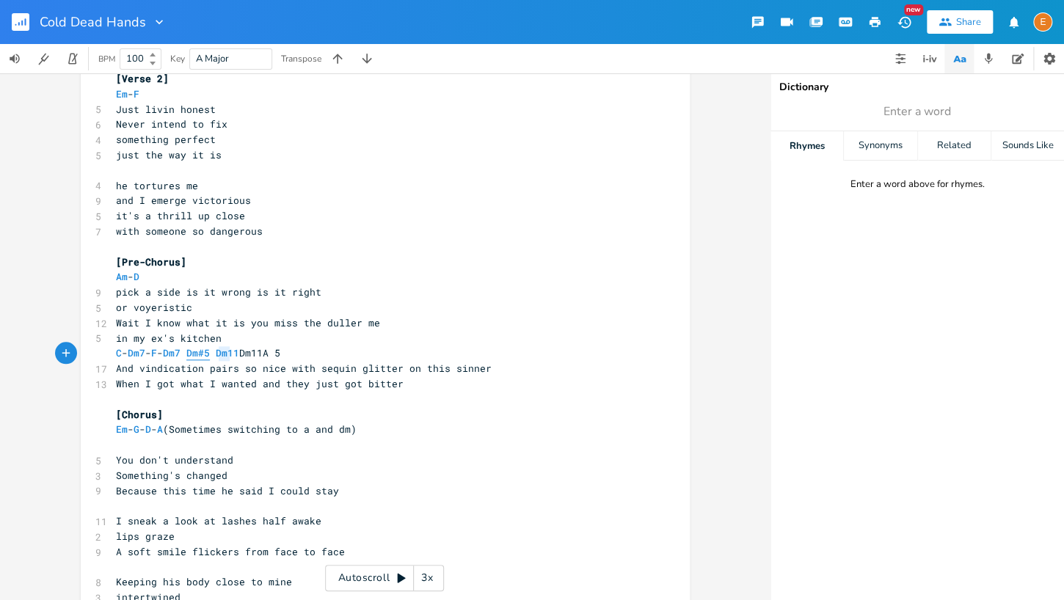
type textarea "C - Dm7 - F - Dm7 Dm#5 Dm11 Dm11A 5"
click at [210, 355] on span "Dm#5" at bounding box center [197, 353] width 23 height 14
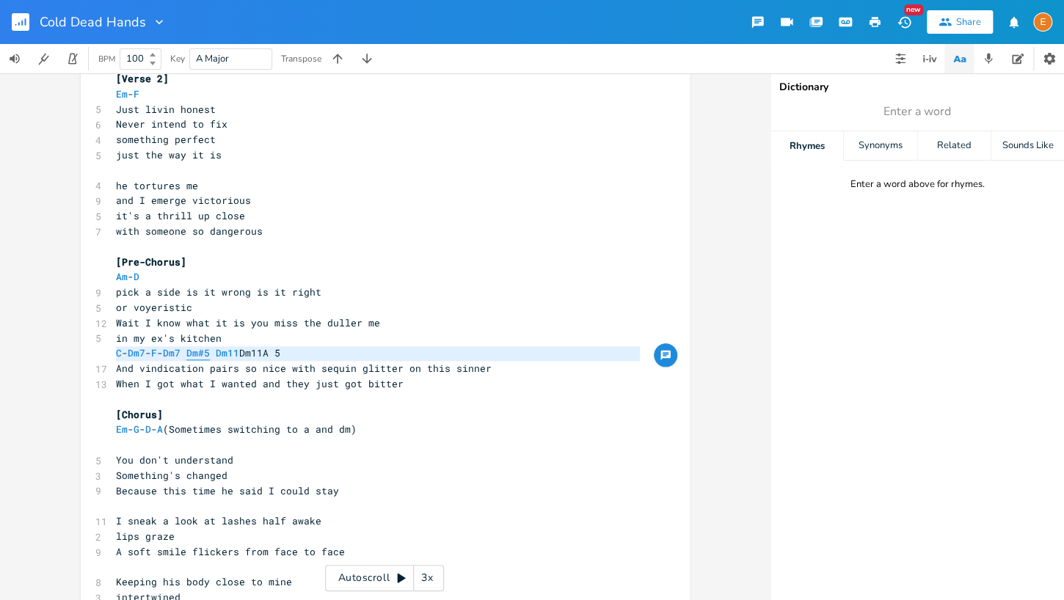
click at [210, 353] on span "Dm#5" at bounding box center [197, 353] width 23 height 14
type textarea "#"
click at [210, 353] on span "Dm#5" at bounding box center [197, 353] width 23 height 14
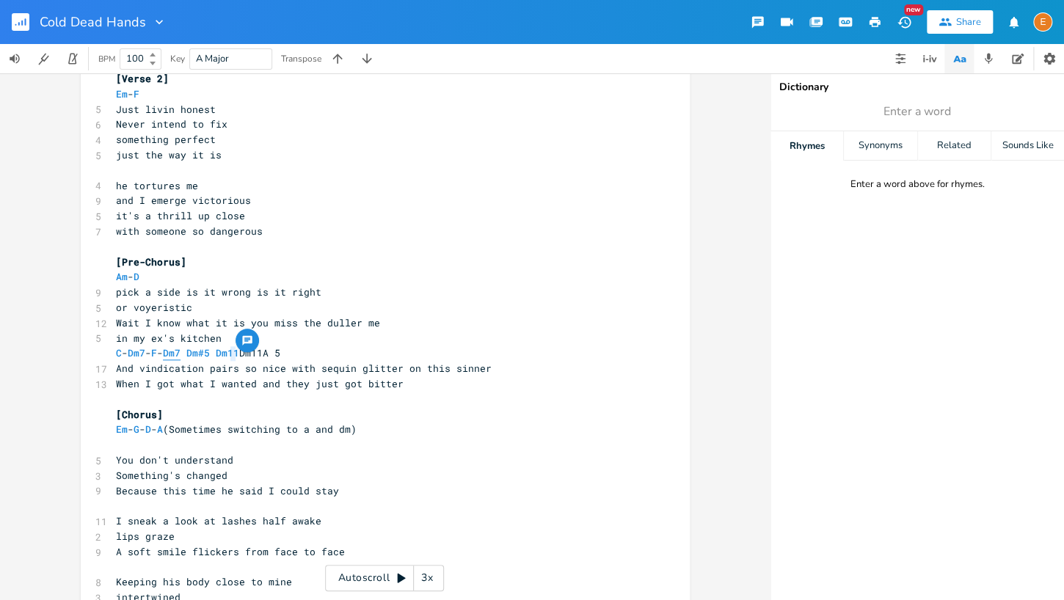
click at [180, 352] on span "Dm7" at bounding box center [172, 353] width 18 height 14
type textarea "Dm7"
click at [180, 352] on span "Dm7" at bounding box center [172, 353] width 18 height 14
click at [180, 355] on span "Dm7" at bounding box center [172, 353] width 18 height 14
type textarea "Dm7"
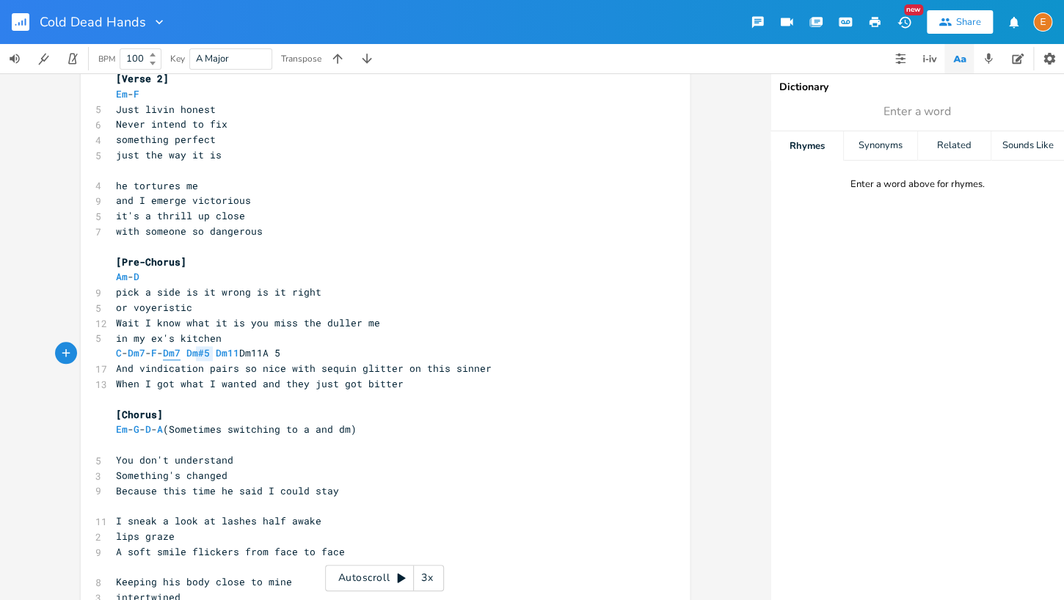
click at [180, 355] on span "Dm7" at bounding box center [172, 353] width 18 height 14
type textarea "Dm7"
click at [180, 355] on span "Dm7" at bounding box center [172, 353] width 18 height 14
click at [121, 429] on span "Em" at bounding box center [122, 430] width 12 height 14
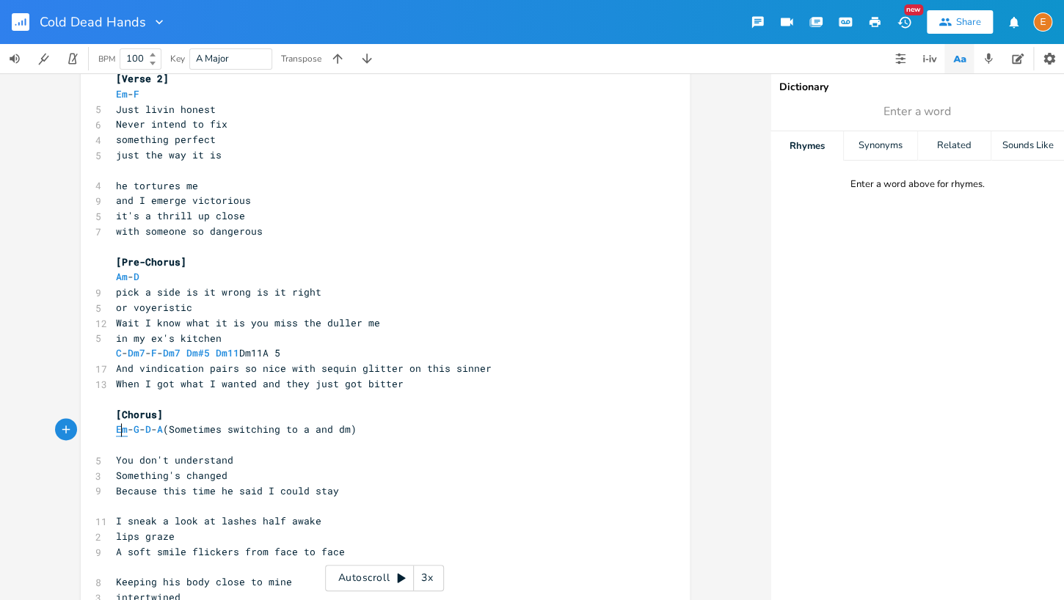
type textarea "Em"
click at [121, 429] on span "Em" at bounding box center [122, 430] width 12 height 14
click at [139, 430] on span "G" at bounding box center [137, 430] width 6 height 14
type textarea "G"
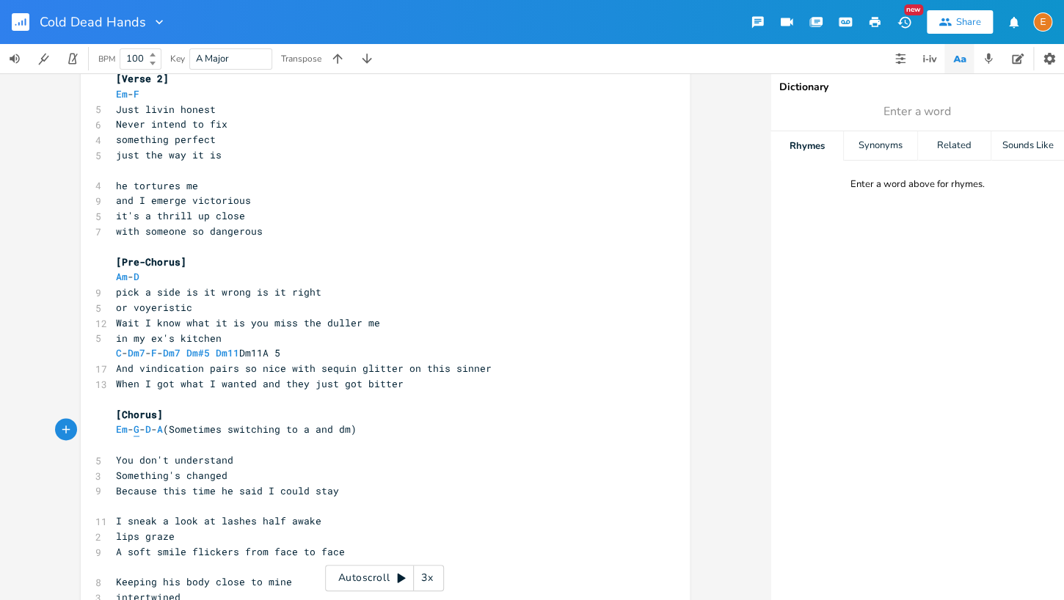
click at [139, 430] on span "G" at bounding box center [137, 430] width 6 height 14
click at [151, 428] on span "D" at bounding box center [148, 430] width 6 height 14
type textarea "D"
click at [151, 428] on span "D" at bounding box center [148, 430] width 6 height 14
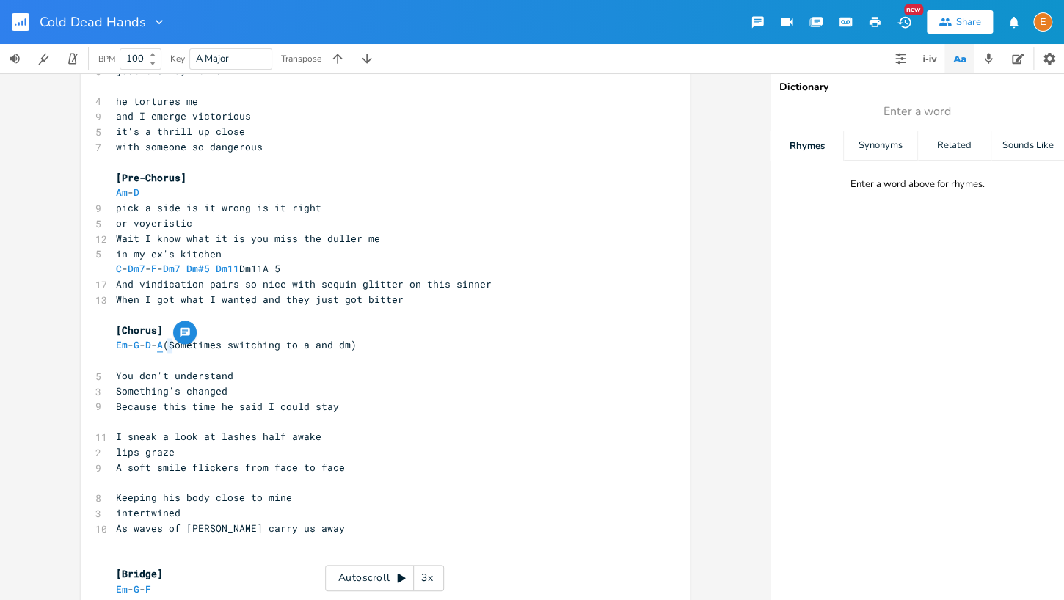
click at [163, 349] on span "A" at bounding box center [160, 345] width 6 height 14
type textarea "A"
click at [163, 349] on span "A" at bounding box center [160, 345] width 6 height 14
click at [117, 349] on span "Em" at bounding box center [122, 345] width 12 height 14
type textarea "Em"
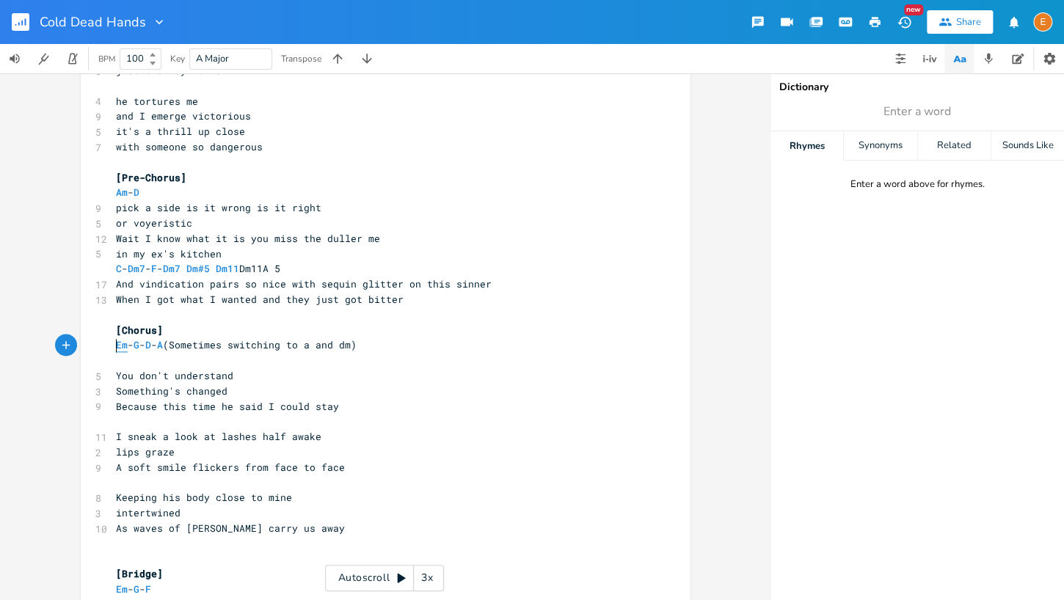
click at [117, 349] on span "Em" at bounding box center [122, 345] width 12 height 14
click at [139, 345] on span "G" at bounding box center [137, 345] width 6 height 14
type textarea "G"
click at [139, 345] on span "G" at bounding box center [137, 345] width 6 height 14
click at [151, 345] on span "D" at bounding box center [148, 345] width 6 height 14
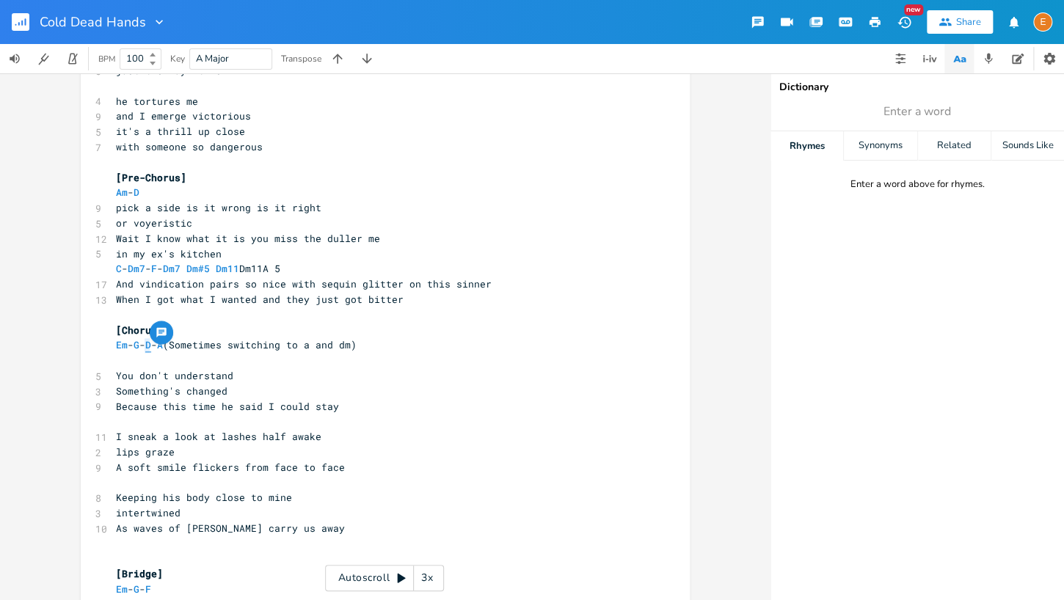
type textarea "D"
click at [151, 345] on span "D" at bounding box center [148, 345] width 6 height 14
click at [163, 343] on span "A" at bounding box center [160, 345] width 6 height 14
type textarea "A"
click at [163, 343] on span "A" at bounding box center [160, 345] width 6 height 14
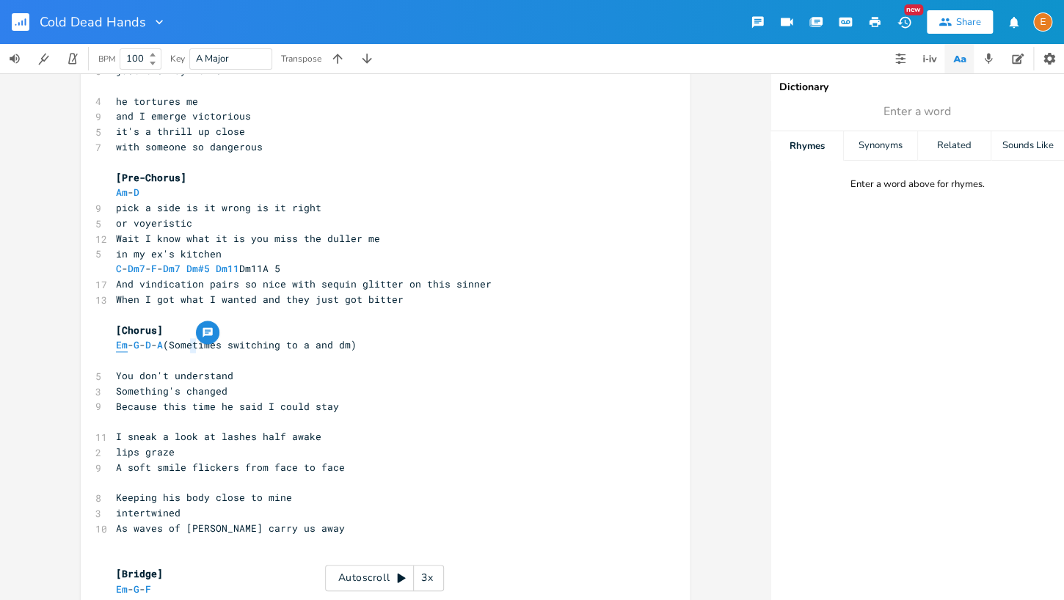
click at [120, 346] on span "Em" at bounding box center [122, 345] width 12 height 14
type textarea "Em"
click at [120, 346] on span "Em" at bounding box center [122, 345] width 12 height 14
click at [145, 343] on button "Add Comment" at bounding box center [138, 332] width 23 height 23
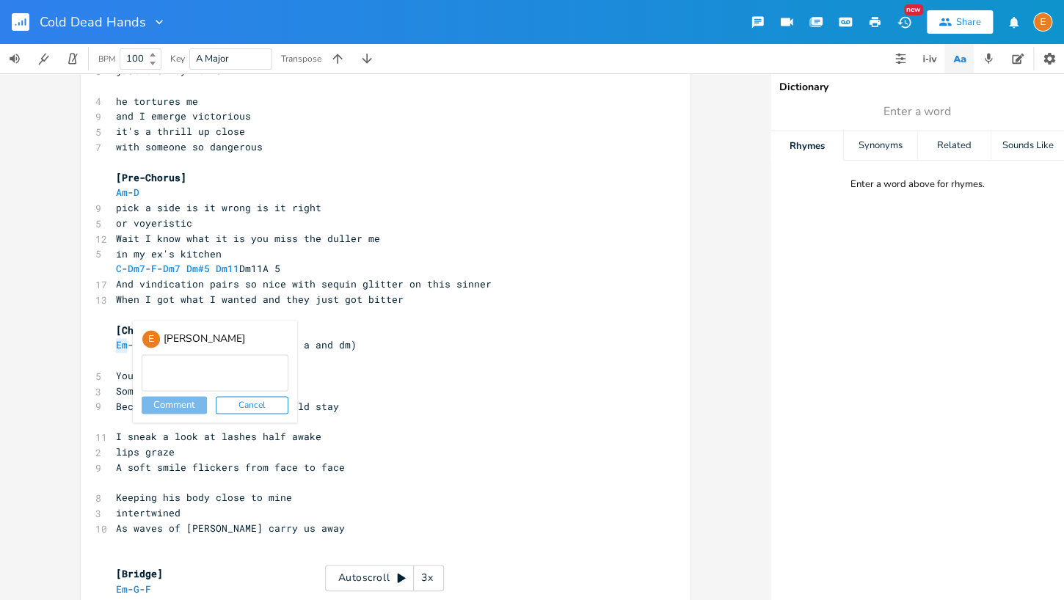
click at [145, 343] on div "E" at bounding box center [151, 338] width 19 height 19
click at [109, 345] on div "Em x 10 you dont understand lyric for chorus ​ [Verse 1] Em - F 6 You’re troubl…" at bounding box center [385, 281] width 609 height 1833
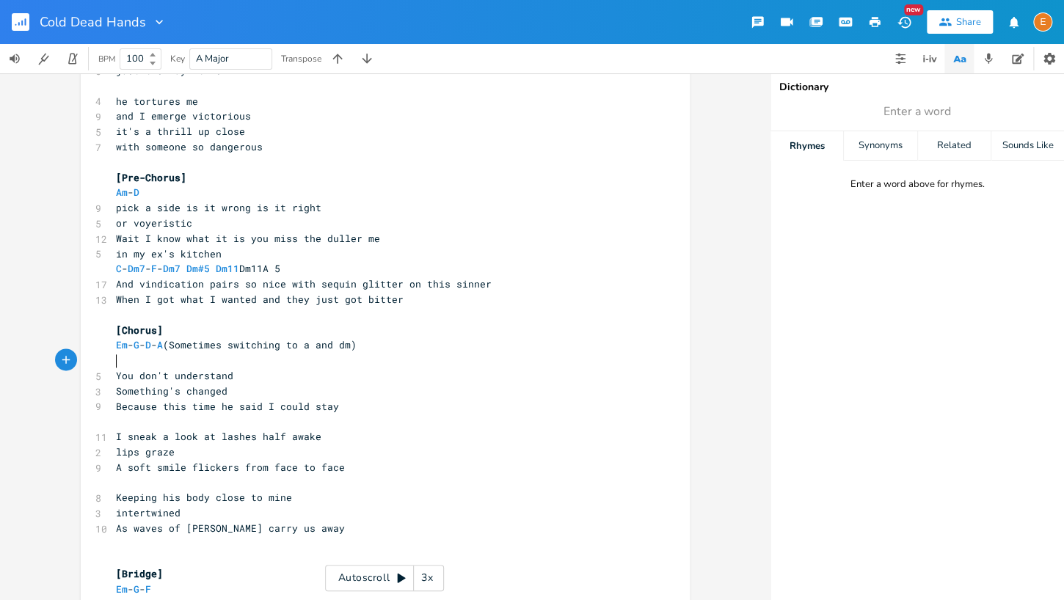
click at [121, 362] on pre "​" at bounding box center [378, 360] width 530 height 15
click at [150, 345] on span "Em - G - D - A (Sometimes switching to a and dm)" at bounding box center [236, 344] width 241 height 13
type textarea "Em - G - D - A (Sometimes switching to a and dm)"
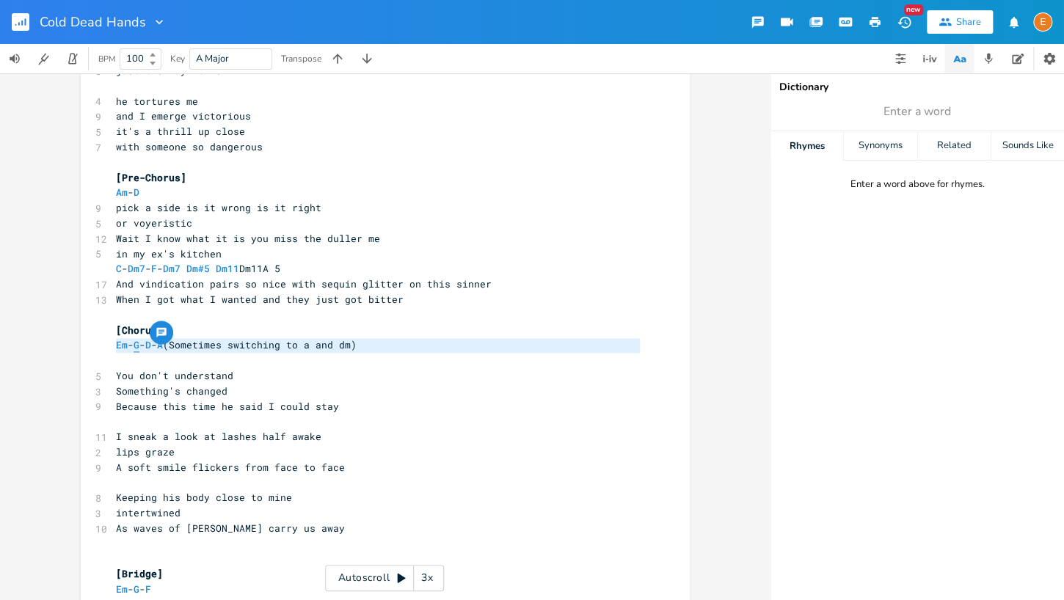
click at [139, 346] on span "G" at bounding box center [137, 345] width 6 height 14
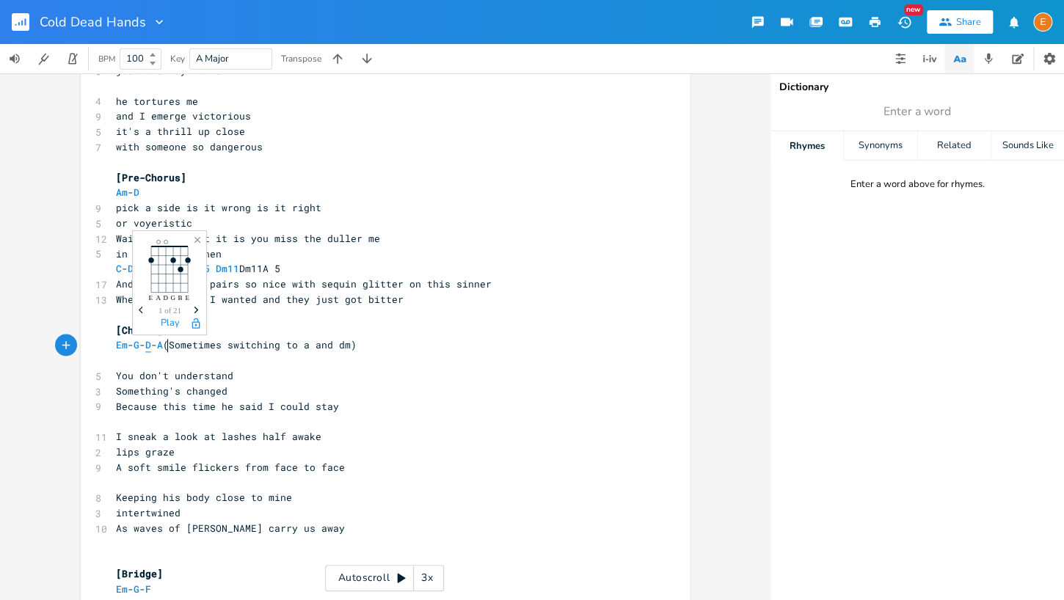
click at [151, 347] on span "D" at bounding box center [148, 345] width 6 height 14
type textarea "D"
click at [151, 347] on span "D" at bounding box center [148, 345] width 6 height 14
click at [163, 345] on span "A" at bounding box center [160, 345] width 6 height 14
type textarea "A"
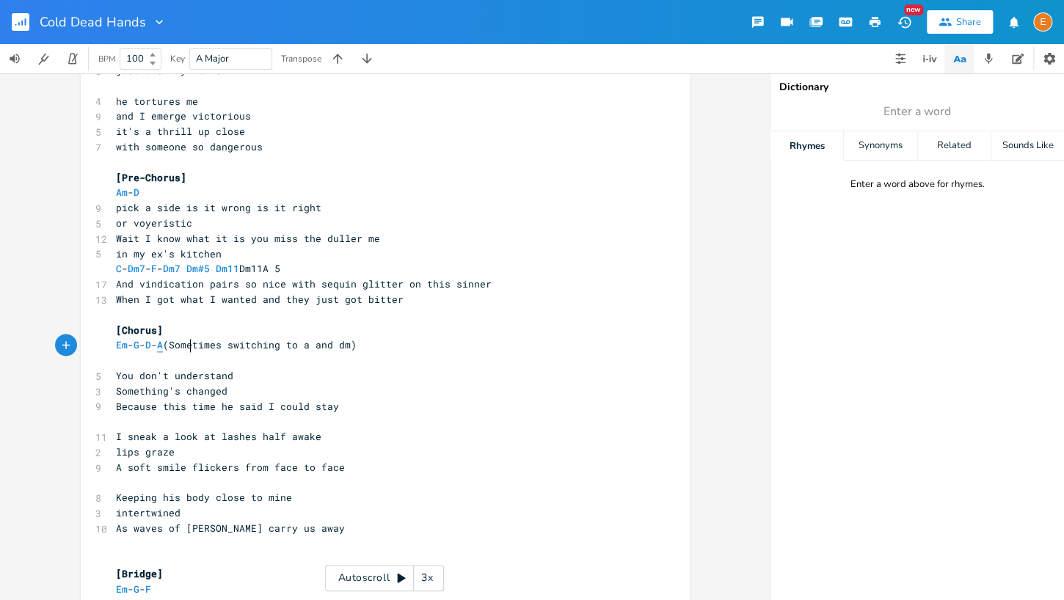
click at [163, 345] on span "A" at bounding box center [160, 345] width 6 height 14
click at [125, 343] on span "Em" at bounding box center [122, 345] width 12 height 14
type textarea "Em"
click at [125, 343] on span "Em" at bounding box center [122, 345] width 12 height 14
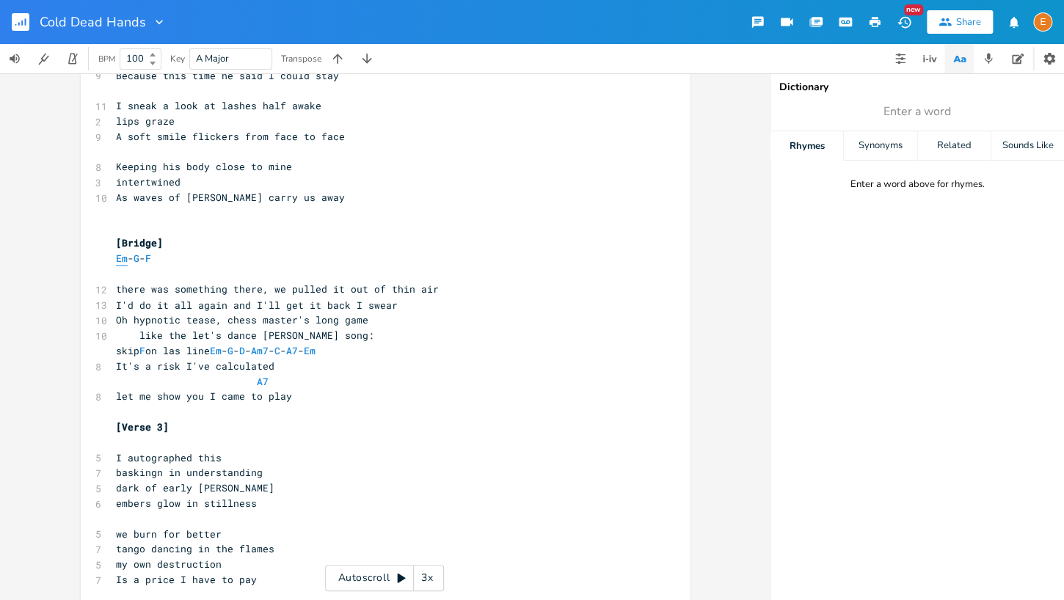
click at [121, 258] on span "Em" at bounding box center [122, 259] width 12 height 14
type textarea "Em"
click at [121, 258] on span "Em" at bounding box center [122, 259] width 12 height 14
type textarea "Em"
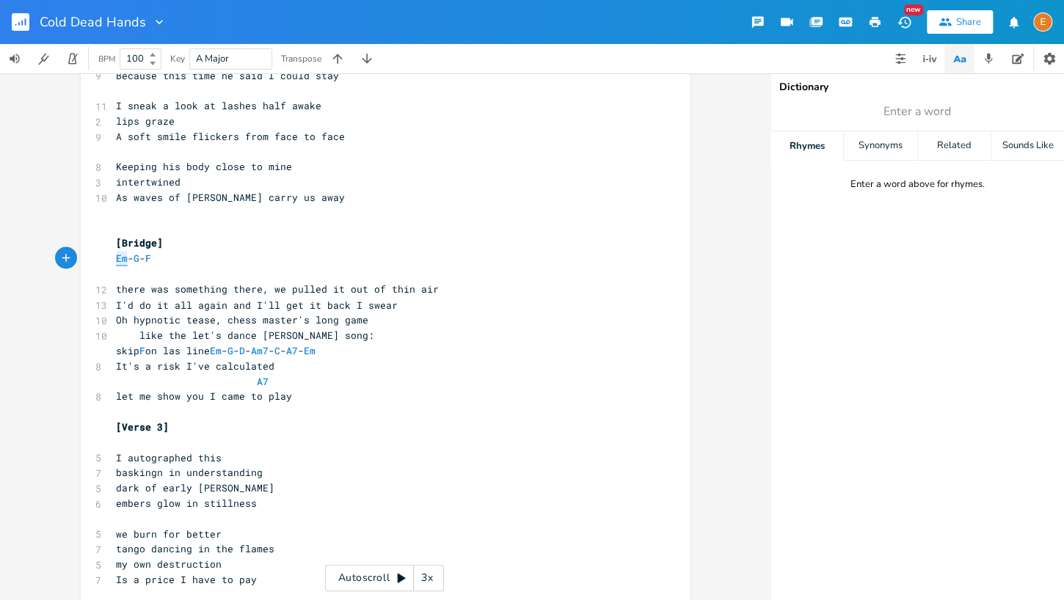
click at [121, 258] on span "Em" at bounding box center [122, 259] width 12 height 14
click at [150, 257] on span "Em - G - F" at bounding box center [133, 258] width 35 height 13
click at [139, 258] on span "G" at bounding box center [137, 259] width 6 height 14
type textarea "G"
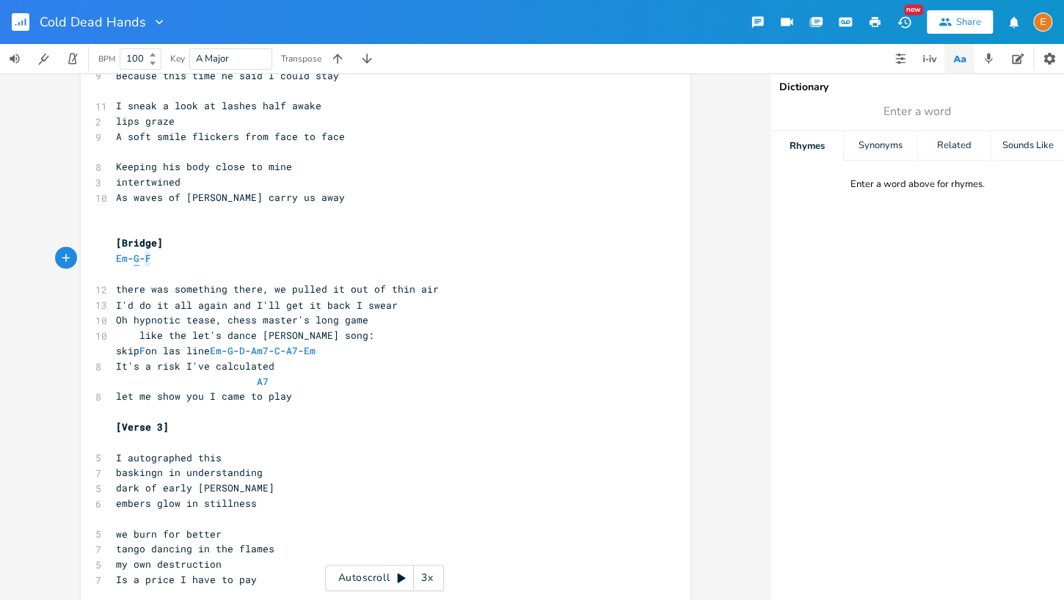
click at [139, 258] on span "G" at bounding box center [137, 259] width 6 height 14
click at [151, 258] on span "F" at bounding box center [148, 259] width 6 height 14
type textarea "F"
click at [151, 258] on span "F" at bounding box center [148, 259] width 6 height 14
click at [121, 258] on span "Em" at bounding box center [122, 259] width 12 height 14
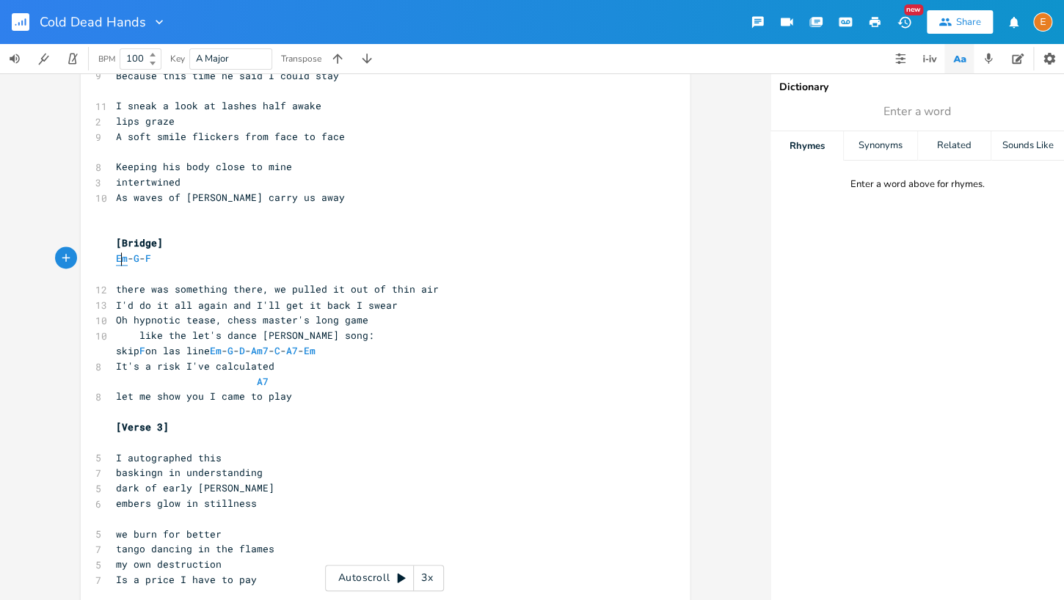
type textarea "Em"
click at [121, 258] on span "Em" at bounding box center [122, 259] width 12 height 14
click at [139, 257] on span "G" at bounding box center [137, 259] width 6 height 14
type textarea "G"
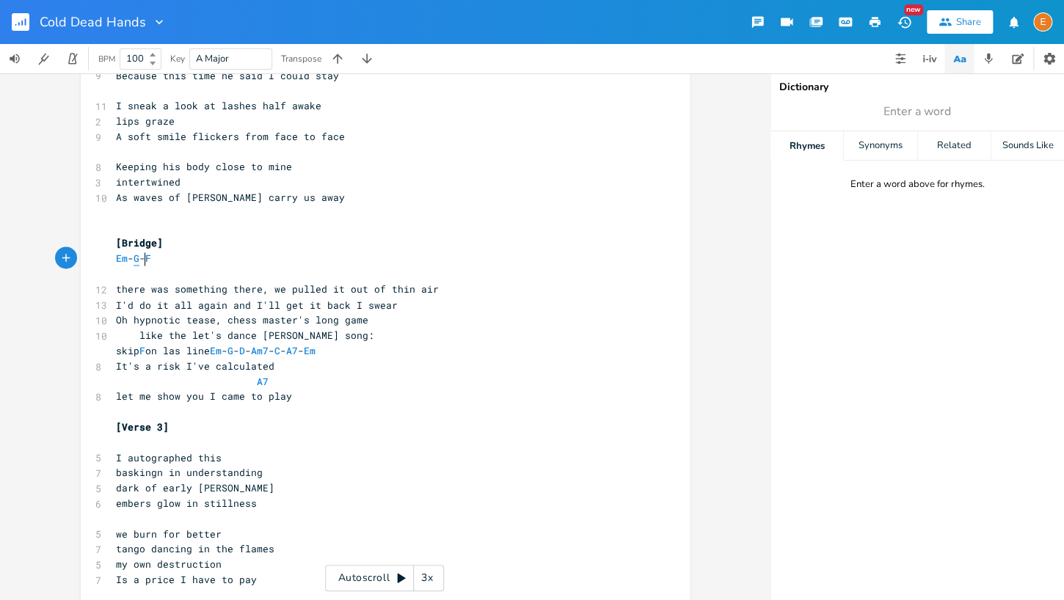
click at [139, 257] on span "G" at bounding box center [137, 259] width 6 height 14
click at [151, 259] on span "F" at bounding box center [148, 259] width 6 height 14
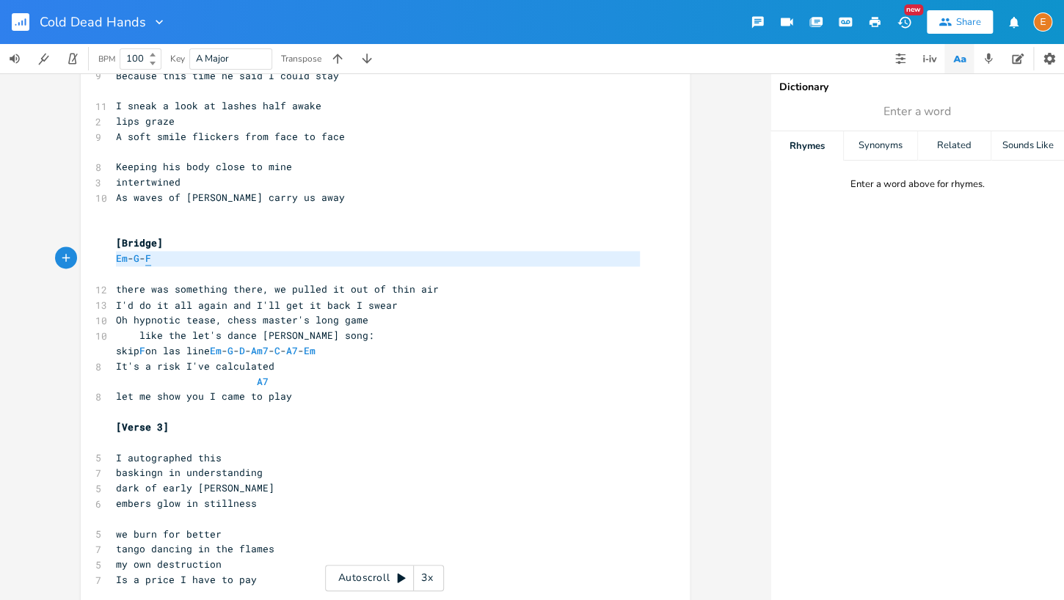
type textarea "Em - G - F"
click at [151, 259] on span "F" at bounding box center [148, 259] width 6 height 14
click at [119, 257] on span "Em" at bounding box center [122, 259] width 12 height 14
type textarea "Em"
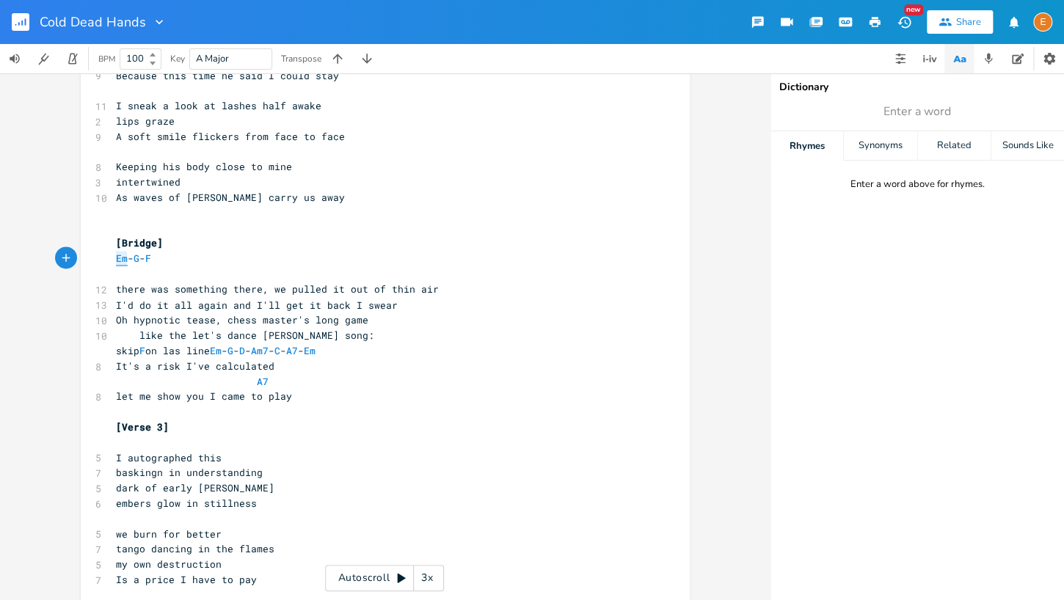
click at [119, 257] on span "Em" at bounding box center [122, 259] width 12 height 14
click at [139, 258] on span "G" at bounding box center [137, 259] width 6 height 14
type textarea "G"
click at [139, 258] on span "G" at bounding box center [137, 259] width 6 height 14
click at [151, 260] on span "F" at bounding box center [148, 259] width 6 height 14
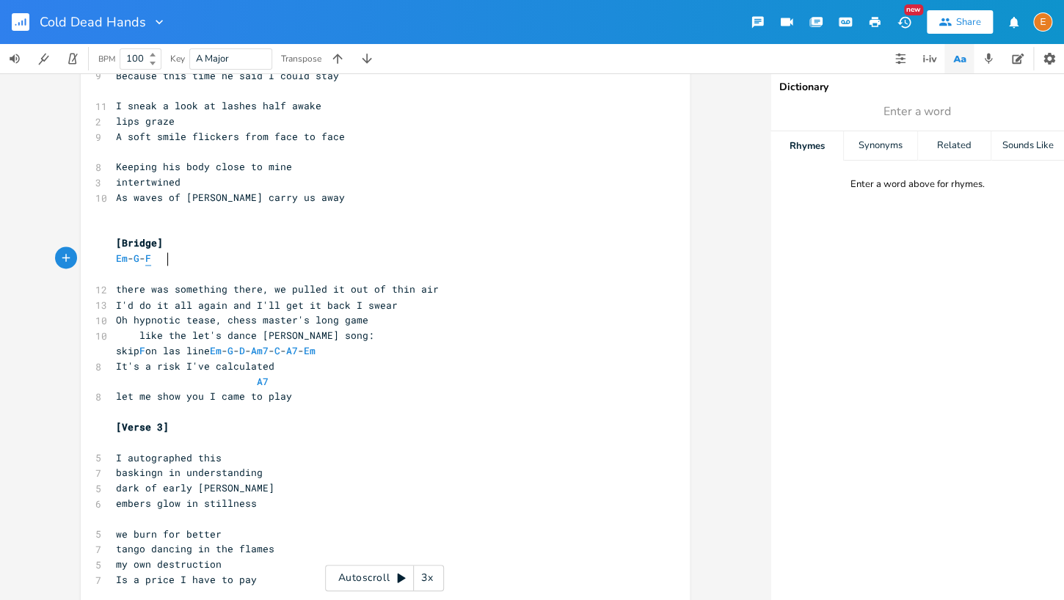
type textarea "F"
click at [151, 260] on span "F" at bounding box center [148, 259] width 6 height 14
type textarea "F"
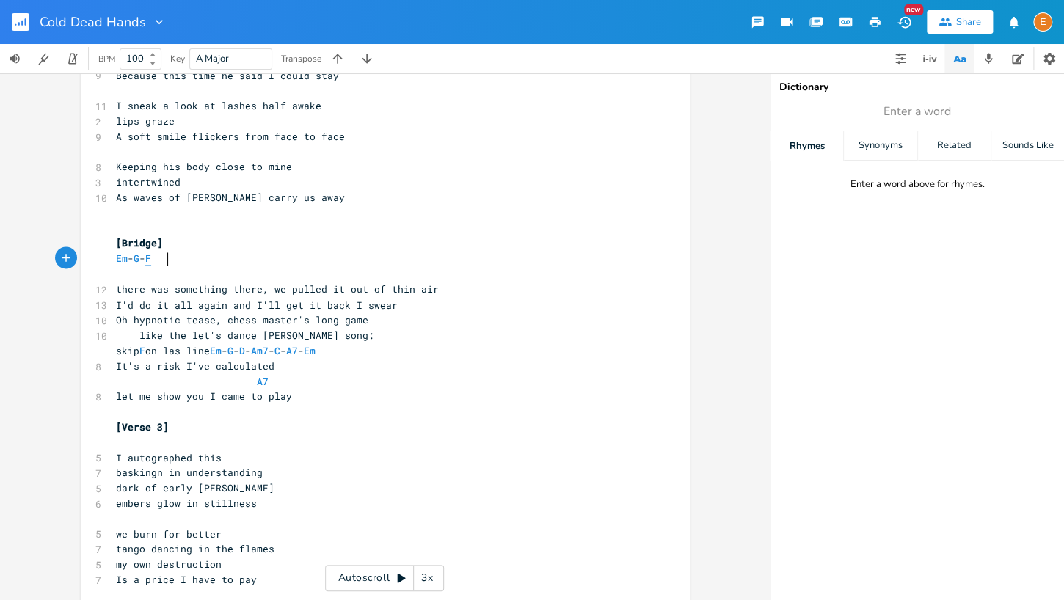
click at [151, 260] on span "F" at bounding box center [148, 259] width 6 height 14
click at [123, 260] on span "Em" at bounding box center [122, 259] width 12 height 14
type textarea "Em"
click at [123, 260] on span "Em" at bounding box center [122, 259] width 12 height 14
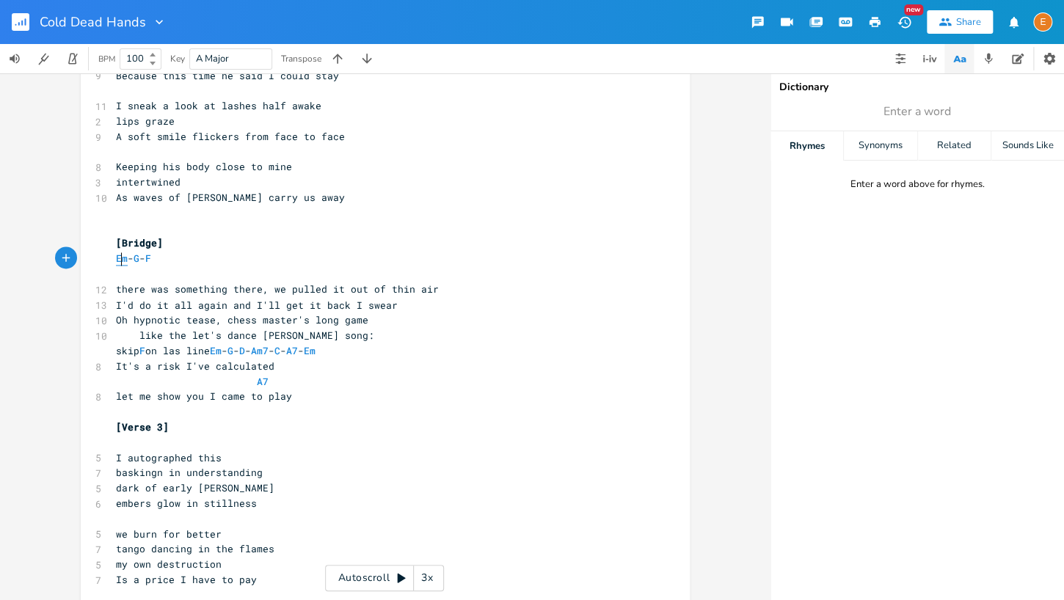
type textarea "Em"
click at [123, 260] on span "Em" at bounding box center [122, 259] width 12 height 14
click at [139, 258] on span "Em - G - F" at bounding box center [133, 258] width 35 height 13
click at [139, 257] on span "G" at bounding box center [137, 259] width 6 height 14
type textarea "G"
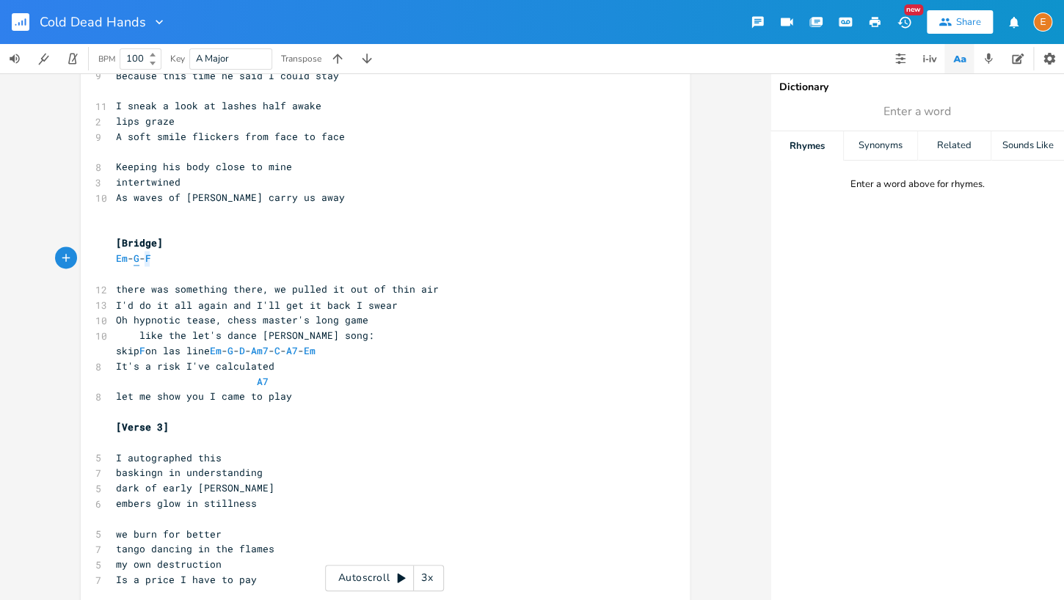
click at [139, 257] on span "G" at bounding box center [137, 259] width 6 height 14
click at [119, 258] on span "Em" at bounding box center [122, 259] width 12 height 14
type textarea "Em"
click at [119, 258] on span "Em" at bounding box center [122, 259] width 12 height 14
click at [144, 255] on div "button" at bounding box center [138, 244] width 23 height 23
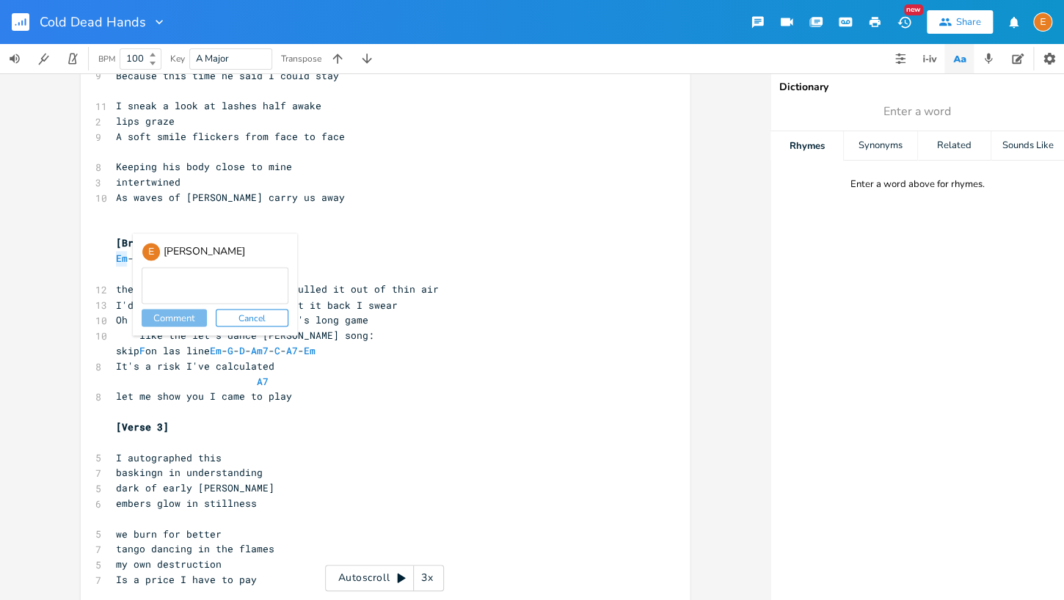
click at [144, 255] on div "E" at bounding box center [151, 251] width 19 height 19
drag, startPoint x: 136, startPoint y: 213, endPoint x: 128, endPoint y: 238, distance: 26.9
click at [136, 213] on pre "​" at bounding box center [378, 212] width 530 height 15
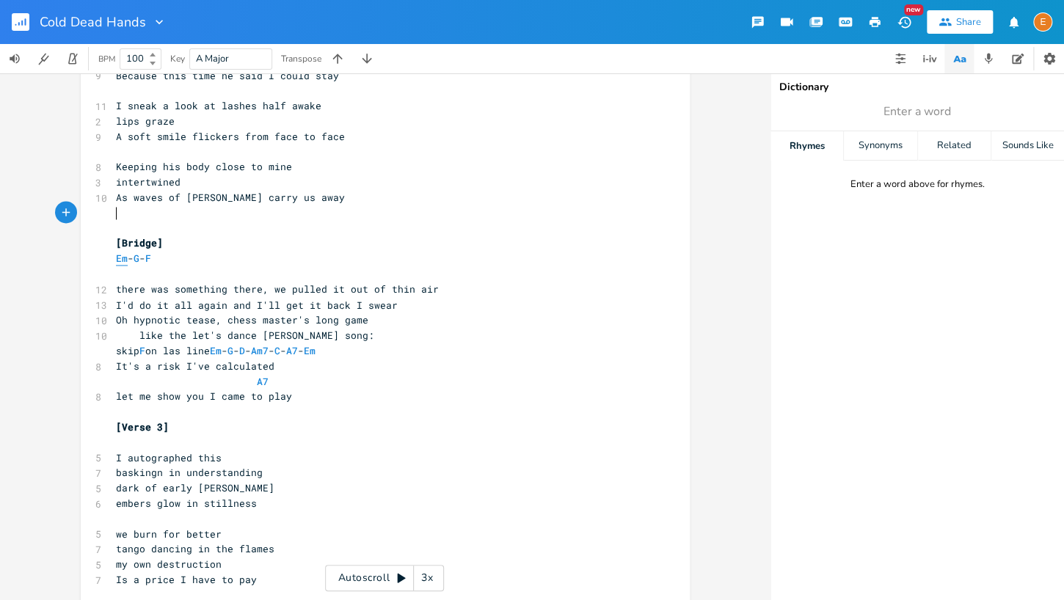
click at [123, 260] on span "Em" at bounding box center [122, 259] width 12 height 14
type textarea "Em"
click at [123, 260] on span "Em" at bounding box center [122, 259] width 12 height 14
click at [139, 259] on span "G" at bounding box center [137, 259] width 6 height 14
type textarea "G"
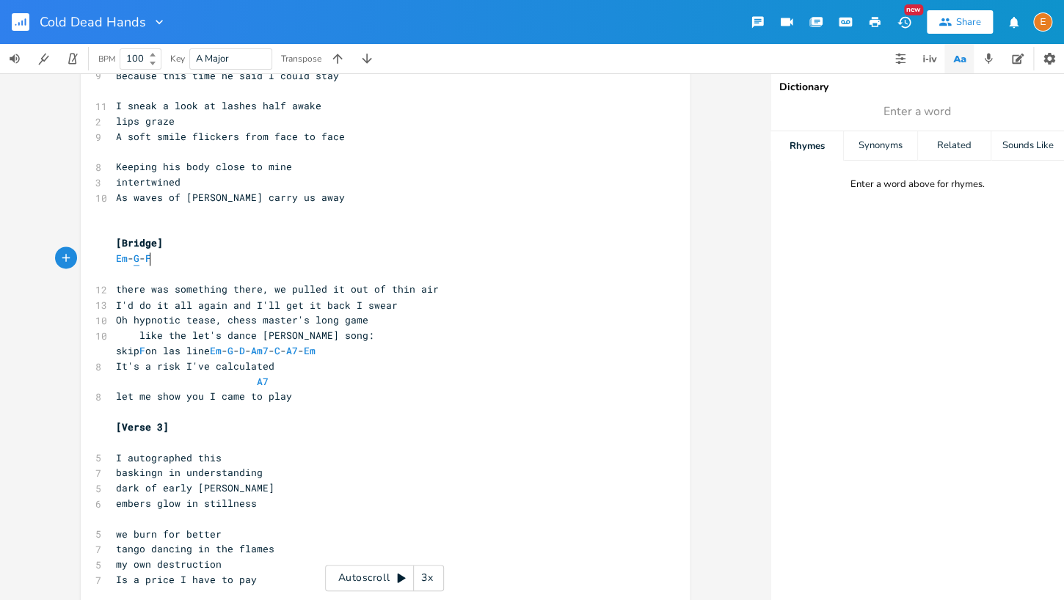
click at [139, 259] on span "G" at bounding box center [137, 259] width 6 height 14
click at [151, 258] on span "F" at bounding box center [148, 259] width 6 height 14
type textarea "F"
click at [151, 258] on span "F" at bounding box center [148, 259] width 6 height 14
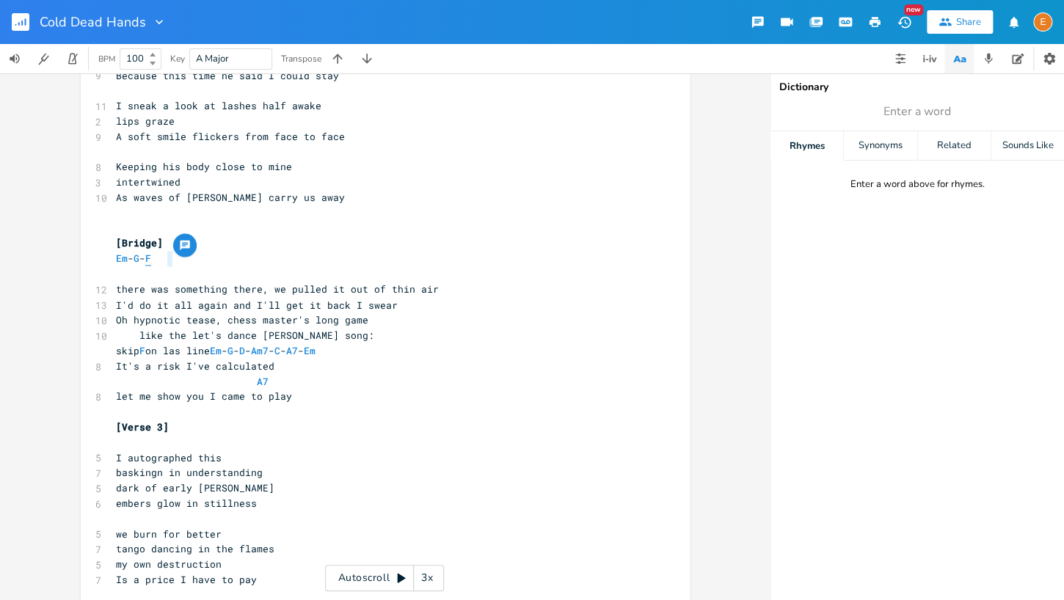
type textarea "F"
click at [151, 258] on span "F" at bounding box center [148, 259] width 6 height 14
click at [123, 260] on span "Em" at bounding box center [122, 259] width 12 height 14
type textarea "Em"
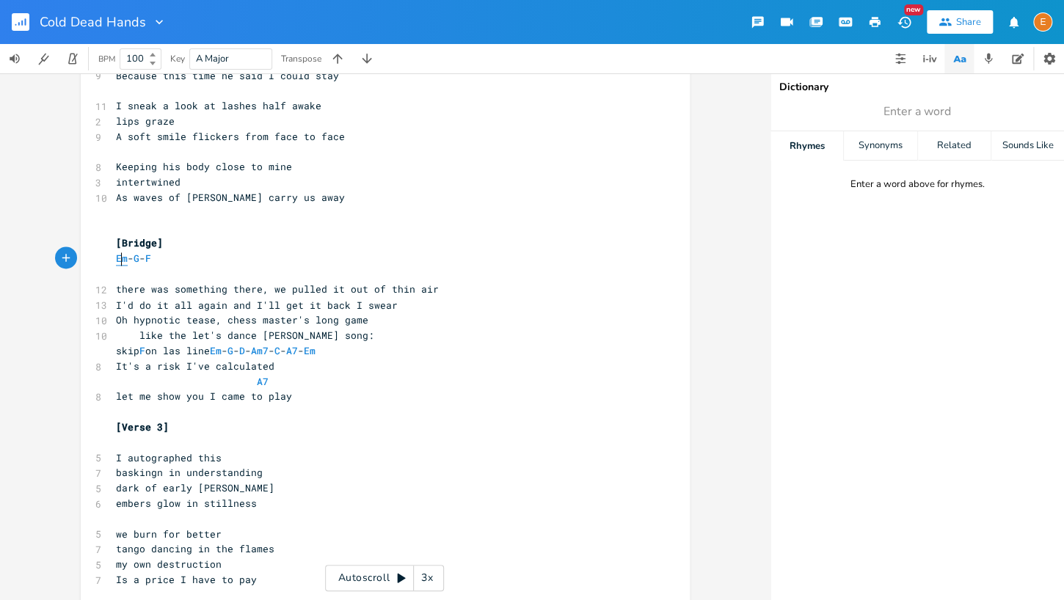
click at [123, 260] on span "Em" at bounding box center [122, 259] width 12 height 14
click at [139, 258] on span "G" at bounding box center [137, 259] width 6 height 14
type textarea "G"
click at [139, 258] on span "G" at bounding box center [137, 259] width 6 height 14
click at [222, 349] on span "Em" at bounding box center [216, 350] width 12 height 14
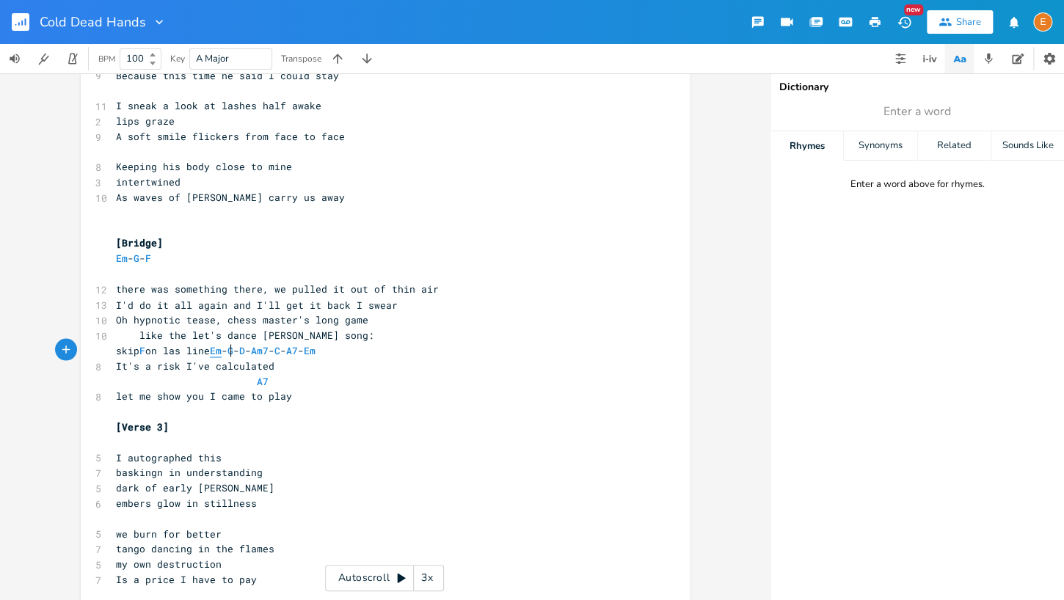
type textarea "Em"
click at [222, 349] on span "Em" at bounding box center [216, 350] width 12 height 14
click at [233, 349] on span "G" at bounding box center [230, 350] width 6 height 14
type textarea "G"
click at [233, 349] on span "G" at bounding box center [230, 350] width 6 height 14
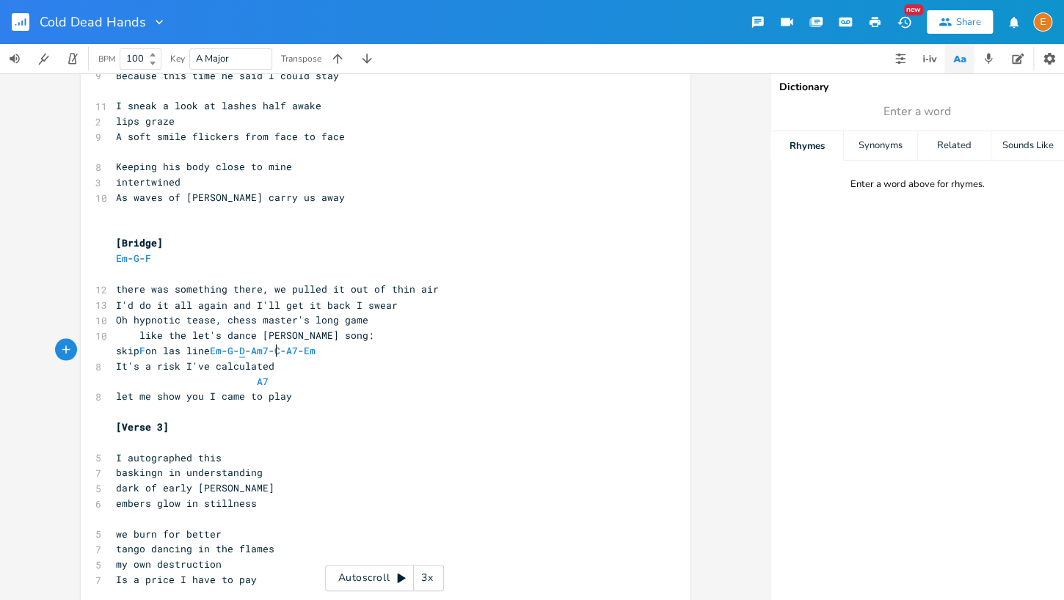
click at [245, 349] on span "D" at bounding box center [242, 350] width 6 height 14
type textarea "D"
click at [245, 349] on span "D" at bounding box center [242, 350] width 6 height 14
click at [269, 350] on span "Am7" at bounding box center [260, 350] width 18 height 14
type textarea "Am7"
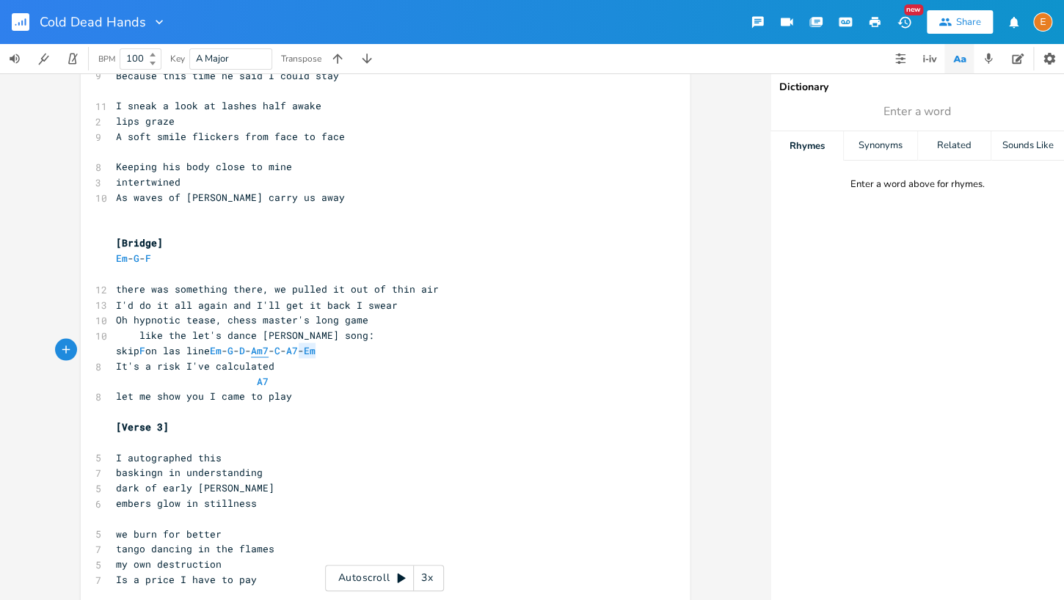
click at [269, 350] on span "Am7" at bounding box center [260, 350] width 18 height 14
click at [280, 349] on span "C" at bounding box center [277, 350] width 6 height 14
type textarea "C"
click at [280, 349] on span "C" at bounding box center [277, 350] width 6 height 14
click at [361, 347] on button "button" at bounding box center [350, 336] width 23 height 23
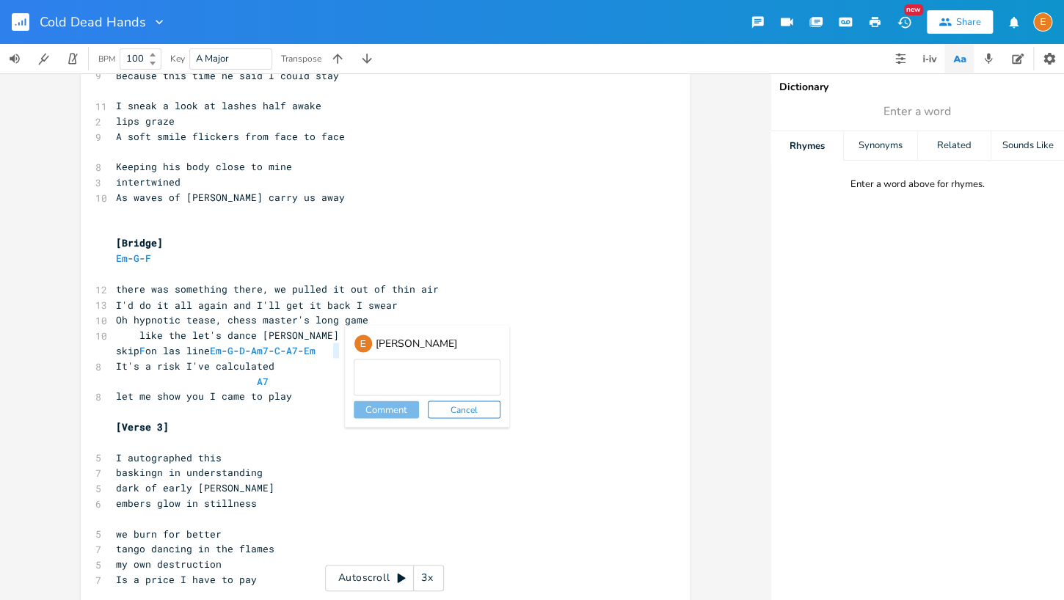
click at [343, 319] on span "Oh hypnotic tease, chess master's long game" at bounding box center [242, 319] width 252 height 13
click at [298, 347] on span "A7" at bounding box center [292, 350] width 12 height 14
type textarea "A7"
click at [298, 347] on span "A7" at bounding box center [292, 350] width 12 height 14
click at [316, 351] on span "Em" at bounding box center [310, 350] width 12 height 14
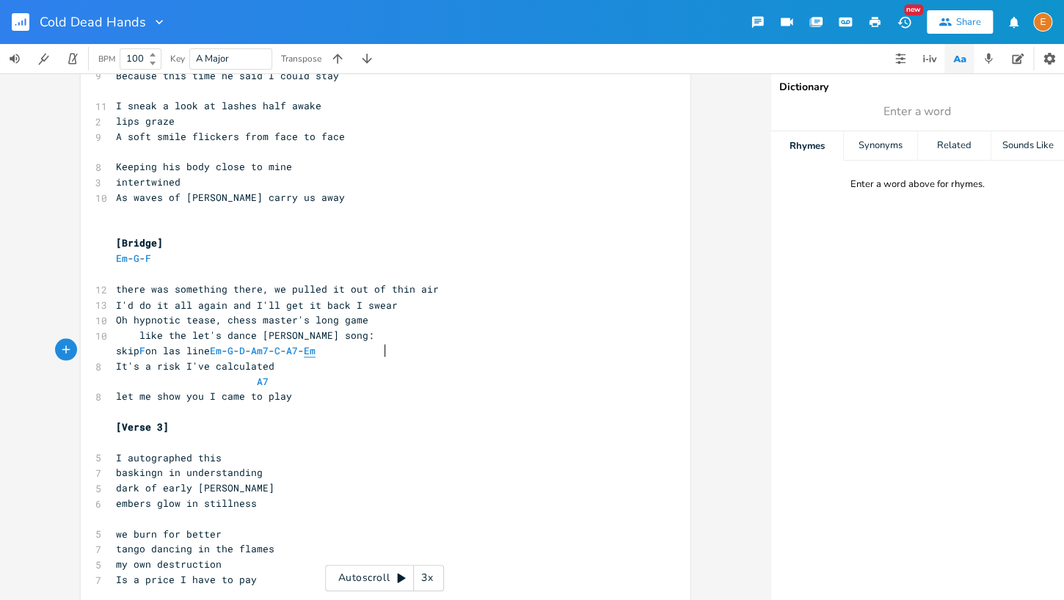
type textarea "Em"
click at [316, 351] on span "Em" at bounding box center [310, 350] width 12 height 14
click at [222, 349] on span "Em" at bounding box center [216, 350] width 12 height 14
type textarea "Em"
click at [222, 349] on span "Em" at bounding box center [216, 350] width 12 height 14
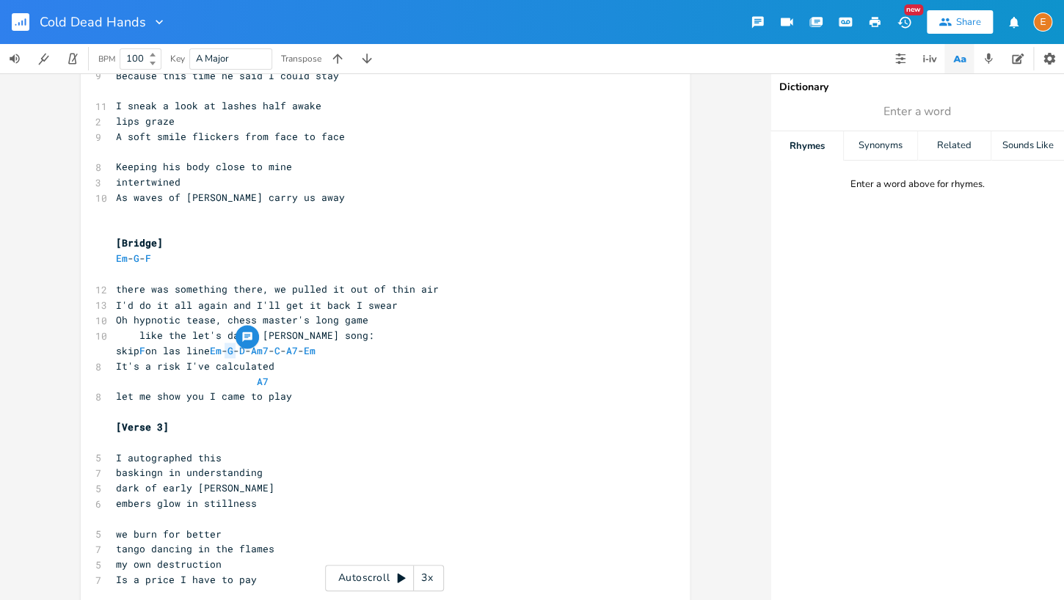
click at [257, 347] on button "button" at bounding box center [247, 336] width 23 height 23
click at [257, 347] on div "E" at bounding box center [259, 343] width 19 height 19
click at [234, 312] on pre "Oh hypnotic tease, chess master's long game" at bounding box center [378, 319] width 530 height 15
click at [222, 349] on span "Em" at bounding box center [216, 350] width 12 height 14
type textarea "Em"
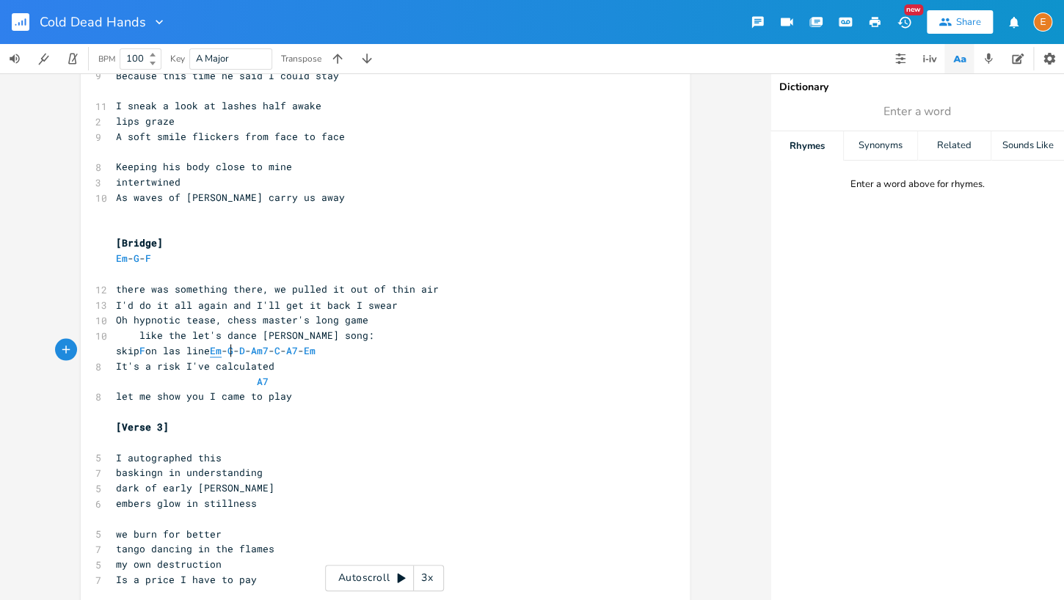
click at [222, 349] on span "Em" at bounding box center [216, 350] width 12 height 14
click at [254, 348] on button "button" at bounding box center [247, 336] width 23 height 23
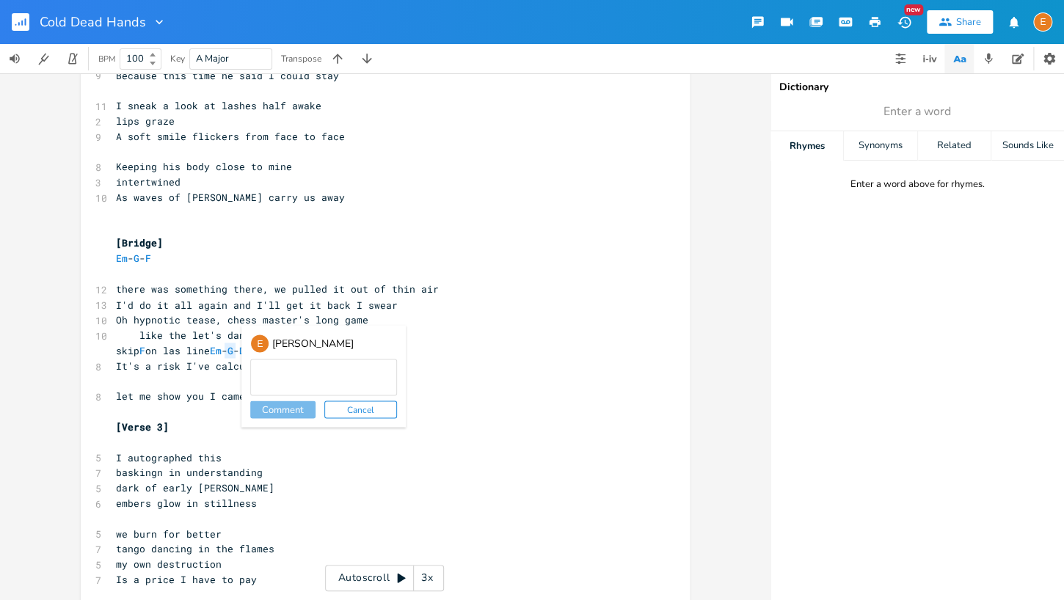
click at [254, 348] on div "E" at bounding box center [259, 343] width 19 height 19
click at [224, 327] on pre "Oh hypnotic tease, chess master's long game" at bounding box center [378, 319] width 530 height 15
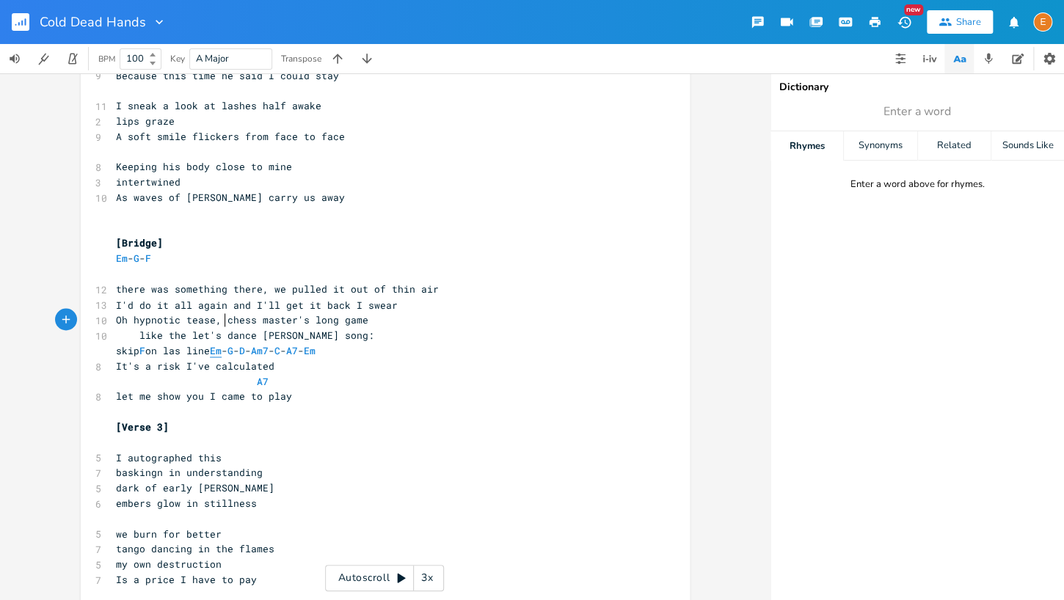
click at [222, 346] on span "Em" at bounding box center [216, 350] width 12 height 14
type textarea "Em"
click at [222, 346] on span "Em" at bounding box center [216, 350] width 12 height 14
click at [255, 347] on button "Add Comment" at bounding box center [247, 336] width 23 height 23
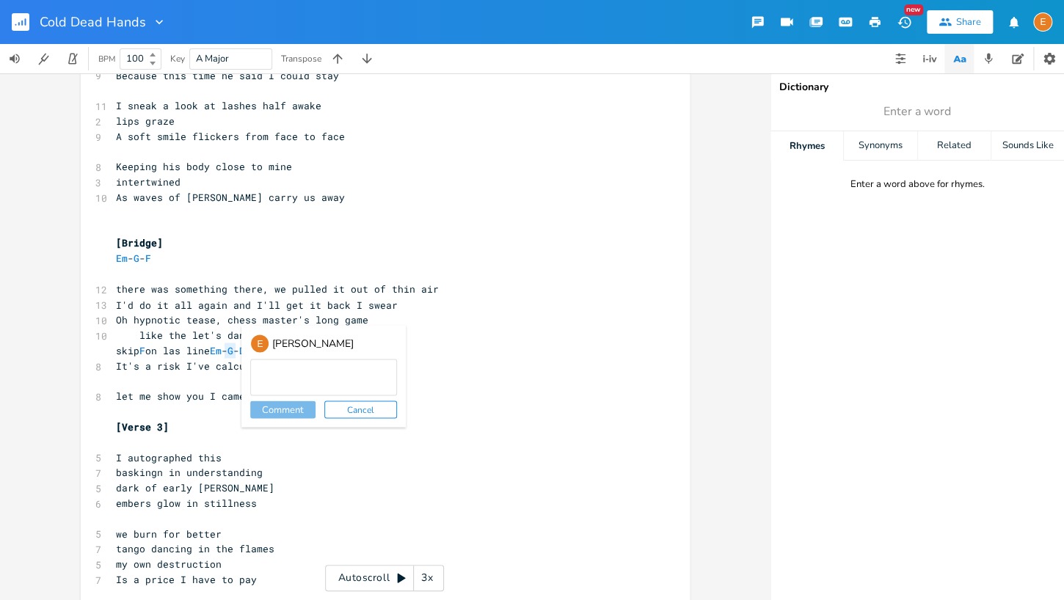
click at [255, 347] on div "E" at bounding box center [259, 343] width 19 height 19
drag, startPoint x: 230, startPoint y: 321, endPoint x: 247, endPoint y: 327, distance: 17.6
click at [230, 321] on span "Oh hypnotic tease, chess master's long game" at bounding box center [242, 319] width 252 height 13
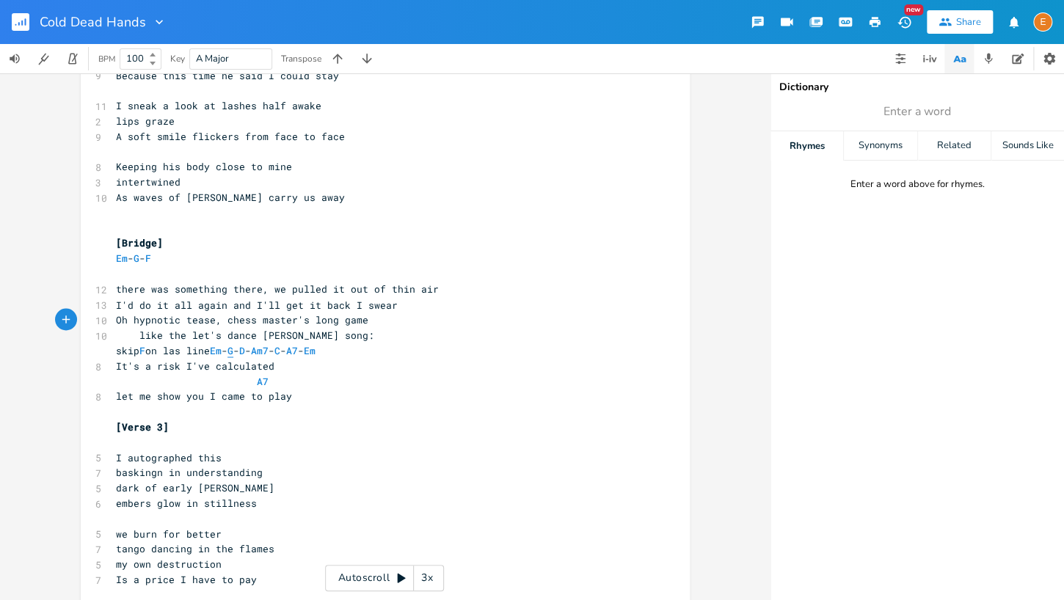
click at [233, 351] on span "G" at bounding box center [230, 350] width 6 height 14
type textarea "G"
click at [233, 351] on span "G" at bounding box center [230, 350] width 6 height 14
click at [245, 349] on span "D" at bounding box center [242, 350] width 6 height 14
type textarea "D"
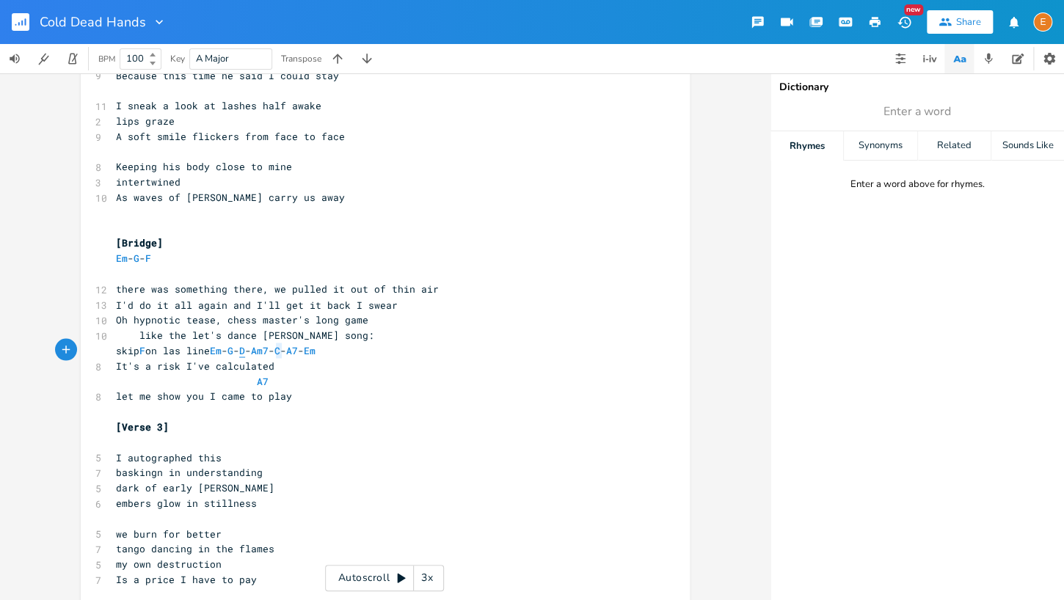
click at [245, 349] on span "D" at bounding box center [242, 350] width 6 height 14
click at [269, 349] on span "Am7" at bounding box center [260, 350] width 18 height 14
type textarea "Am7"
click at [269, 349] on span "Am7" at bounding box center [260, 350] width 18 height 14
click at [280, 350] on span "C" at bounding box center [277, 350] width 6 height 14
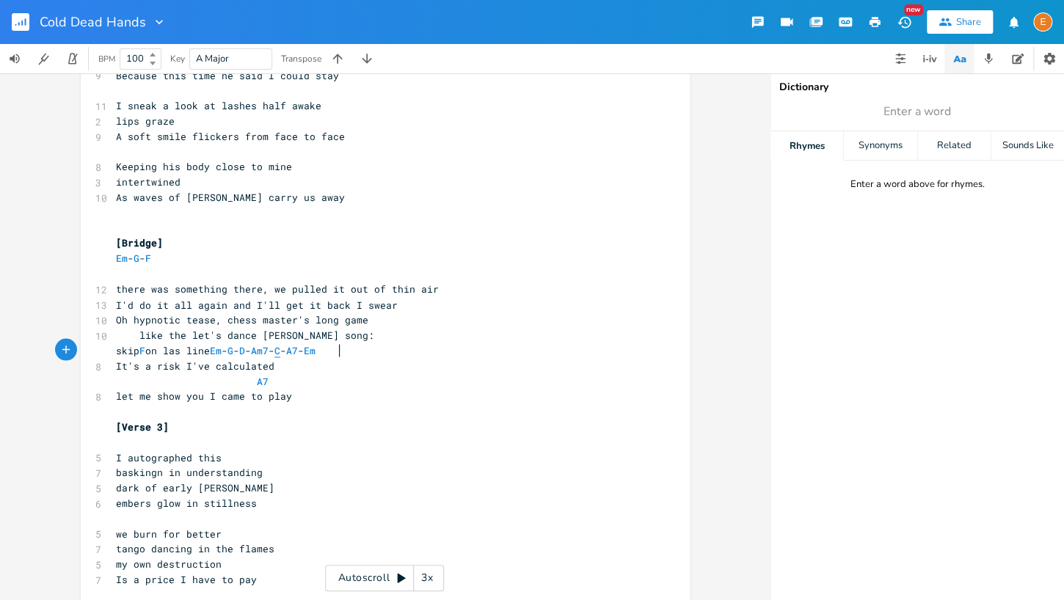
type textarea "C"
click at [280, 350] on span "C" at bounding box center [277, 350] width 6 height 14
click at [298, 350] on span "A7" at bounding box center [292, 350] width 12 height 14
type textarea "A7"
click at [298, 350] on span "A7" at bounding box center [292, 350] width 12 height 14
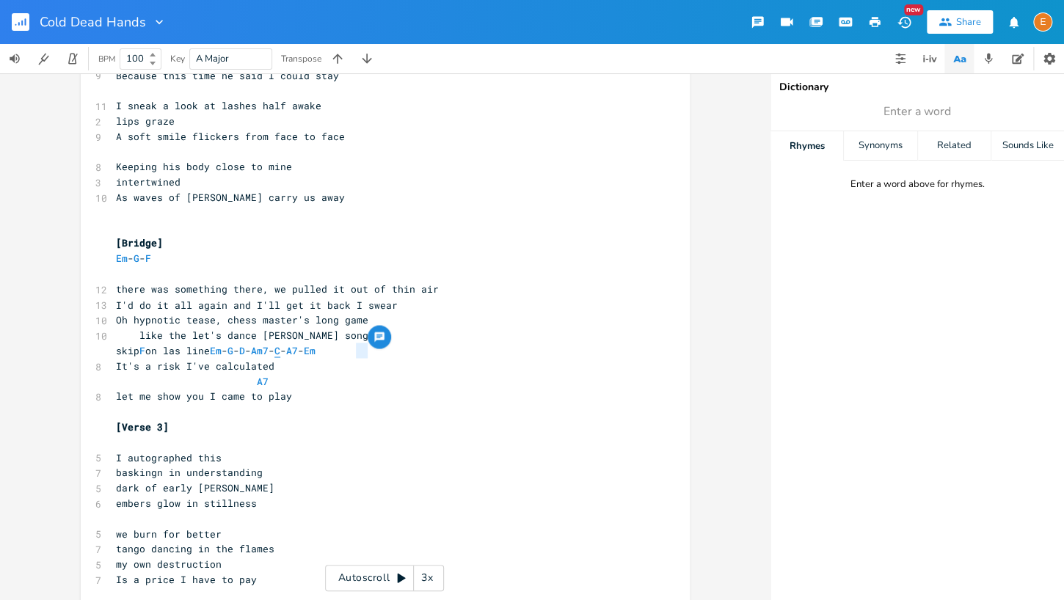
click at [280, 350] on span "C" at bounding box center [277, 350] width 6 height 14
click at [269, 350] on span "Am7" at bounding box center [260, 350] width 18 height 14
type textarea "Am7"
click at [269, 350] on span "Am7" at bounding box center [260, 350] width 18 height 14
click at [280, 350] on span "C" at bounding box center [277, 350] width 6 height 14
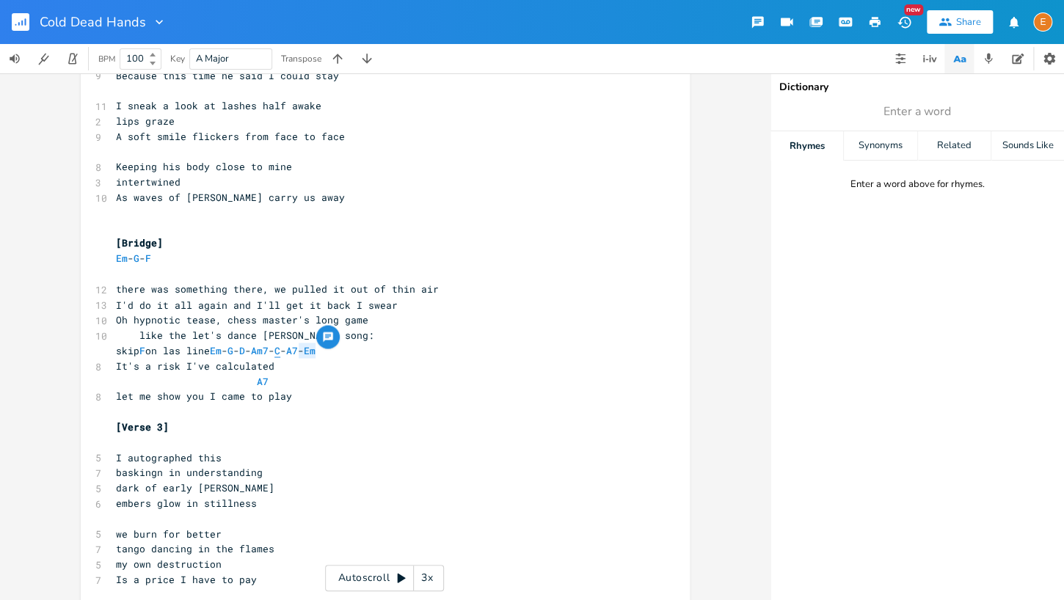
type textarea "C"
click at [280, 350] on span "C" at bounding box center [277, 350] width 6 height 14
click at [269, 349] on span "Am7" at bounding box center [260, 350] width 18 height 14
type textarea "Am7"
click at [269, 349] on span "Am7" at bounding box center [260, 350] width 18 height 14
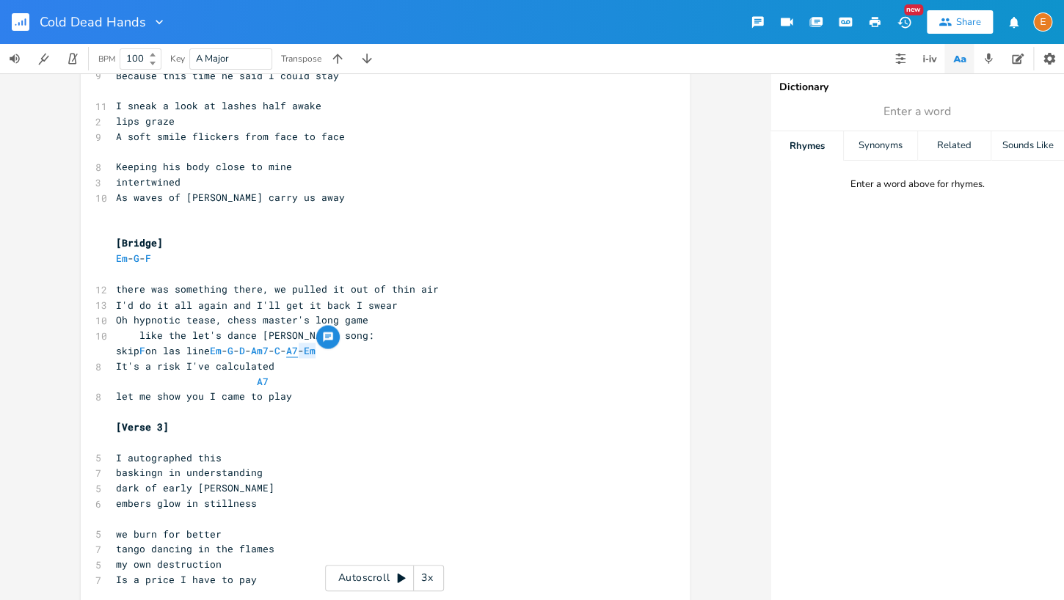
click at [298, 349] on span "A7" at bounding box center [292, 350] width 12 height 14
type textarea "A7"
click at [298, 349] on span "A7" at bounding box center [292, 350] width 12 height 14
click at [316, 349] on span "Em" at bounding box center [310, 350] width 12 height 14
type textarea "Em"
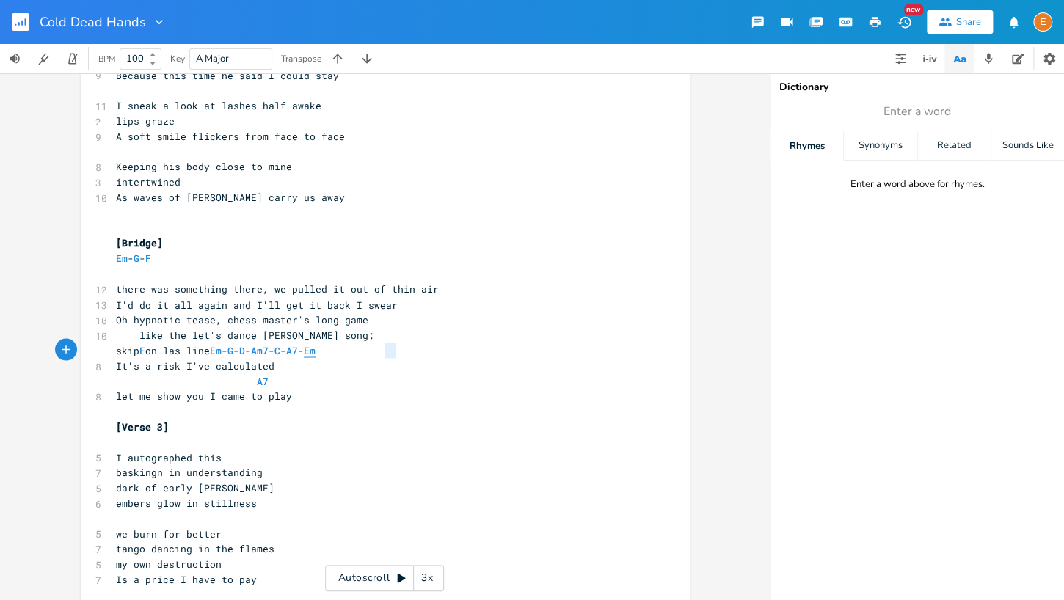
click at [316, 349] on span "Em" at bounding box center [310, 350] width 12 height 14
click at [258, 380] on span "A7" at bounding box center [263, 381] width 12 height 14
type textarea "A7"
click at [258, 380] on span "A7" at bounding box center [263, 381] width 12 height 14
click at [316, 350] on span "Em" at bounding box center [310, 350] width 12 height 14
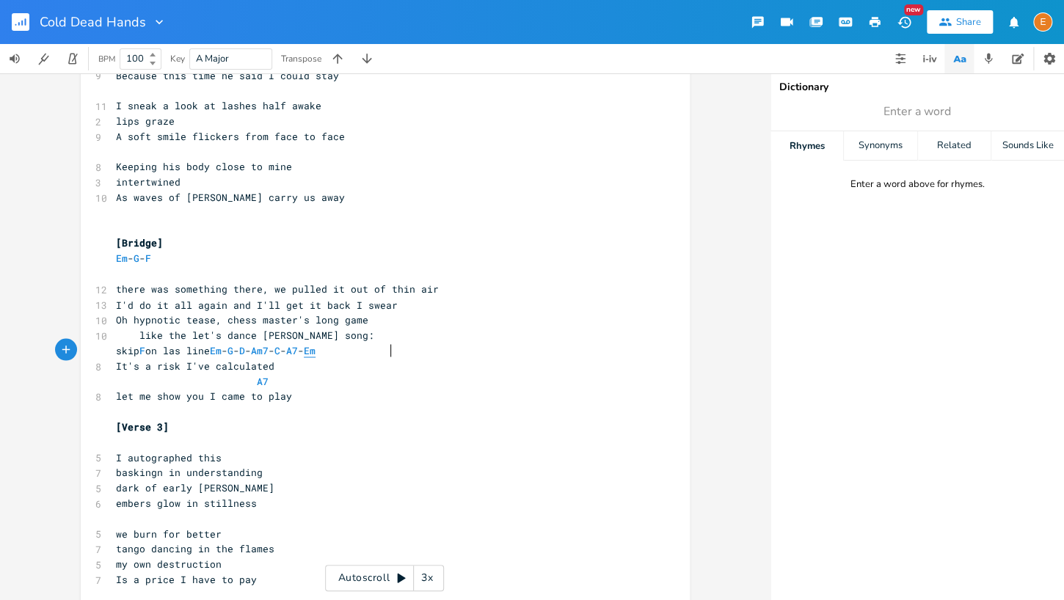
type textarea "Em"
click at [316, 350] on span "Em" at bounding box center [310, 350] width 12 height 14
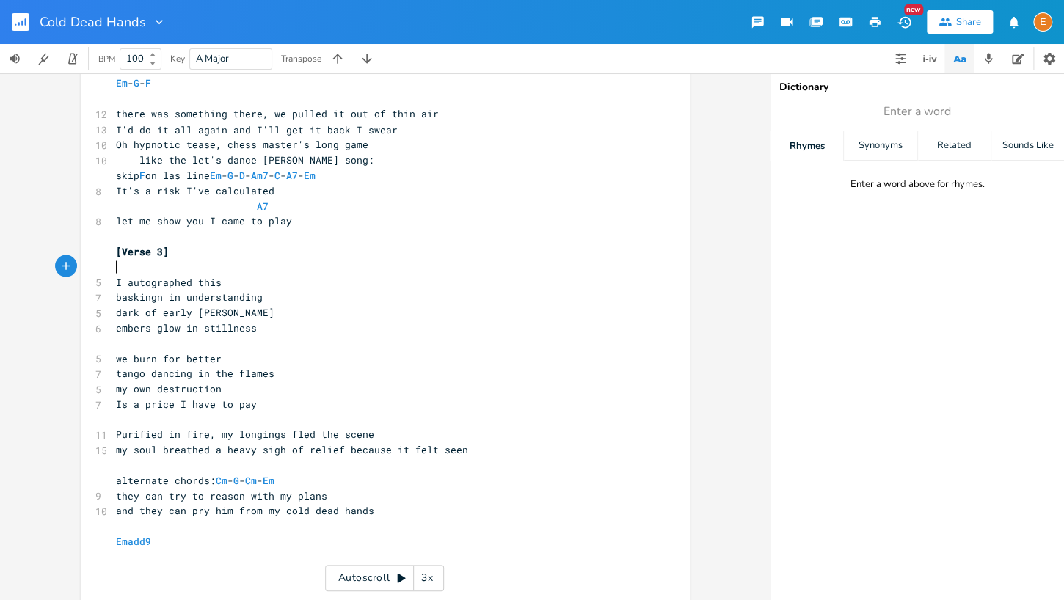
click at [204, 265] on pre "​" at bounding box center [378, 266] width 530 height 15
type textarea "Em - F"
click at [128, 266] on span "Em - F" at bounding box center [127, 266] width 23 height 13
click at [124, 266] on span "Em" at bounding box center [122, 267] width 12 height 14
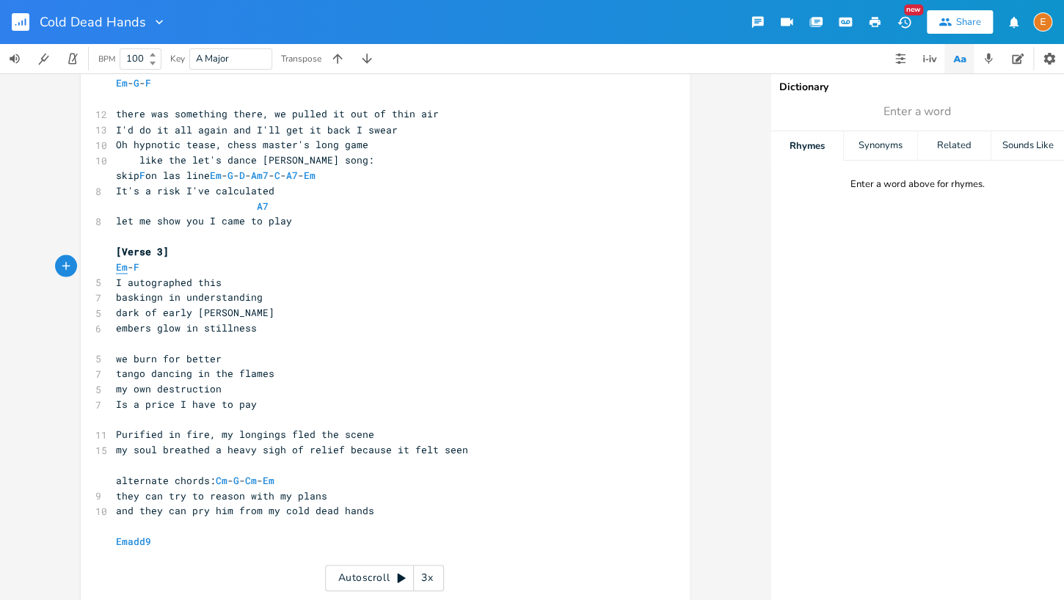
type textarea "Em"
click at [124, 266] on span "Em" at bounding box center [122, 267] width 12 height 14
type textarea "Em"
click at [124, 266] on span "Em" at bounding box center [122, 267] width 12 height 14
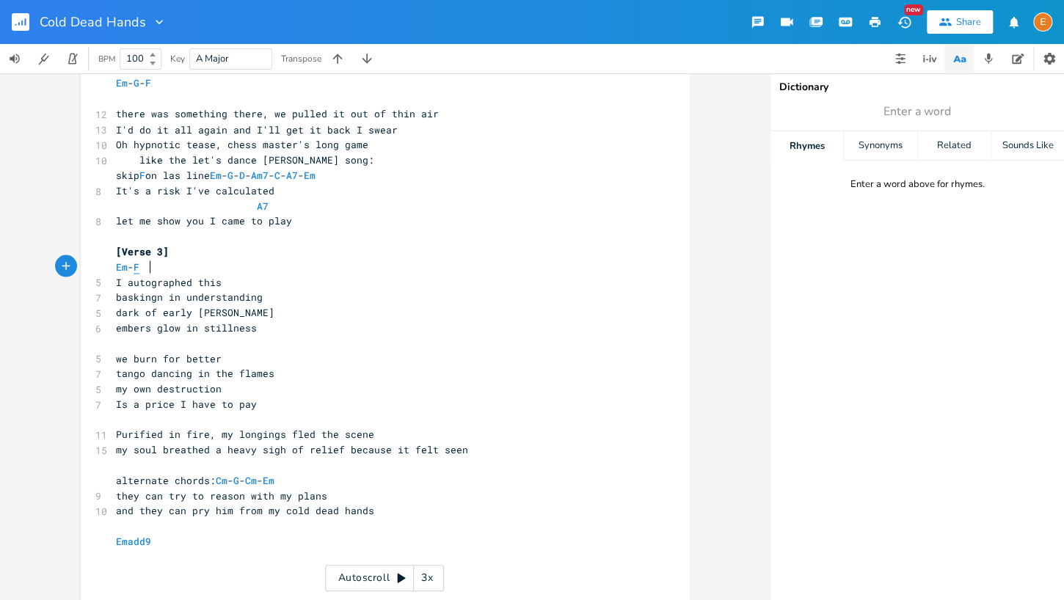
click at [139, 266] on span "F" at bounding box center [137, 267] width 6 height 14
type textarea "F"
click at [139, 266] on span "F" at bounding box center [137, 267] width 6 height 14
click at [161, 293] on span "baskingn in understanding" at bounding box center [189, 296] width 147 height 13
click at [124, 267] on span "Em" at bounding box center [122, 267] width 12 height 14
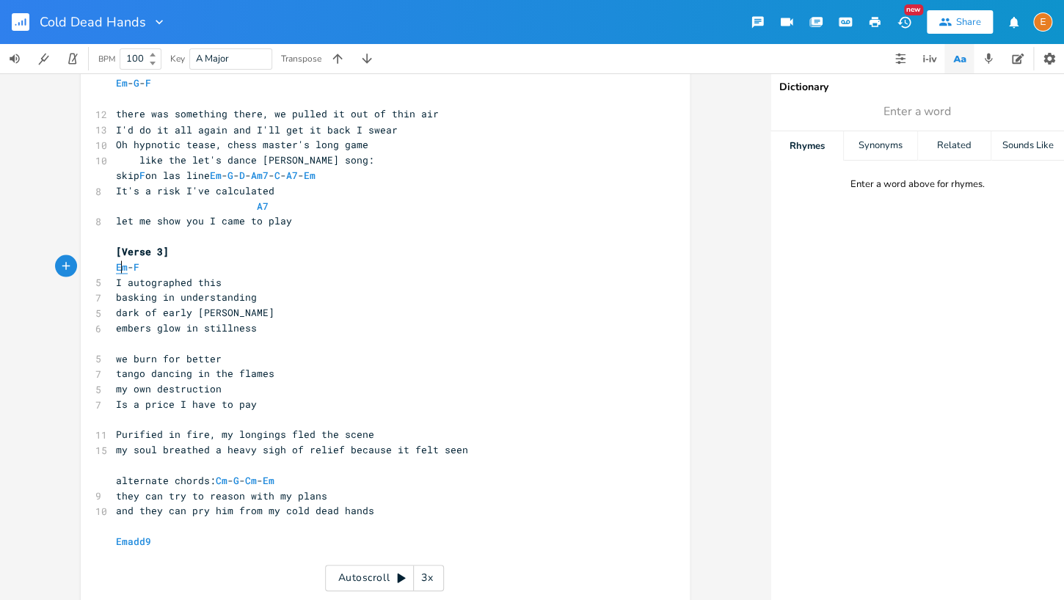
type textarea "Em"
click at [124, 267] on span "Em" at bounding box center [122, 267] width 12 height 14
type textarea "Em"
click at [124, 267] on span "Em" at bounding box center [122, 267] width 12 height 14
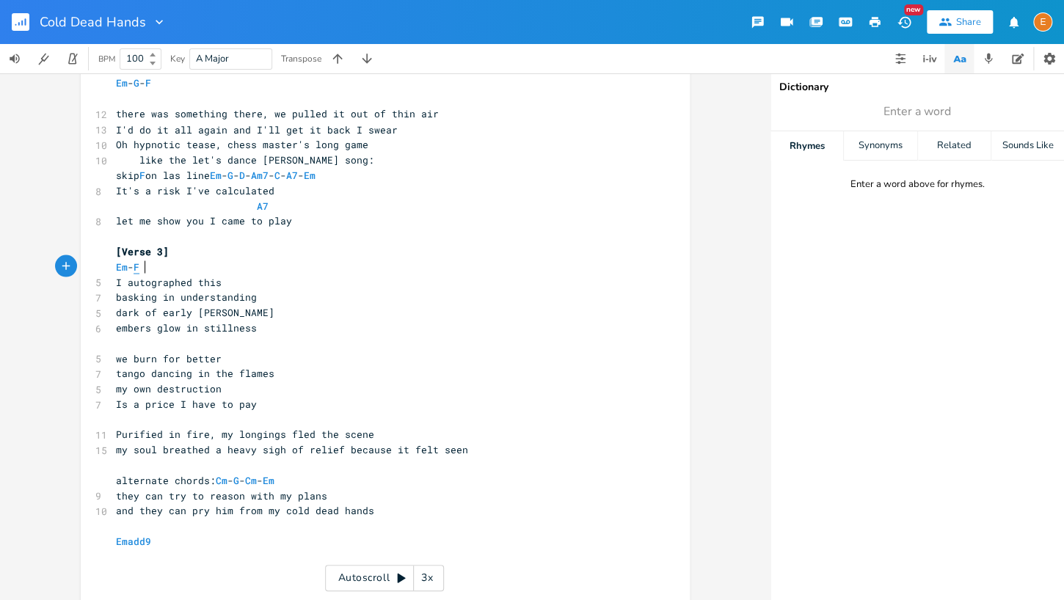
click at [139, 267] on span "F" at bounding box center [137, 267] width 6 height 14
type textarea "F"
click at [139, 267] on span "F" at bounding box center [137, 267] width 6 height 14
type textarea "F"
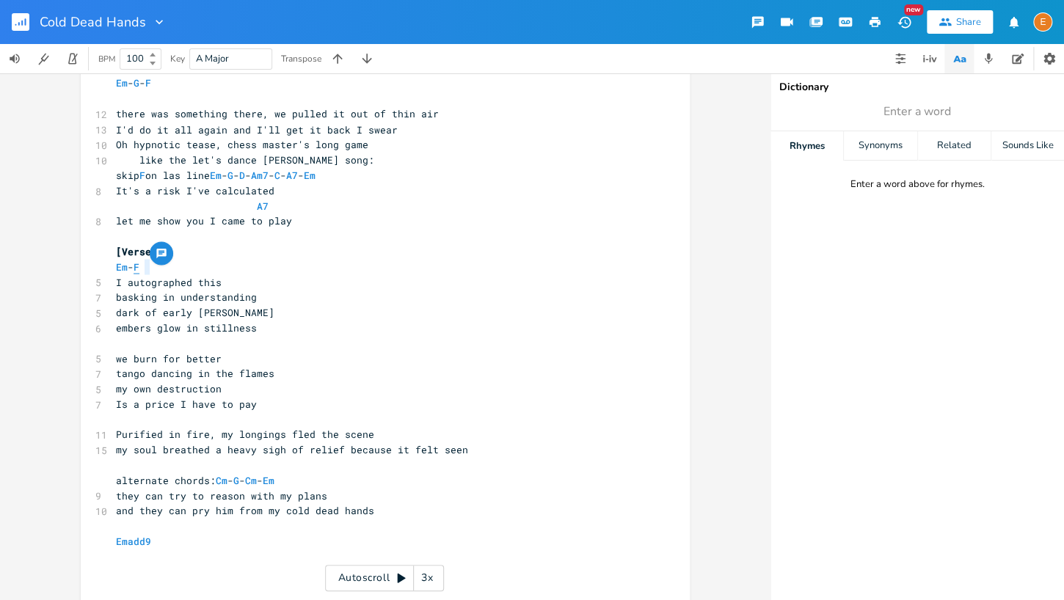
click at [139, 267] on span "F" at bounding box center [137, 267] width 6 height 14
click at [126, 268] on span "Em" at bounding box center [122, 267] width 12 height 14
type textarea "Em"
click at [126, 268] on span "Em" at bounding box center [122, 267] width 12 height 14
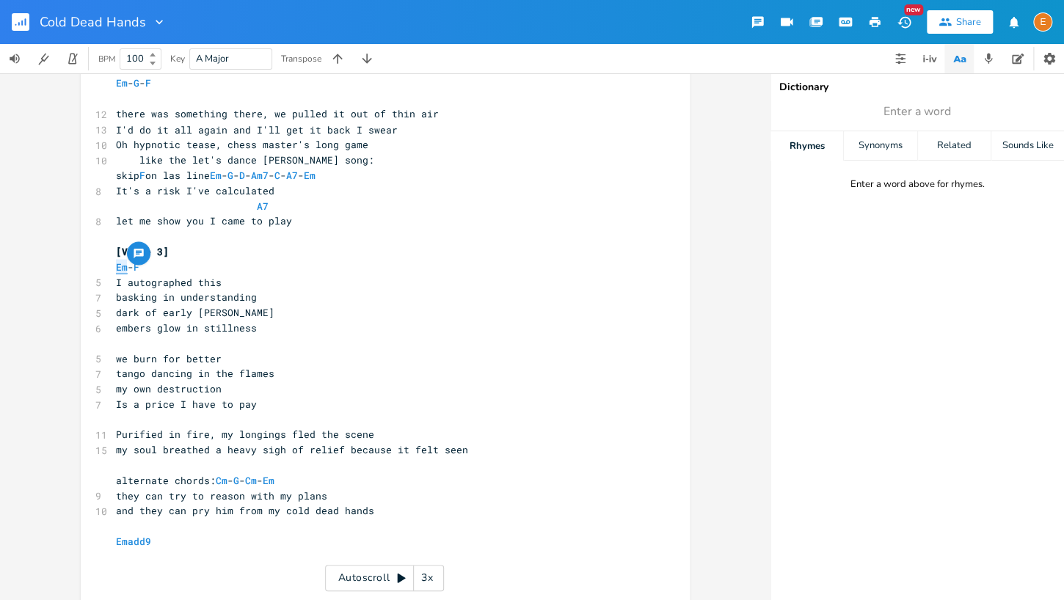
type textarea "Em"
click at [126, 268] on span "Em" at bounding box center [122, 267] width 12 height 14
click at [139, 266] on span "F" at bounding box center [137, 267] width 6 height 14
type textarea "F"
click at [139, 266] on span "F" at bounding box center [137, 267] width 6 height 14
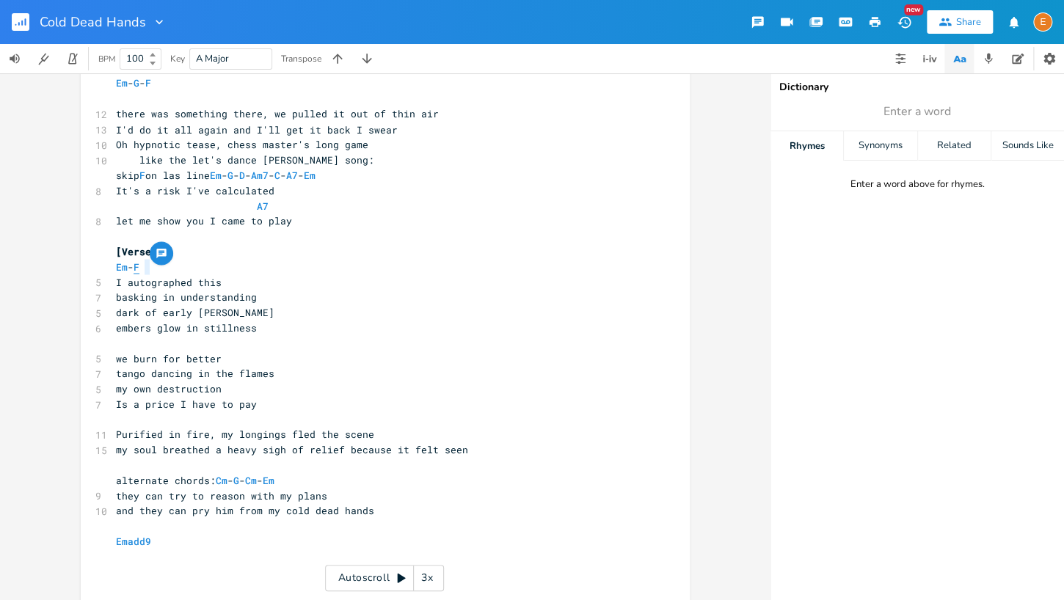
click at [139, 266] on span "F" at bounding box center [137, 267] width 6 height 14
type textarea "F"
click at [139, 266] on span "F" at bounding box center [137, 267] width 6 height 14
click at [125, 268] on span "Em" at bounding box center [122, 267] width 12 height 14
type textarea "Em"
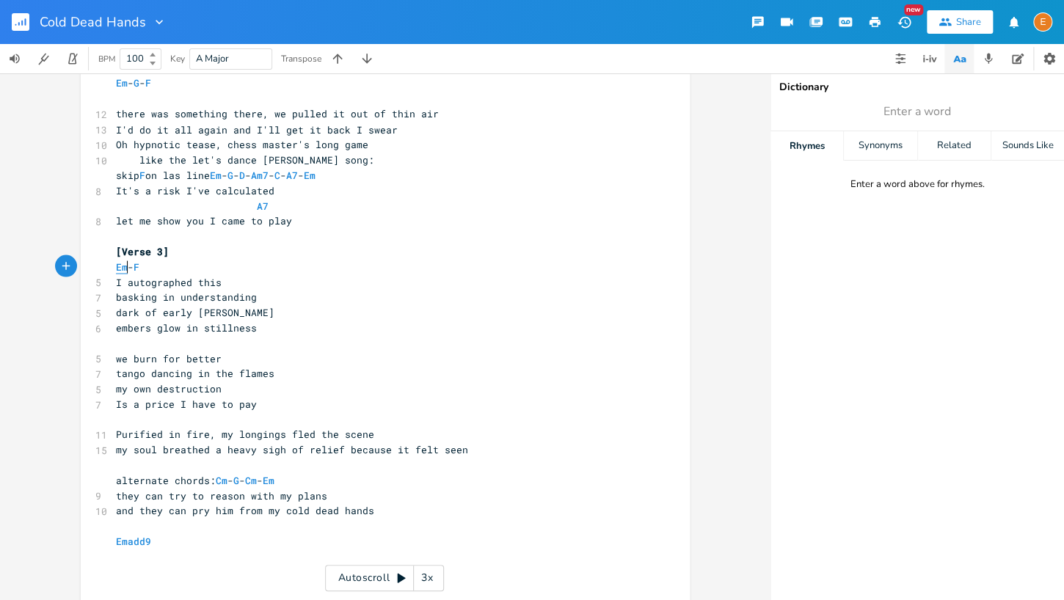
click at [125, 268] on span "Em" at bounding box center [122, 267] width 12 height 14
type textarea "Em"
click at [125, 268] on span "Em" at bounding box center [122, 267] width 12 height 14
click at [139, 265] on span "F" at bounding box center [137, 267] width 6 height 14
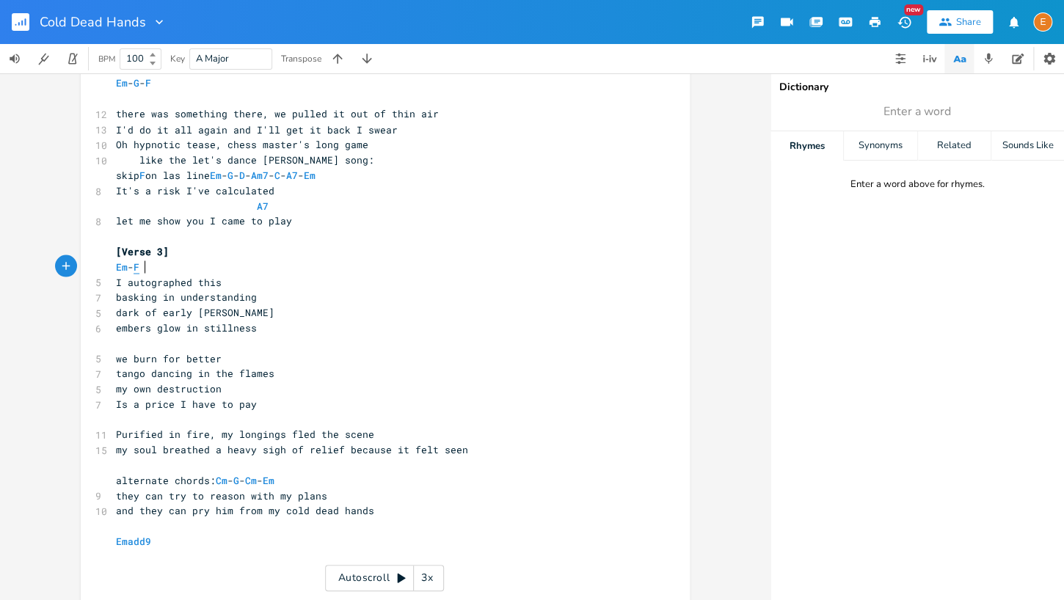
type textarea "F"
click at [139, 265] on span "F" at bounding box center [137, 267] width 6 height 14
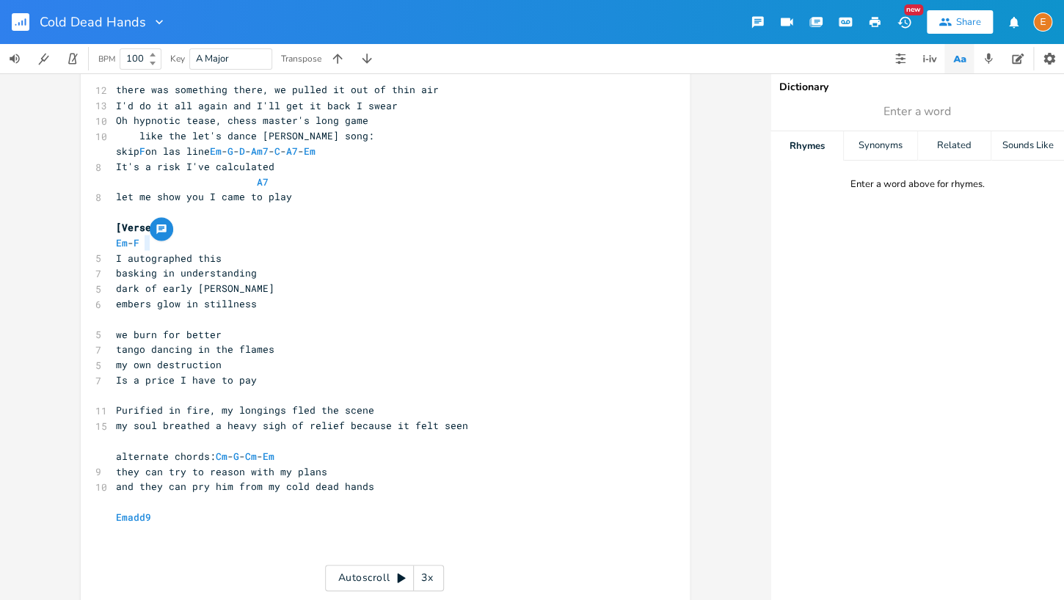
click at [189, 396] on pre "​" at bounding box center [378, 394] width 530 height 15
type textarea "Am - D"
click at [126, 396] on span "Am" at bounding box center [122, 395] width 12 height 14
type textarea "Am"
click at [126, 396] on span "Am" at bounding box center [122, 395] width 12 height 14
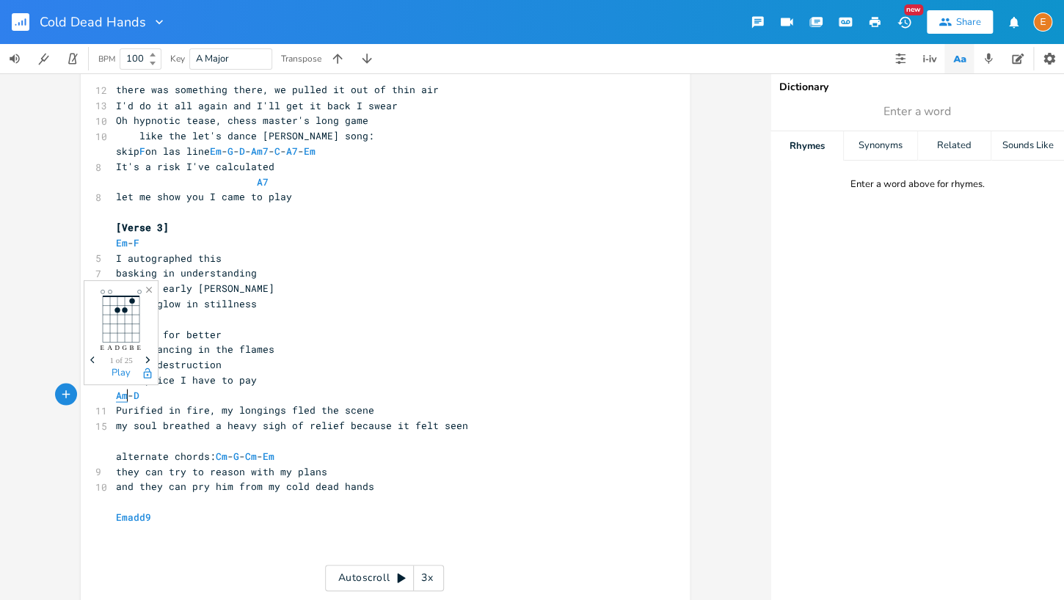
click at [127, 396] on span "Am" at bounding box center [122, 395] width 12 height 14
click at [139, 395] on span "D" at bounding box center [137, 395] width 6 height 14
type textarea "D"
click at [139, 395] on span "D" at bounding box center [137, 395] width 6 height 14
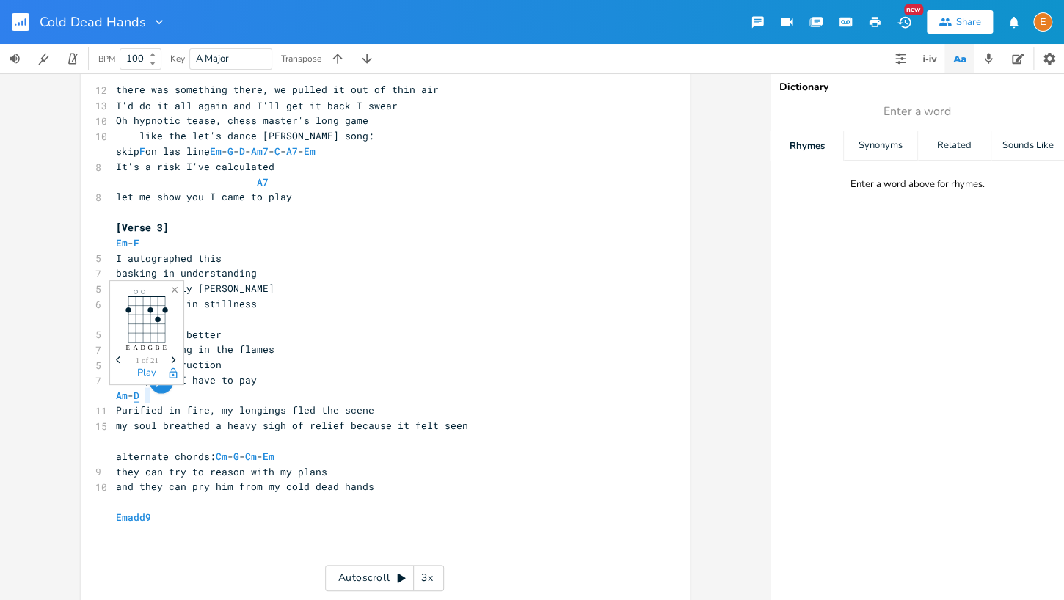
click at [139, 395] on span "D" at bounding box center [137, 395] width 6 height 14
type textarea "D"
click at [139, 395] on span "D" at bounding box center [137, 395] width 6 height 14
click at [125, 395] on span "Am" at bounding box center [122, 395] width 12 height 14
type textarea "Am"
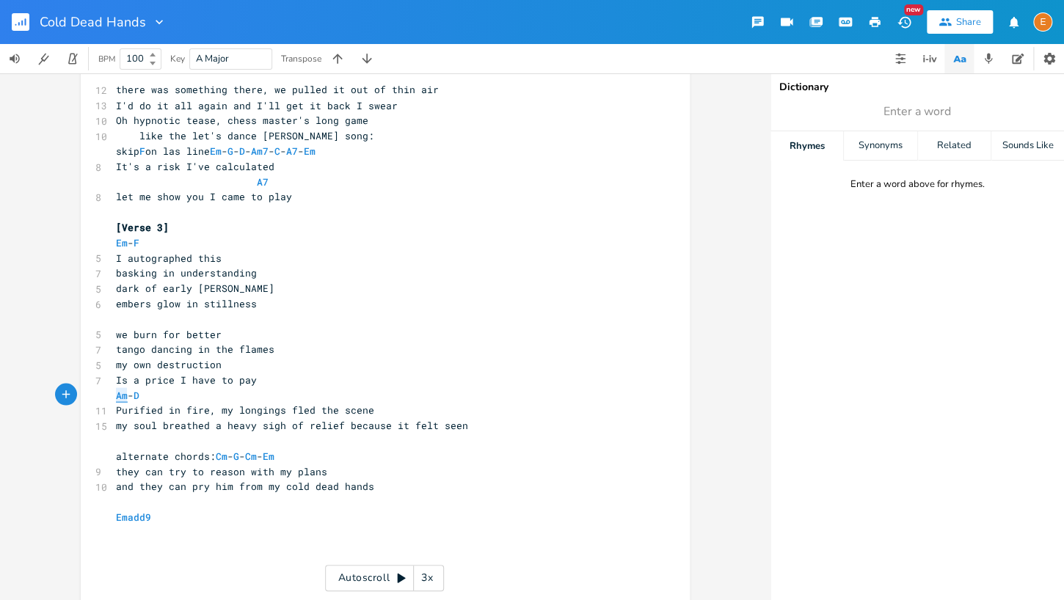
click at [125, 395] on span "Am" at bounding box center [122, 395] width 12 height 14
type textarea "Am"
click at [125, 395] on span "Am" at bounding box center [122, 395] width 12 height 14
click at [139, 394] on span "D" at bounding box center [137, 395] width 6 height 14
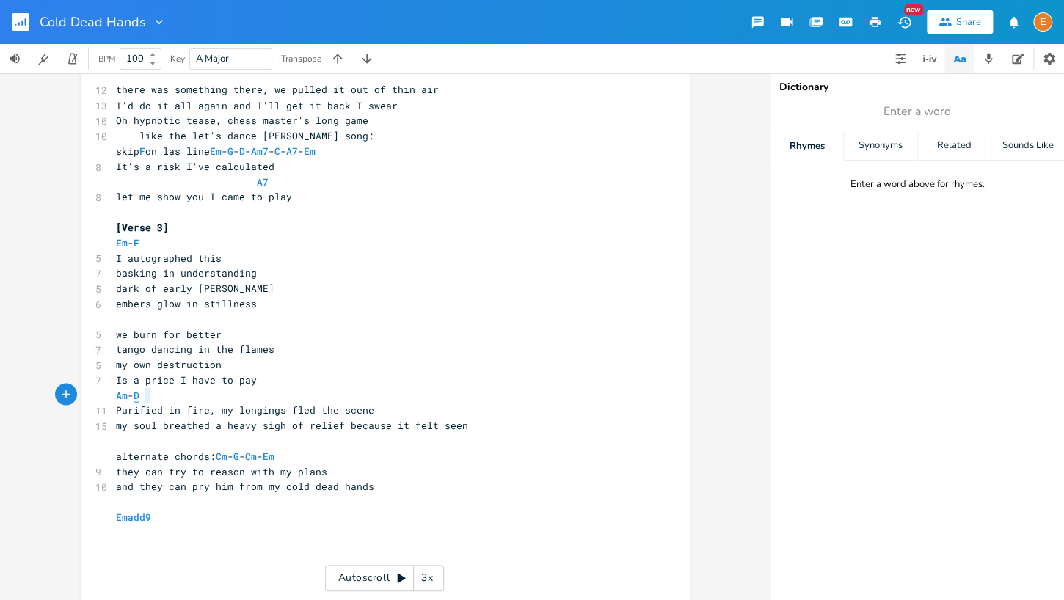
type textarea "D"
click at [139, 394] on span "D" at bounding box center [137, 395] width 6 height 14
type textarea "D"
click at [139, 394] on span "D" at bounding box center [137, 395] width 6 height 14
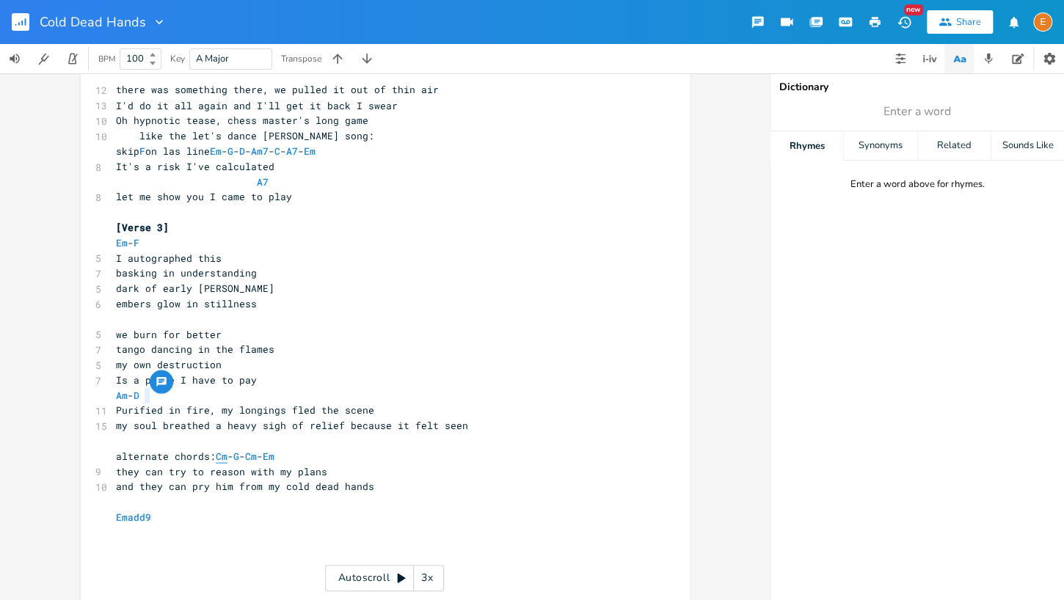
click at [224, 457] on span "Cm" at bounding box center [222, 456] width 12 height 14
type textarea "Cm"
click at [224, 457] on span "Cm" at bounding box center [222, 456] width 12 height 14
click at [224, 456] on span "Cm" at bounding box center [222, 456] width 12 height 14
type textarea "Cm"
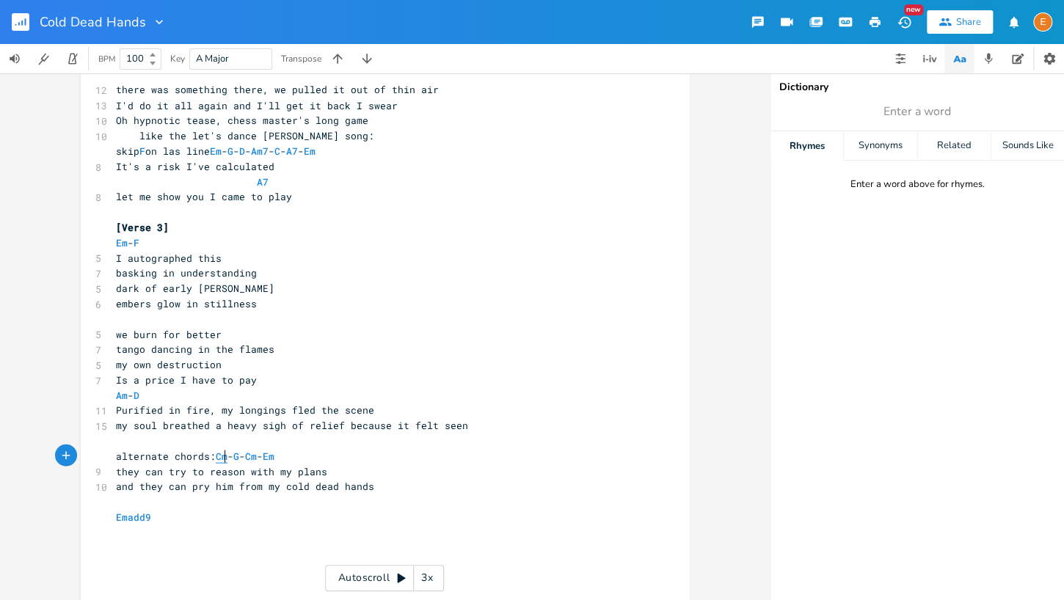
click at [224, 456] on span "Cm" at bounding box center [222, 456] width 12 height 14
click at [239, 456] on span "G" at bounding box center [236, 456] width 6 height 14
type textarea "G"
click at [239, 456] on span "G" at bounding box center [236, 456] width 6 height 14
click at [257, 456] on span "Cm" at bounding box center [251, 456] width 12 height 14
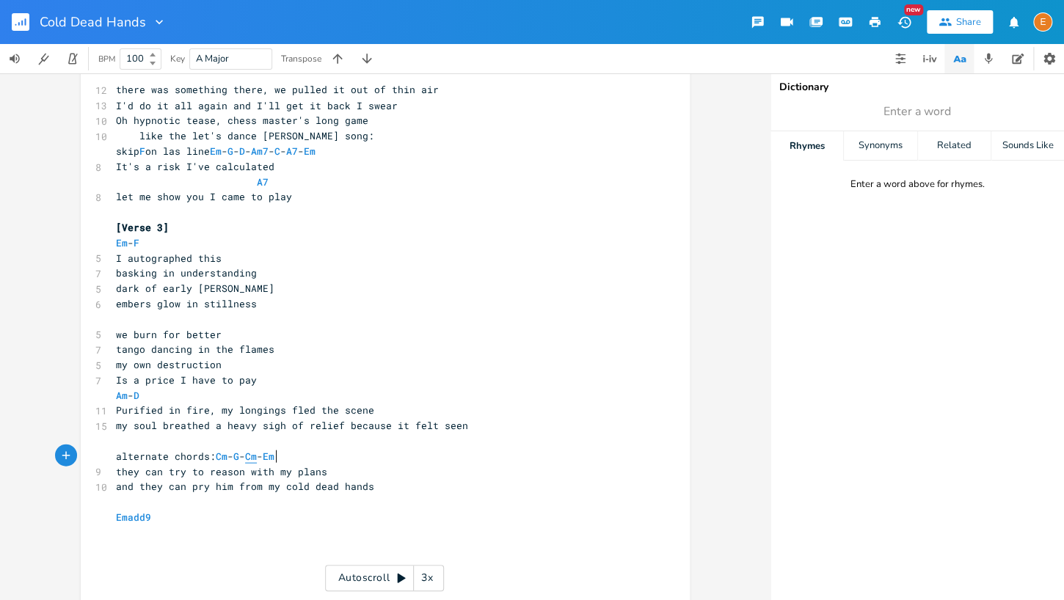
type textarea "Cm"
click at [257, 456] on span "Cm" at bounding box center [251, 456] width 12 height 14
click at [257, 459] on span "Cm" at bounding box center [251, 456] width 12 height 14
type textarea "Cm"
click at [257, 459] on span "Cm" at bounding box center [251, 456] width 12 height 14
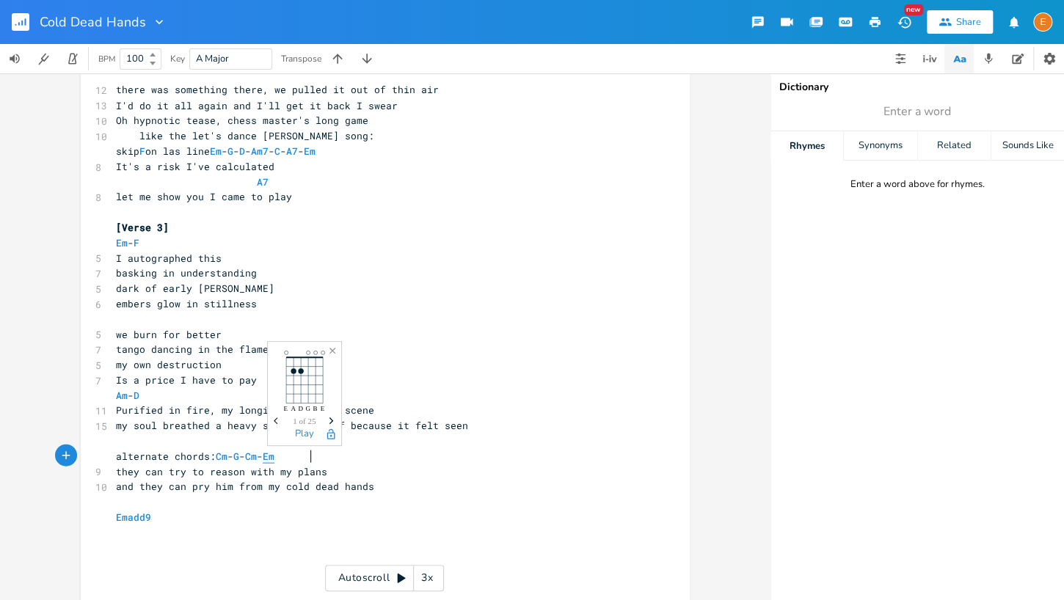
click at [274, 453] on span "Em" at bounding box center [269, 456] width 12 height 14
type textarea "Em"
click at [274, 453] on span "Em" at bounding box center [269, 456] width 12 height 14
type textarea "Em"
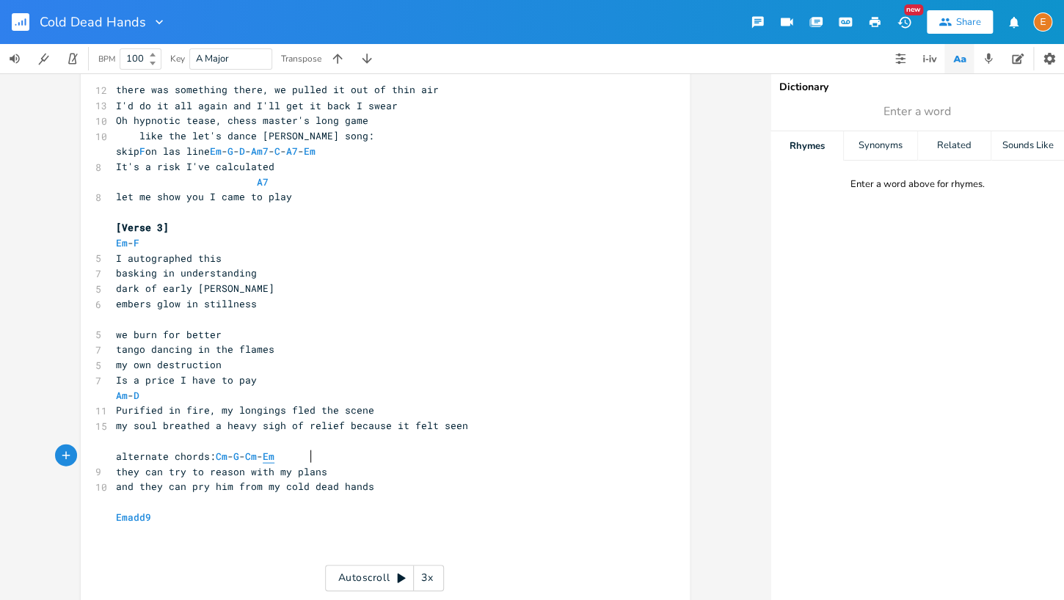
click at [274, 453] on span "Em" at bounding box center [269, 456] width 12 height 14
click at [145, 519] on span "Emadd9" at bounding box center [133, 517] width 35 height 14
type textarea "Emadd9"
click at [145, 519] on span "Emadd9" at bounding box center [133, 517] width 35 height 14
click at [147, 518] on span "Emadd9" at bounding box center [133, 517] width 35 height 14
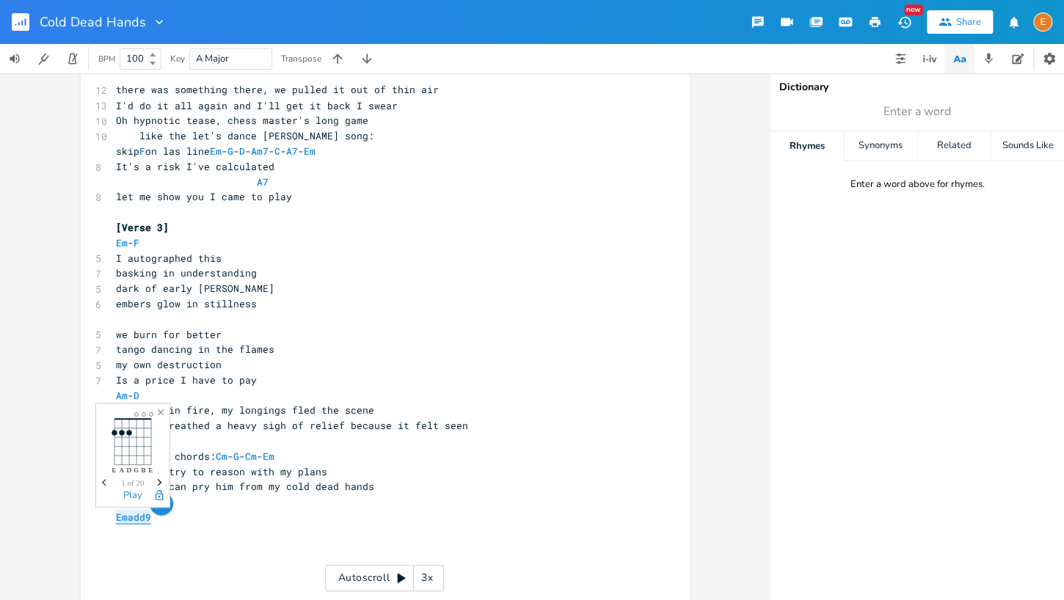
type textarea "Emadd9"
click at [147, 518] on span "Emadd9" at bounding box center [133, 517] width 35 height 14
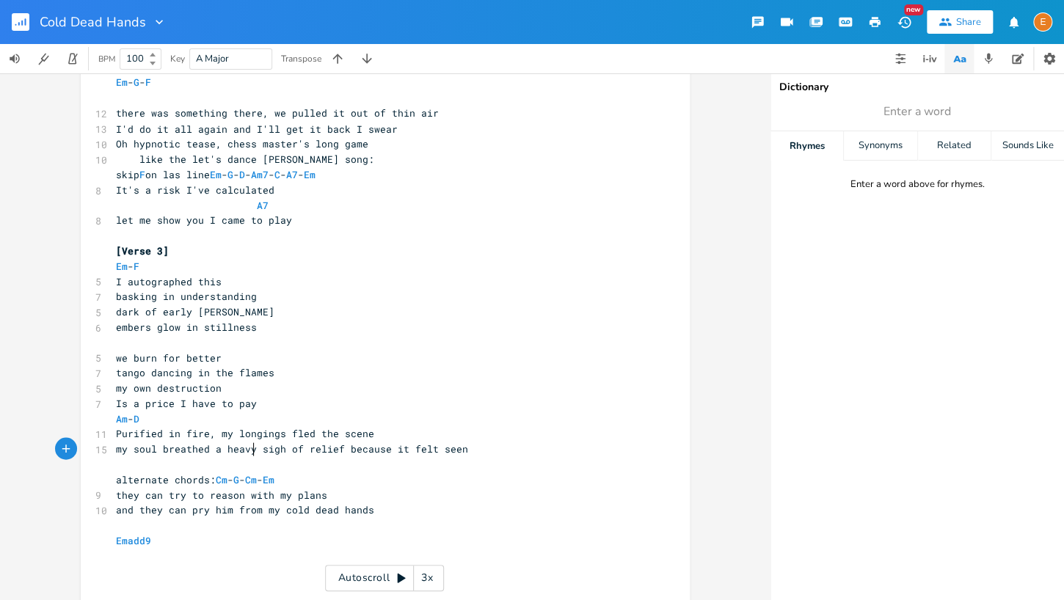
drag, startPoint x: 252, startPoint y: 451, endPoint x: 334, endPoint y: 450, distance: 81.4
click at [252, 451] on span "my soul breathed a heavy sigh of relief because it felt seen" at bounding box center [292, 448] width 352 height 13
type textarea "/steady/sule"
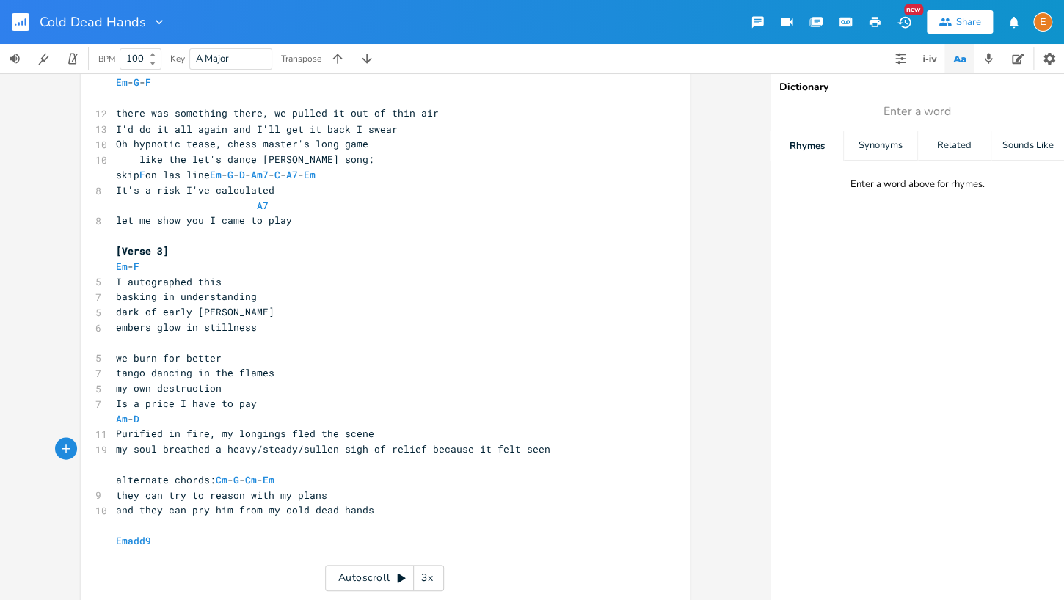
type textarea "len"
click at [121, 264] on span "Em" at bounding box center [122, 266] width 12 height 14
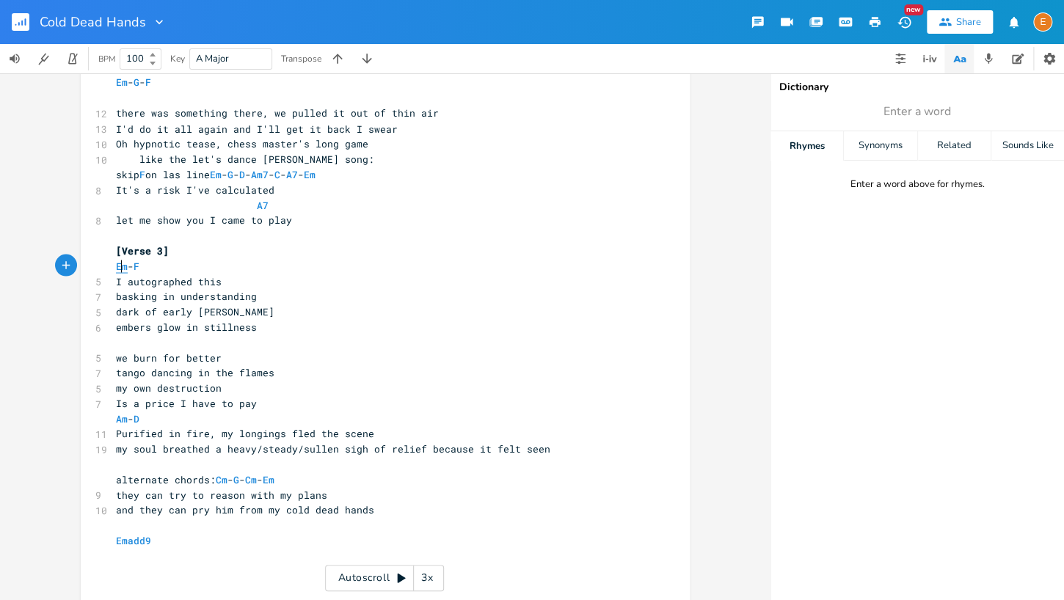
type textarea "Em - F"
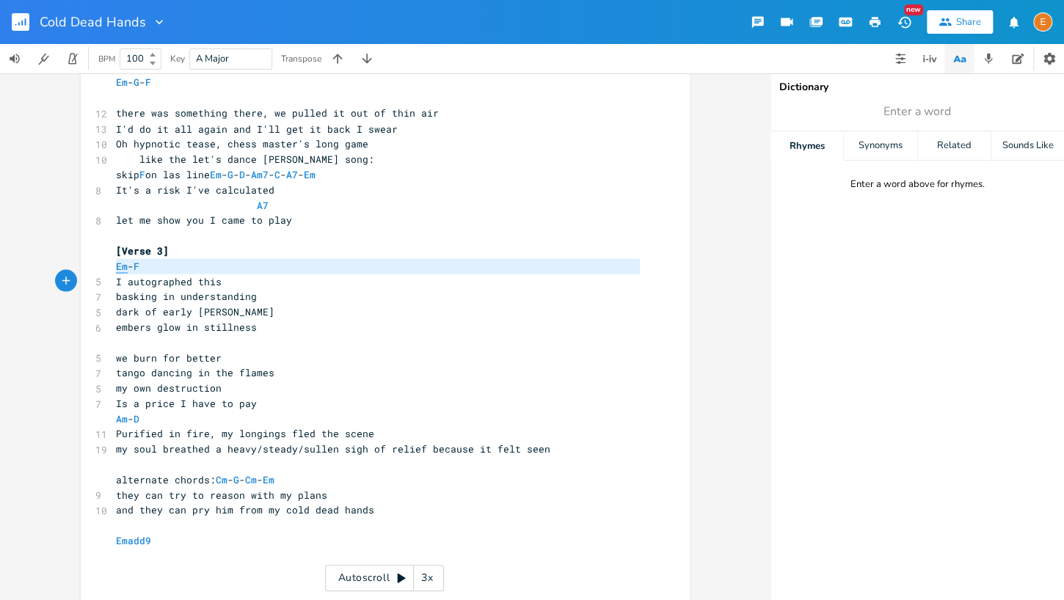
click at [121, 264] on span "Em" at bounding box center [122, 266] width 12 height 14
click at [120, 265] on span "Em" at bounding box center [122, 266] width 12 height 14
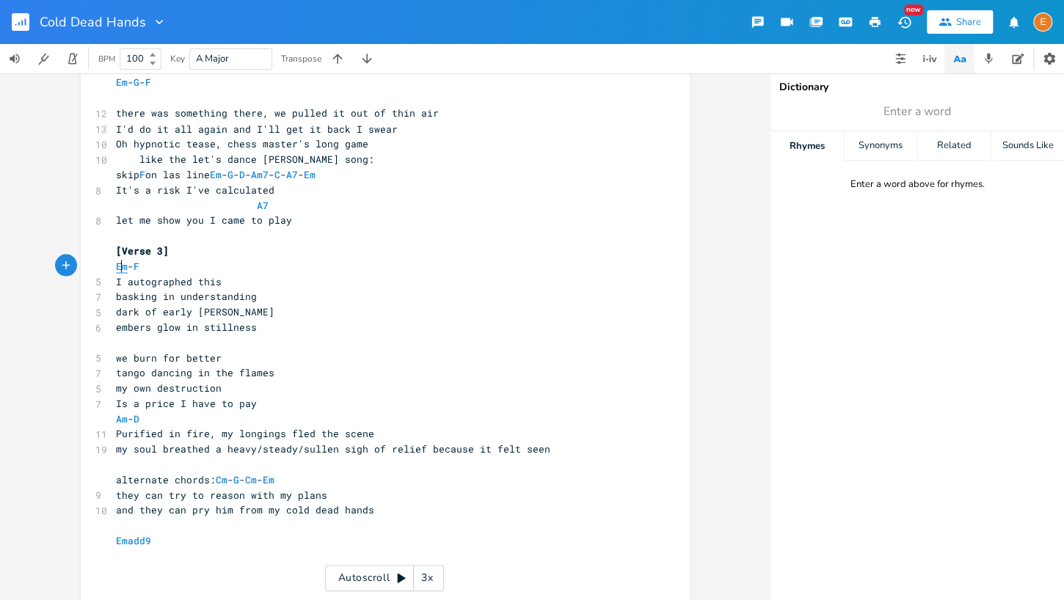
type textarea "Em"
click at [120, 265] on span "Em" at bounding box center [122, 266] width 12 height 14
click at [139, 266] on span "Em - F" at bounding box center [127, 265] width 23 height 13
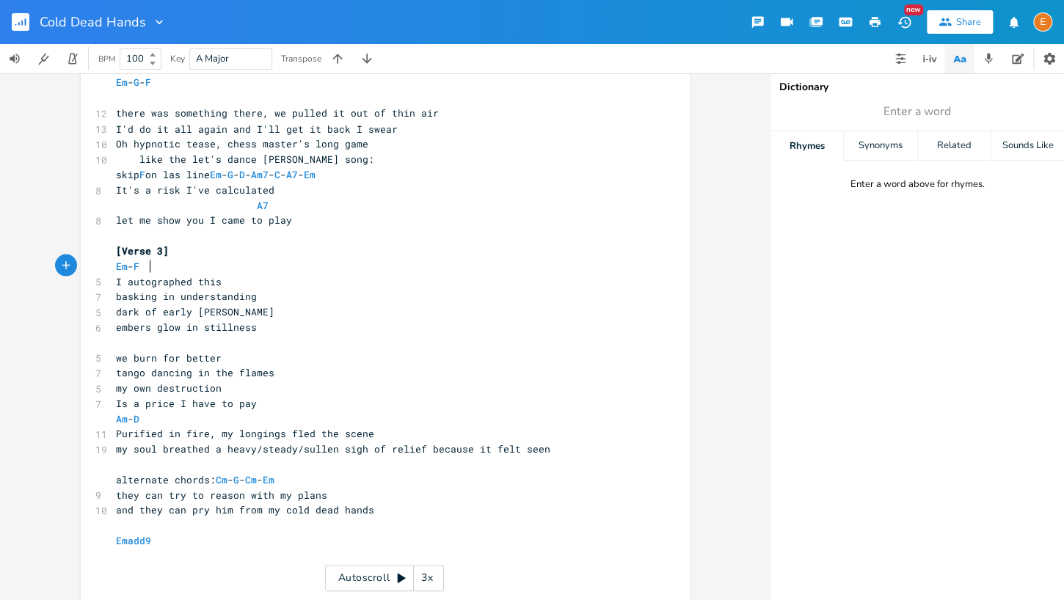
click at [150, 266] on pre "Em - F" at bounding box center [378, 265] width 530 height 15
type textarea "F"
click at [150, 266] on pre "Em - F" at bounding box center [378, 265] width 530 height 15
click at [139, 264] on span "F" at bounding box center [137, 266] width 6 height 14
type textarea "F"
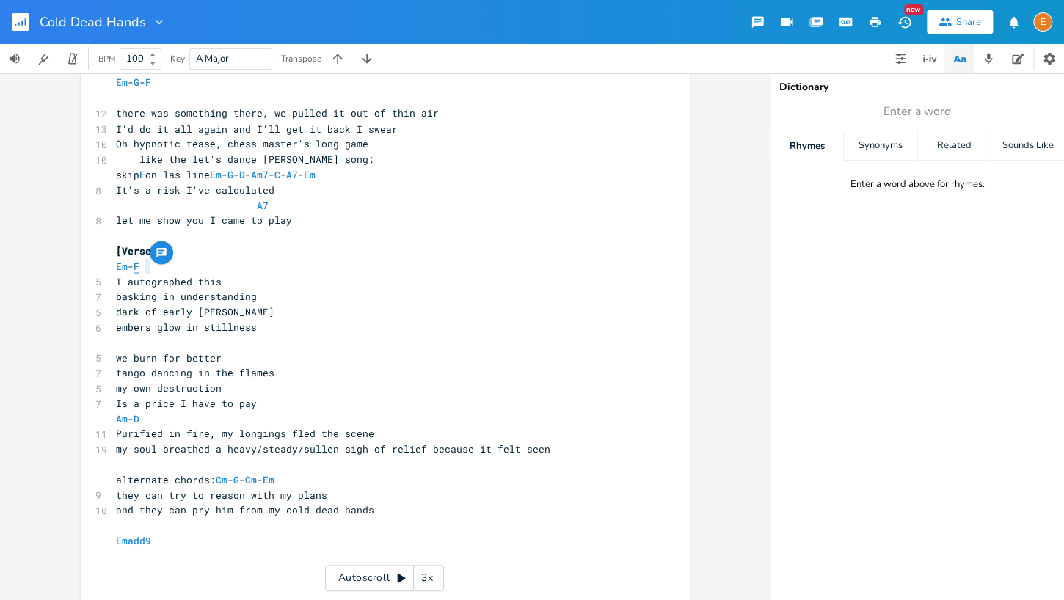
scroll to position [4, 5]
click at [139, 264] on span "F" at bounding box center [137, 266] width 6 height 14
